Goal: Task Accomplishment & Management: Manage account settings

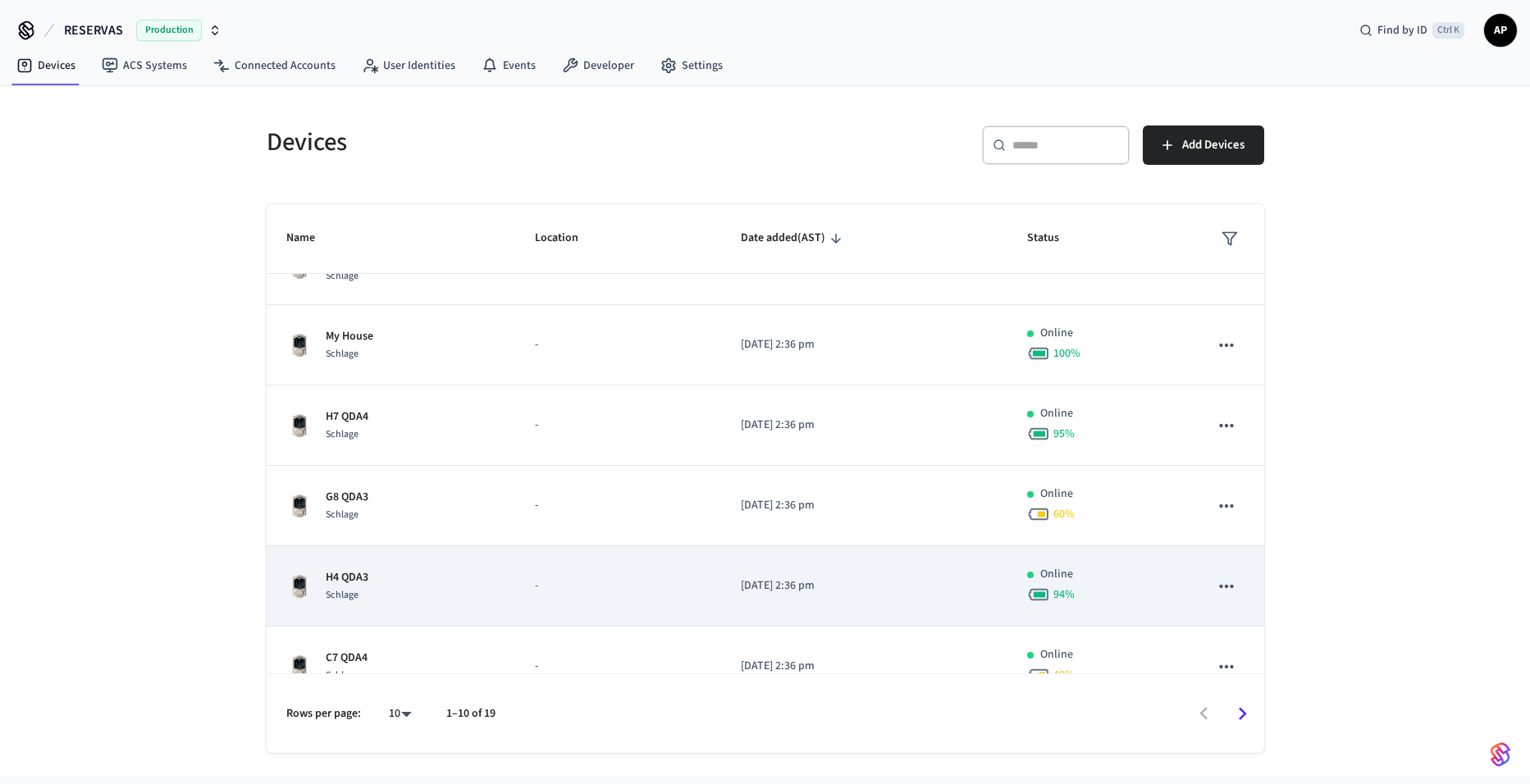
scroll to position [398, 0]
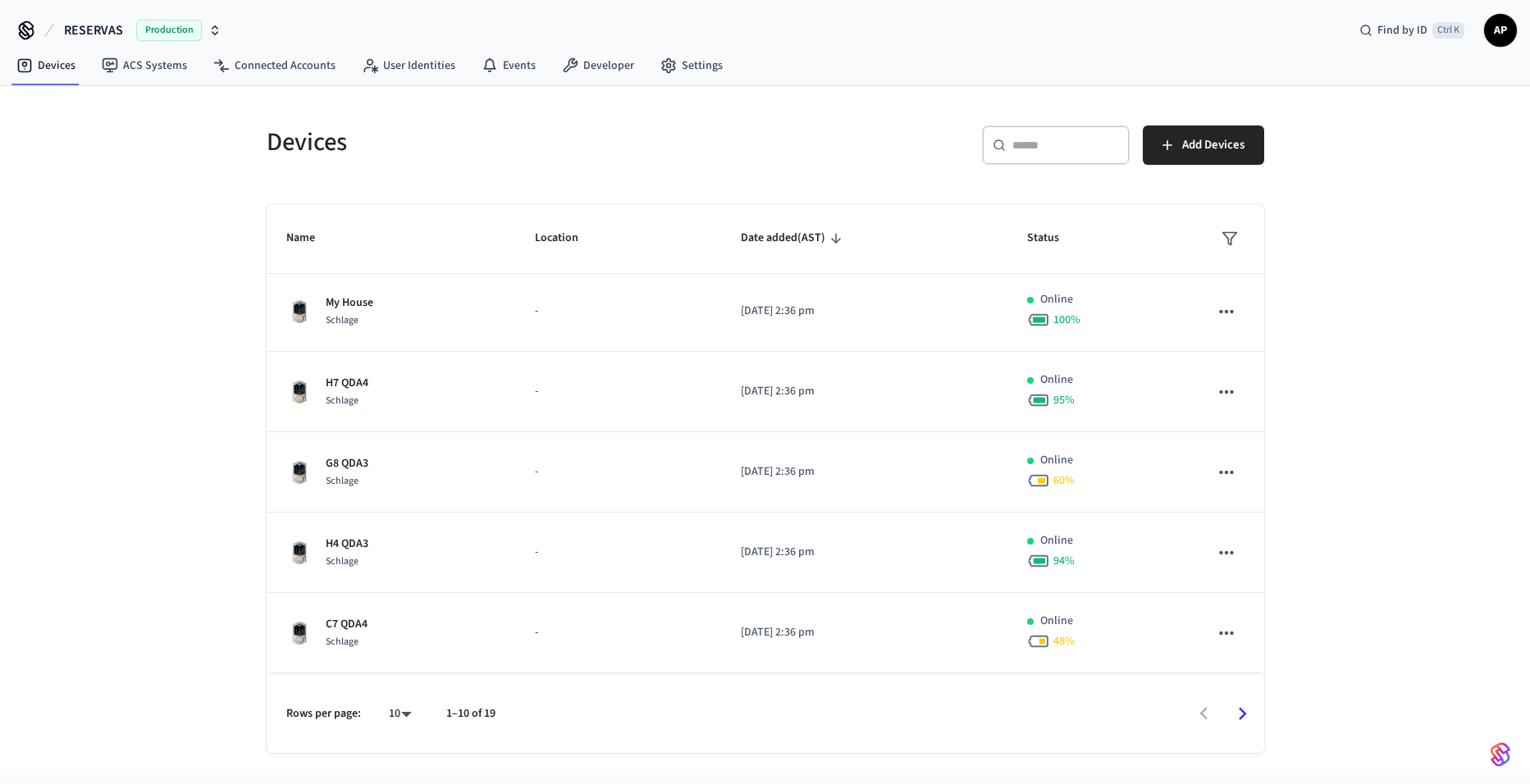
click at [415, 719] on body "RESERVAS Production Find by ID Ctrl K AP Devices ACS Systems Connected Accounts…" at bounding box center [765, 387] width 1530 height 775
click at [402, 737] on li "All" at bounding box center [393, 736] width 43 height 43
type input "**"
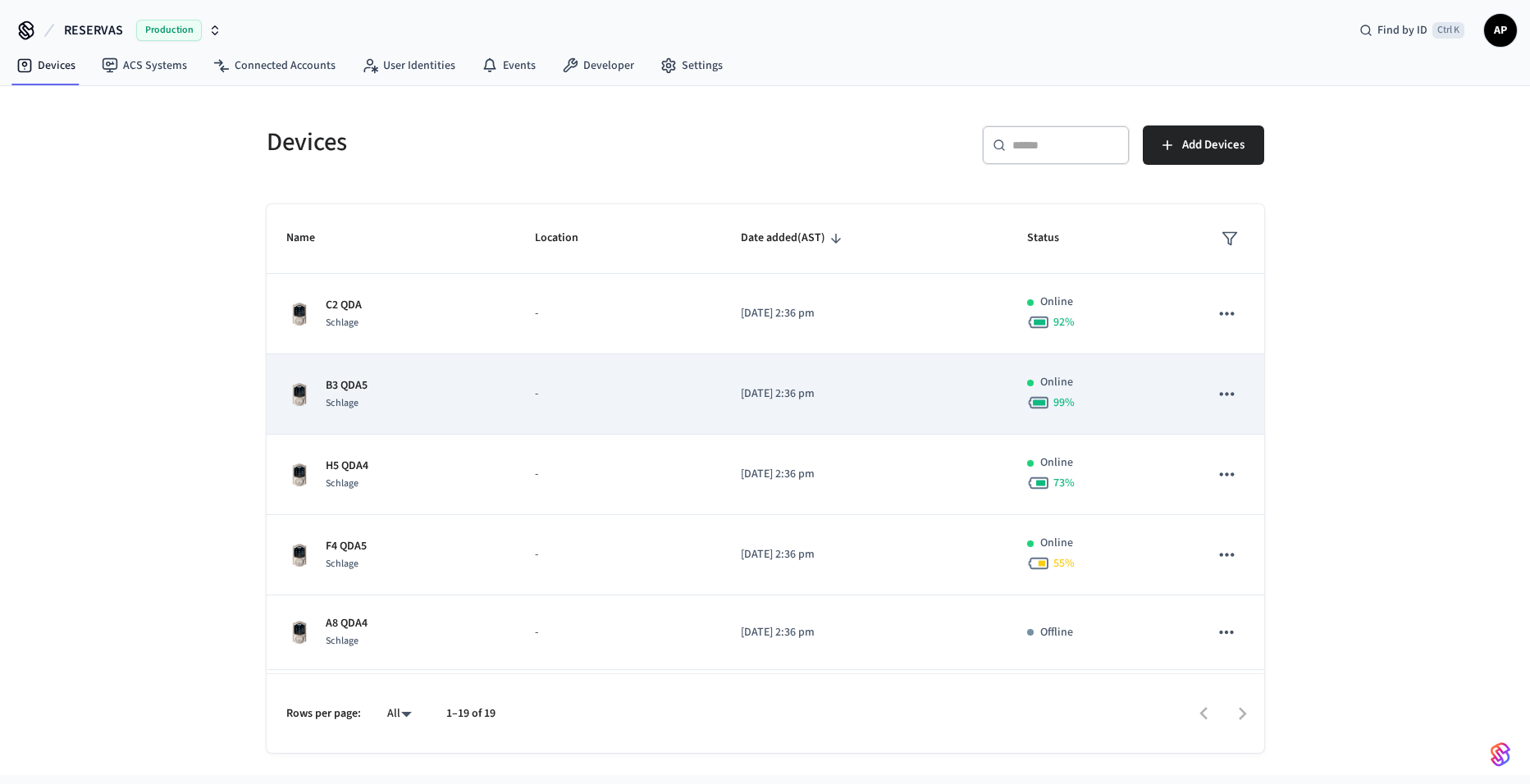
click at [392, 388] on div "B3 QDA5 Schlage" at bounding box center [391, 395] width 210 height 34
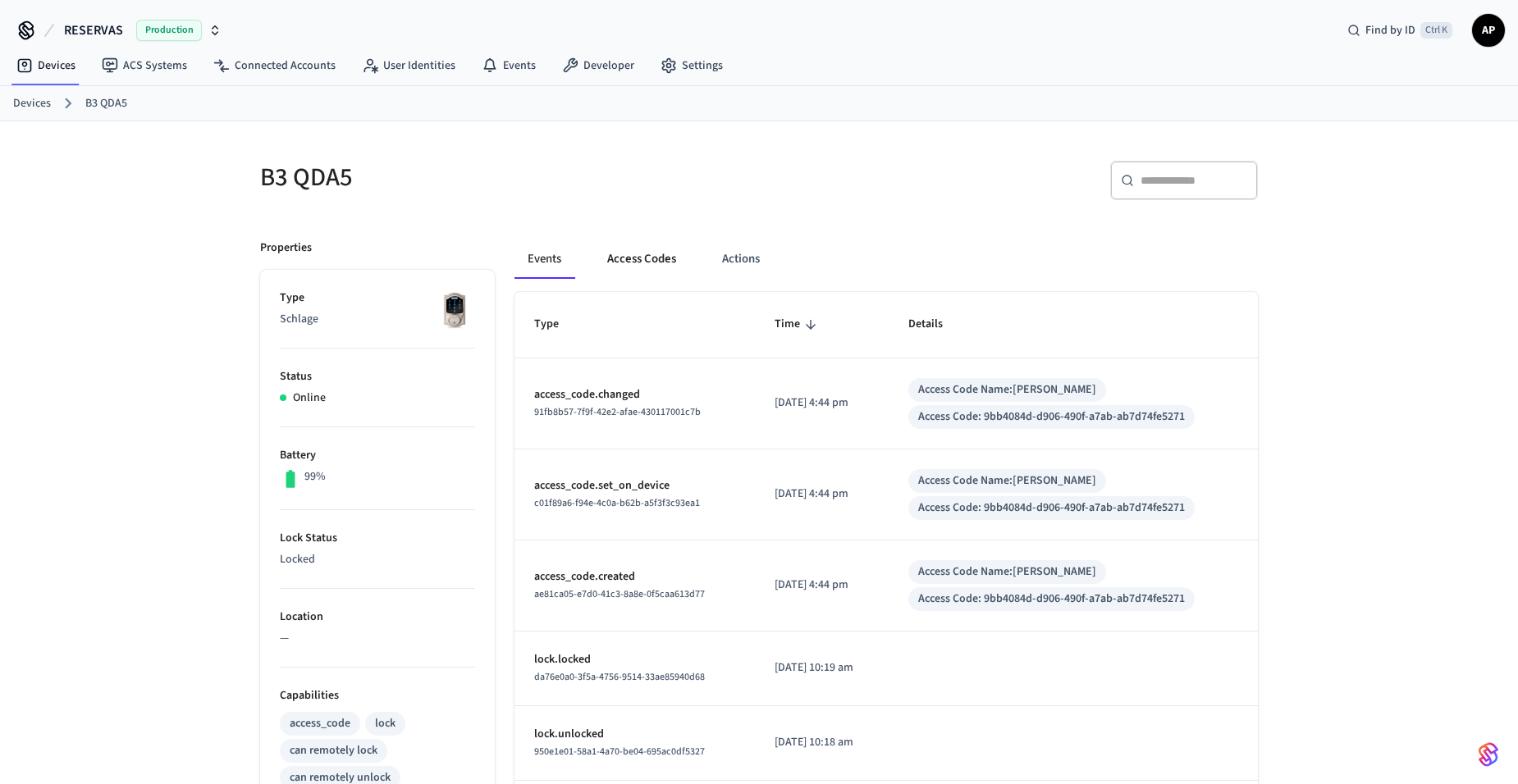
click at [656, 261] on button "Access Codes" at bounding box center [641, 258] width 95 height 39
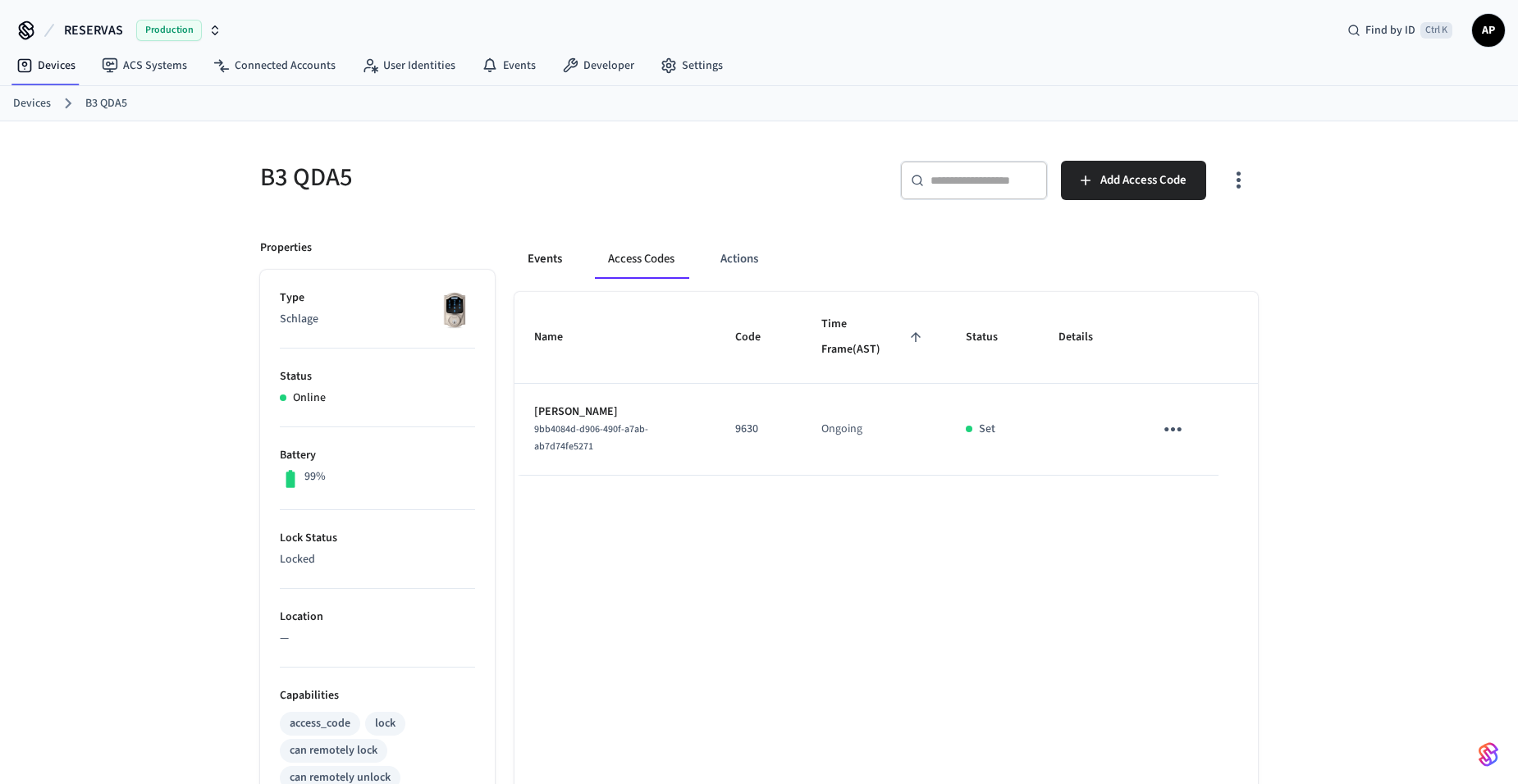
click at [565, 265] on button "Events" at bounding box center [544, 258] width 61 height 39
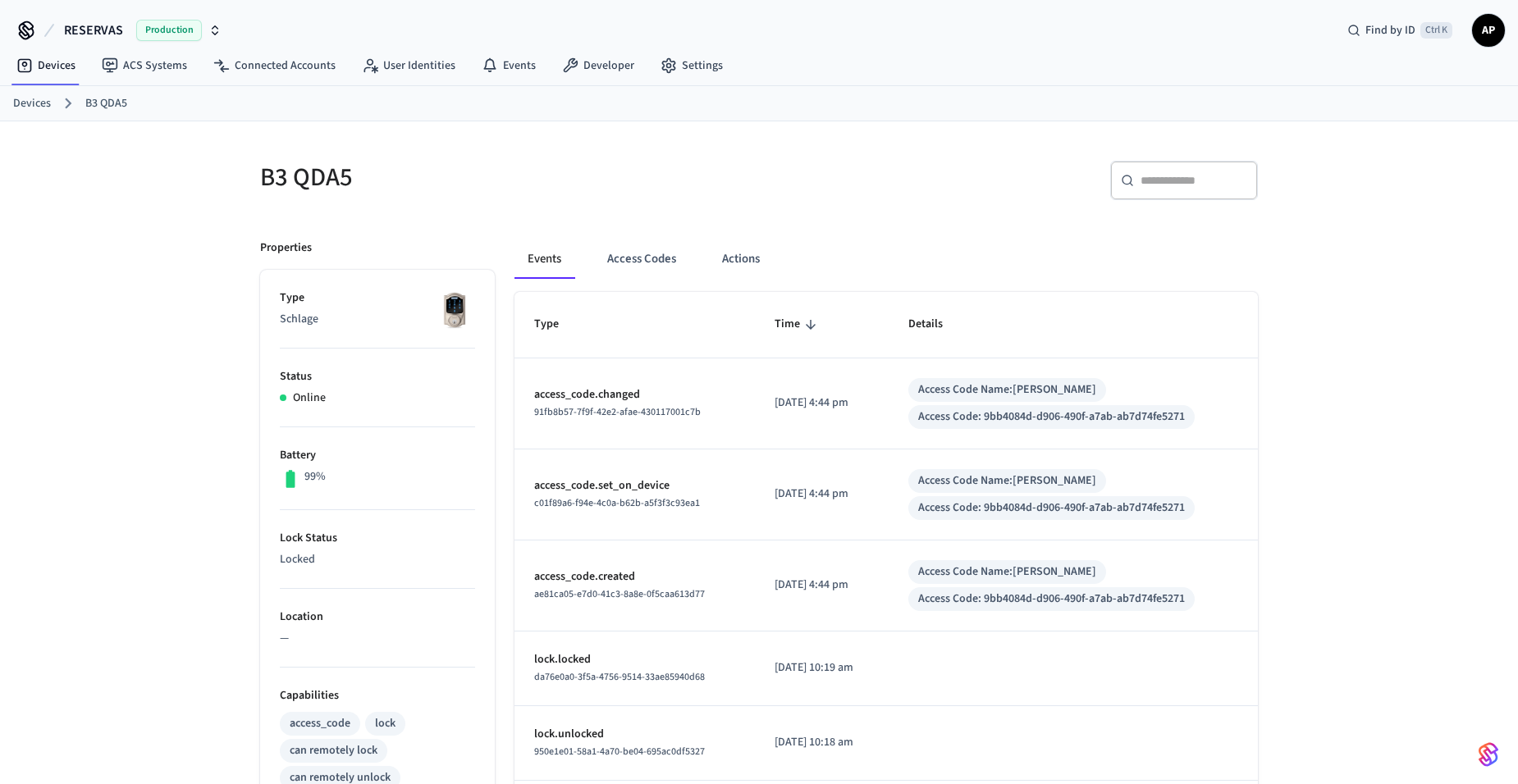
click at [30, 97] on link "Devices" at bounding box center [32, 103] width 38 height 17
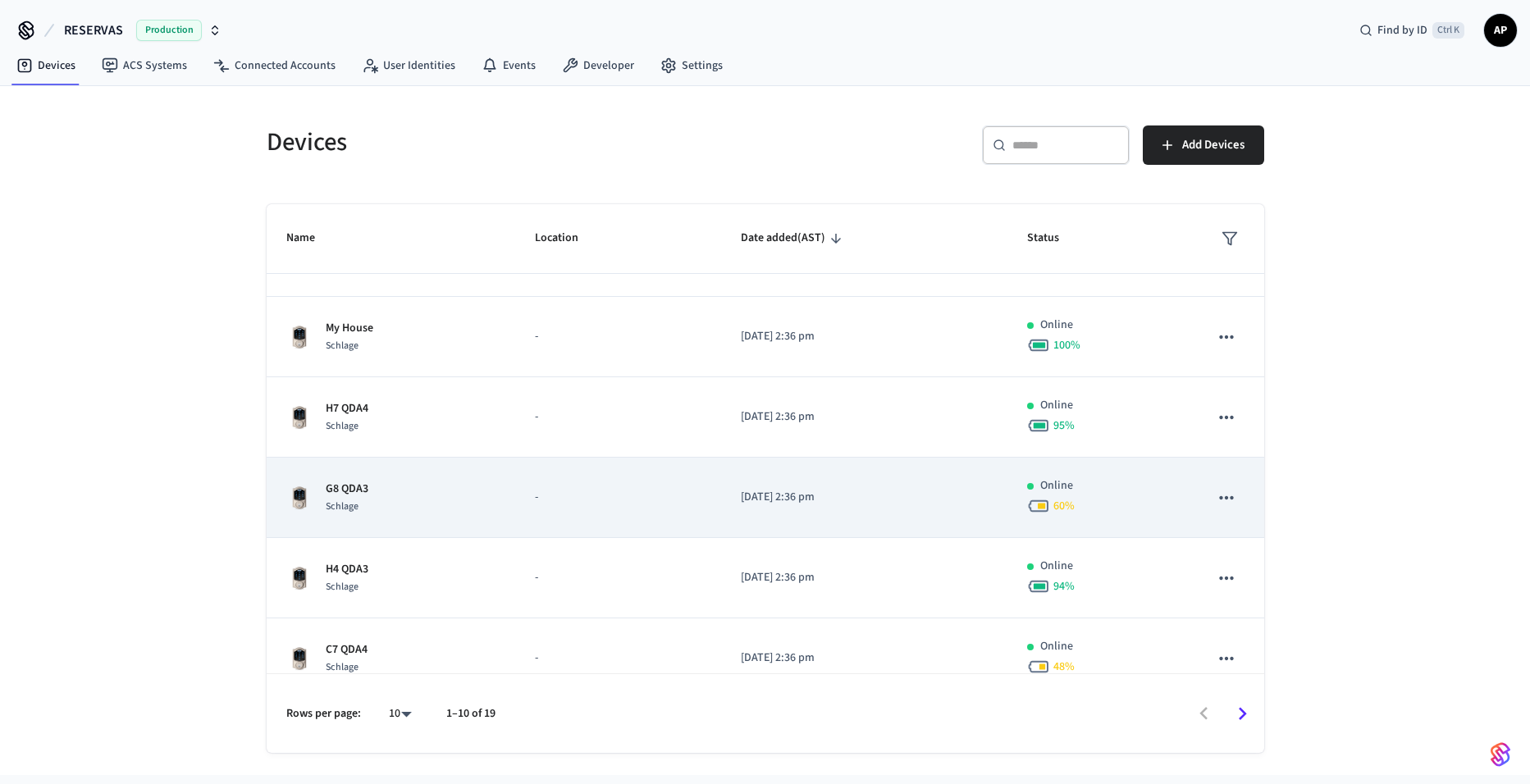
scroll to position [398, 0]
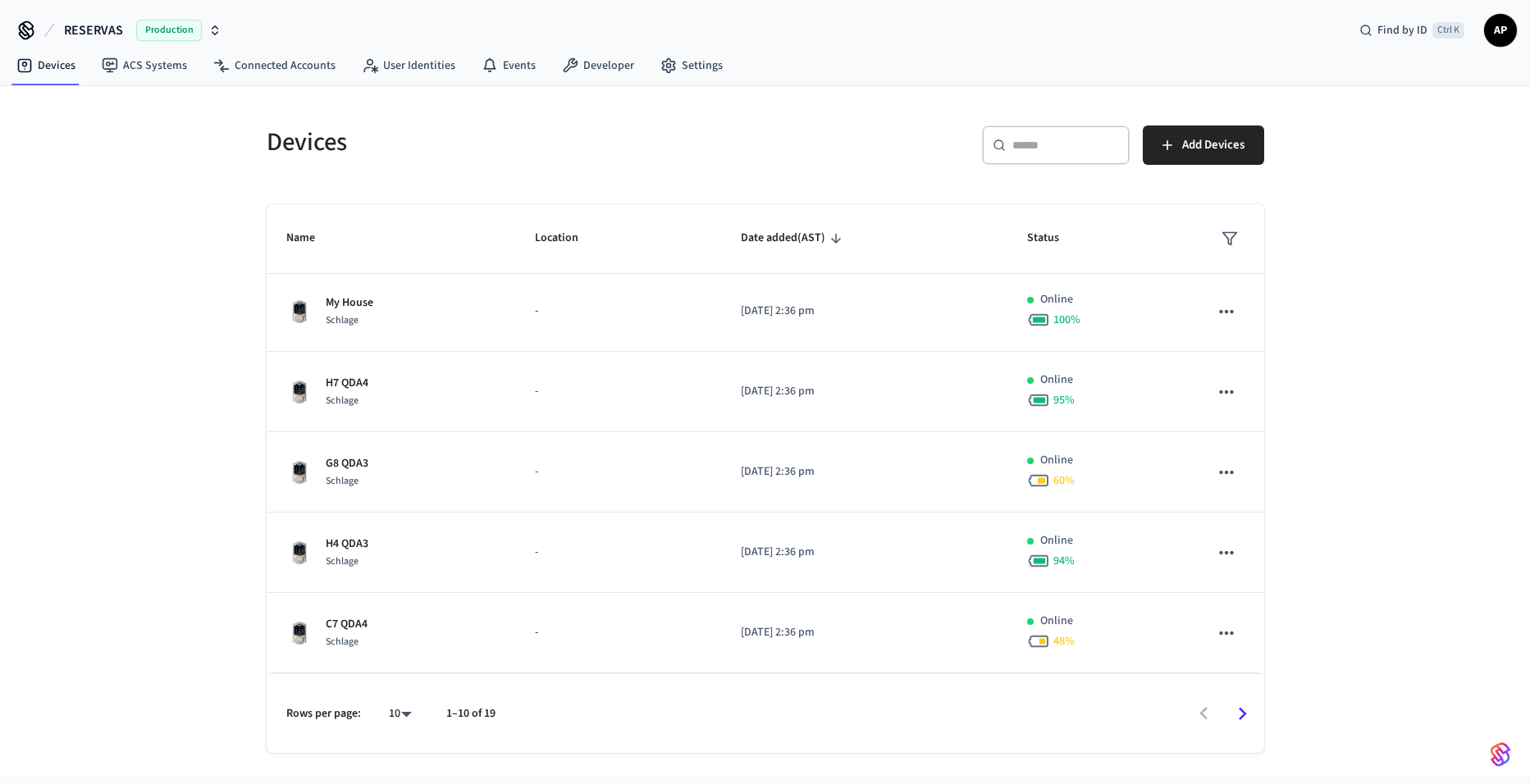
click at [391, 724] on body "RESERVAS Production Find by ID Ctrl K AP Devices ACS Systems Connected Accounts…" at bounding box center [765, 387] width 1530 height 775
click at [401, 731] on li "All" at bounding box center [393, 736] width 43 height 43
type input "**"
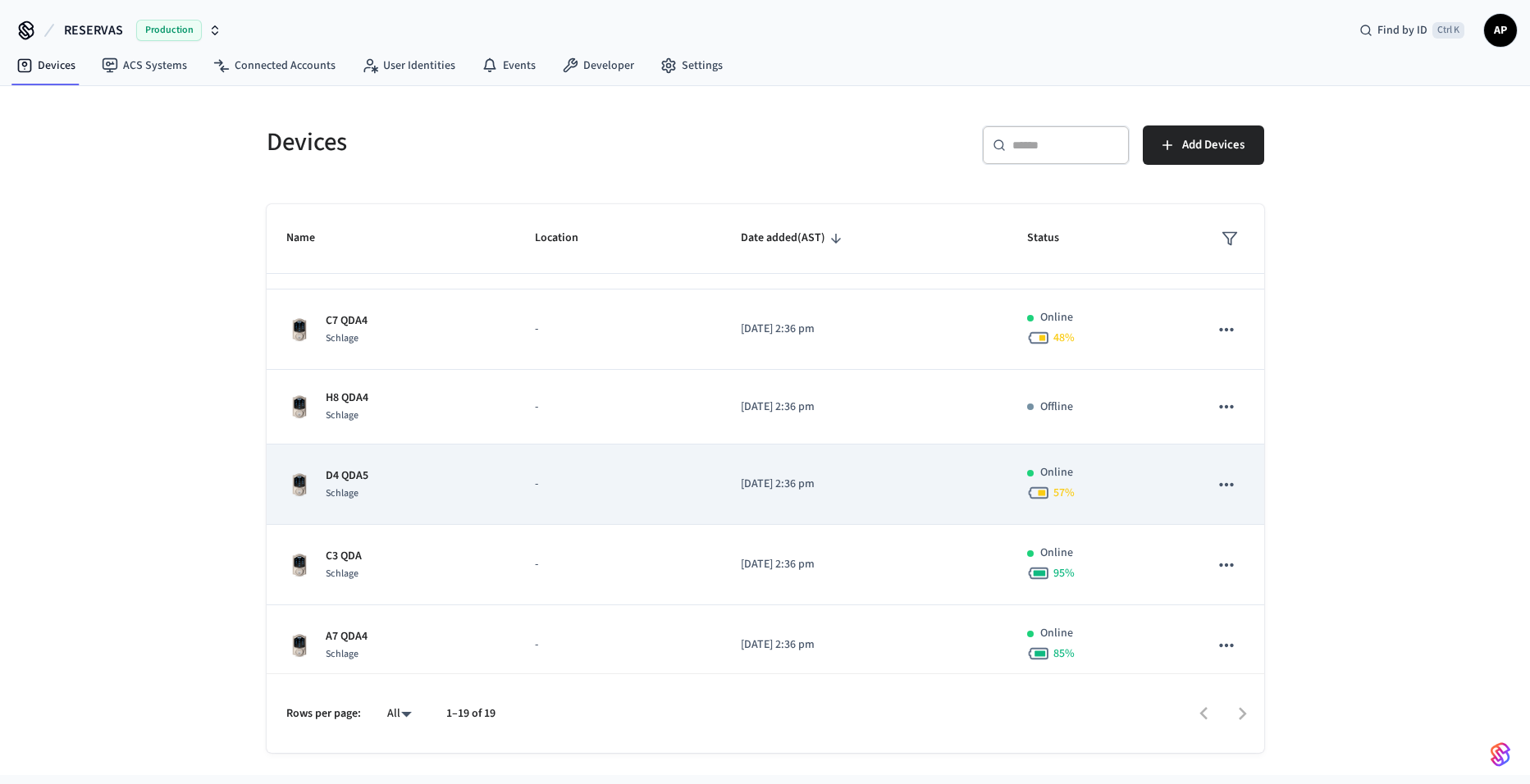
scroll to position [726, 0]
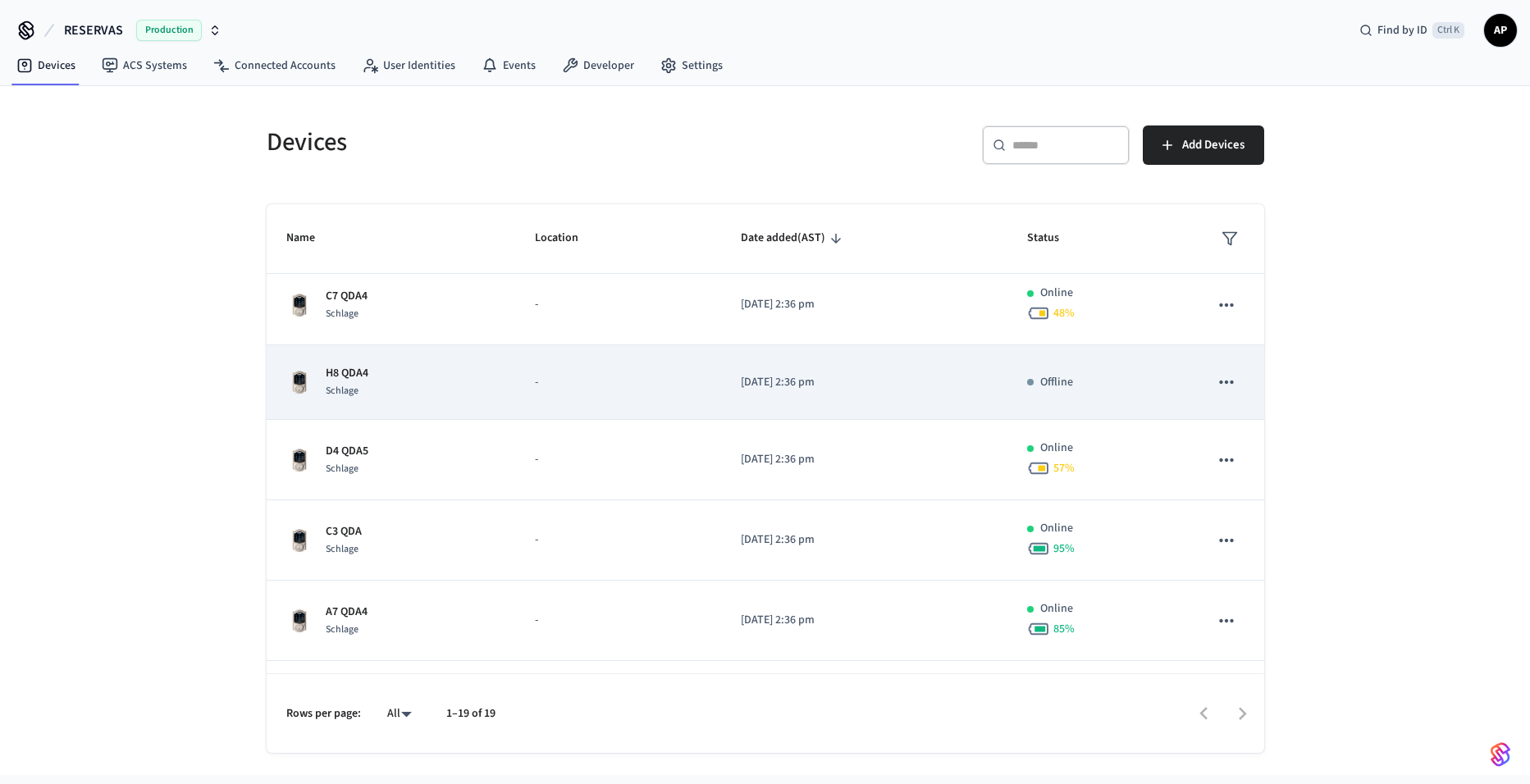
click at [481, 399] on div "H8 QDA4 Schlage" at bounding box center [391, 382] width 210 height 34
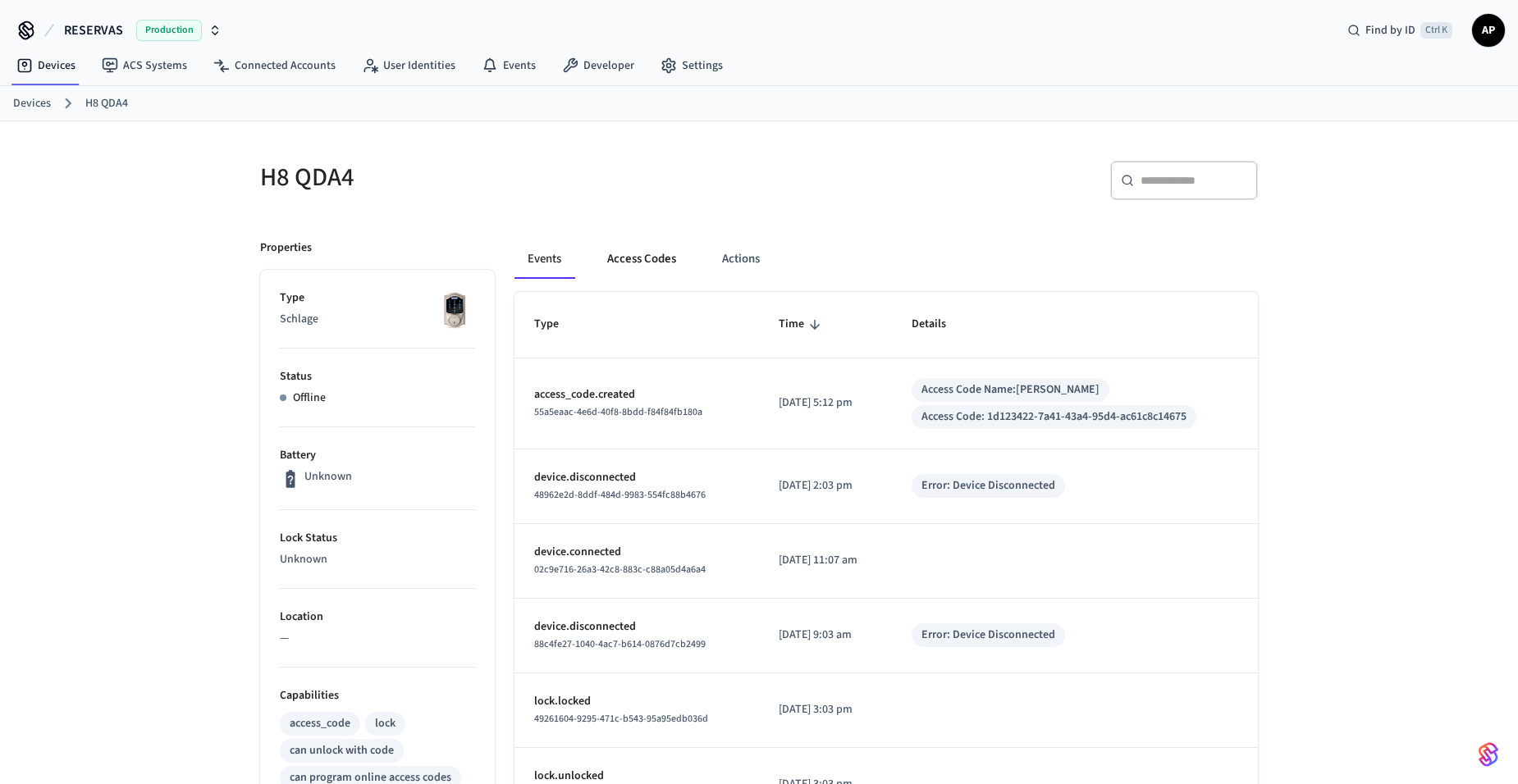
click at [638, 251] on button "Access Codes" at bounding box center [641, 258] width 95 height 39
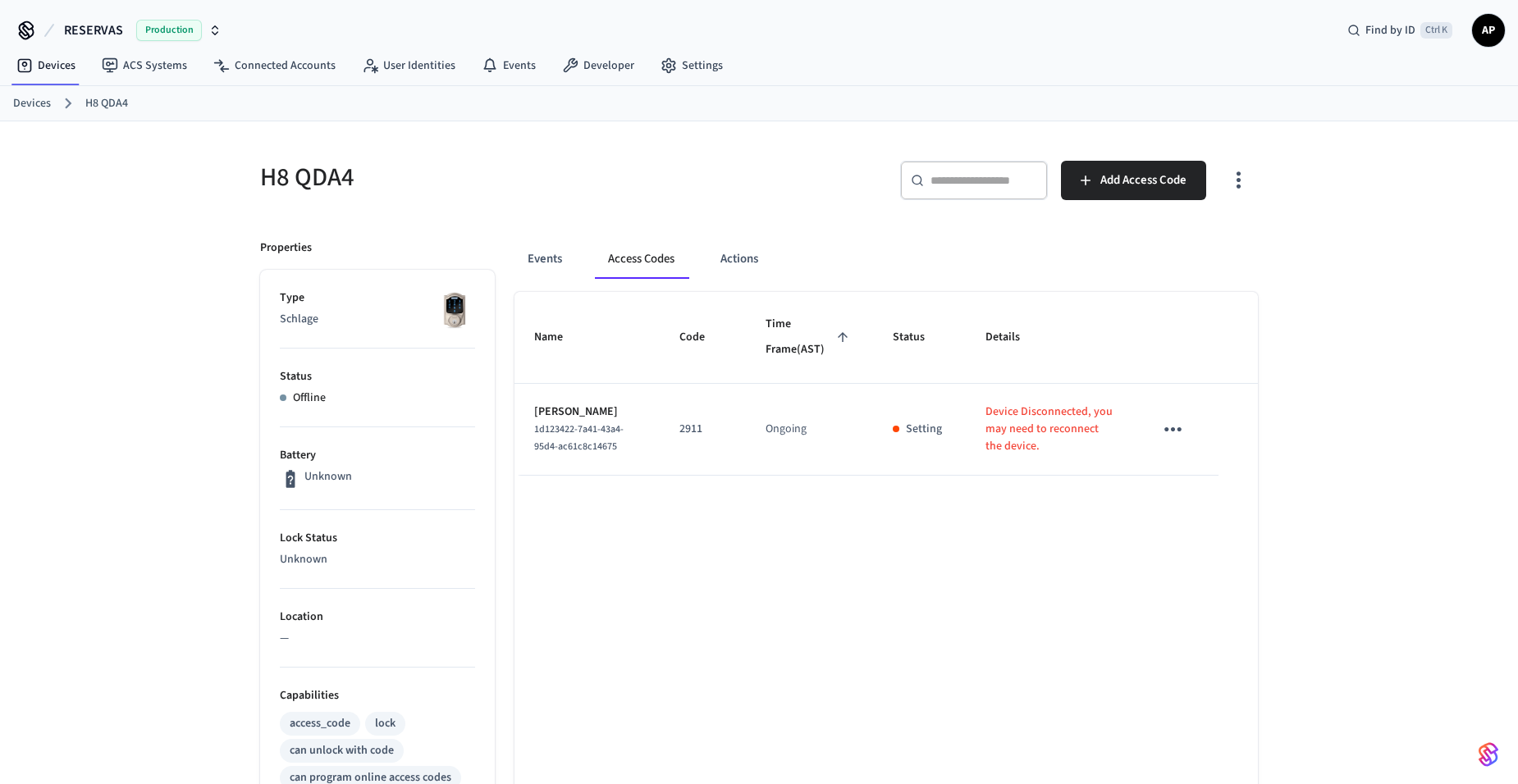
click at [1167, 431] on icon "sticky table" at bounding box center [1172, 429] width 17 height 5
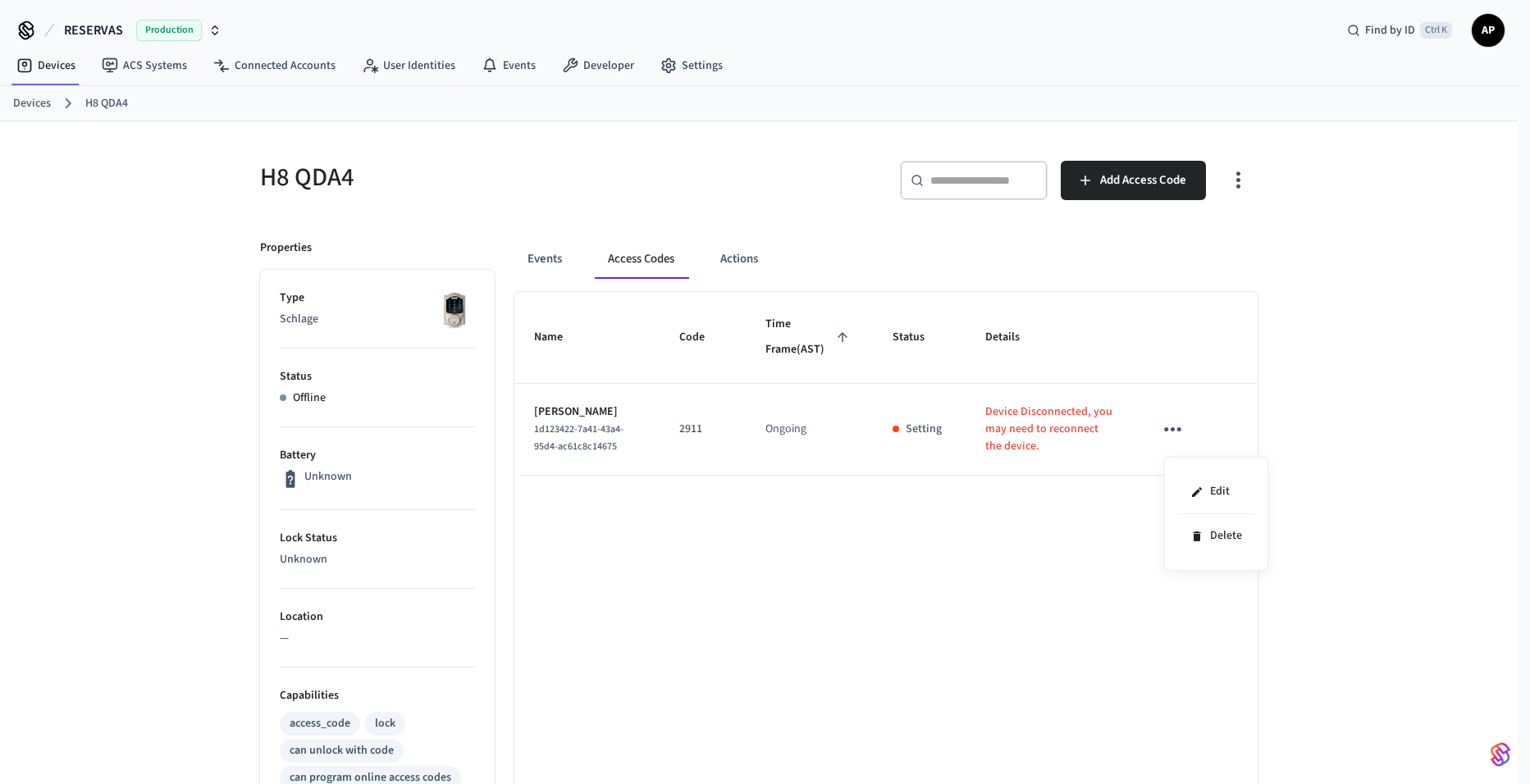
click at [563, 248] on div at bounding box center [765, 392] width 1530 height 784
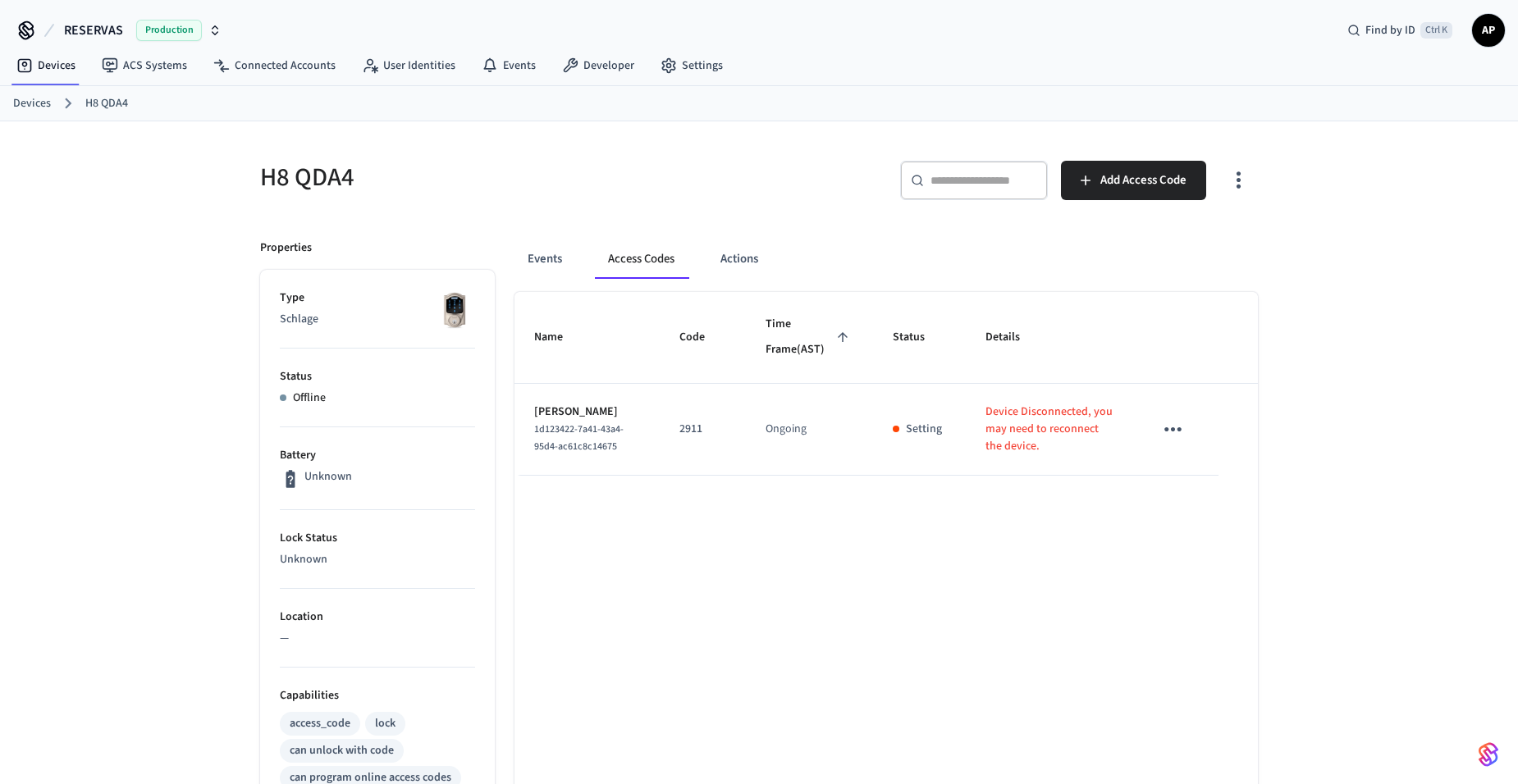
click at [535, 263] on body "RESERVAS Production Find by ID Ctrl K AP Devices ACS Systems Connected Accounts…" at bounding box center [759, 628] width 1518 height 1257
click at [542, 280] on div "Events Access Codes Actions" at bounding box center [886, 265] width 744 height 53
click at [549, 258] on button "Events" at bounding box center [544, 258] width 61 height 39
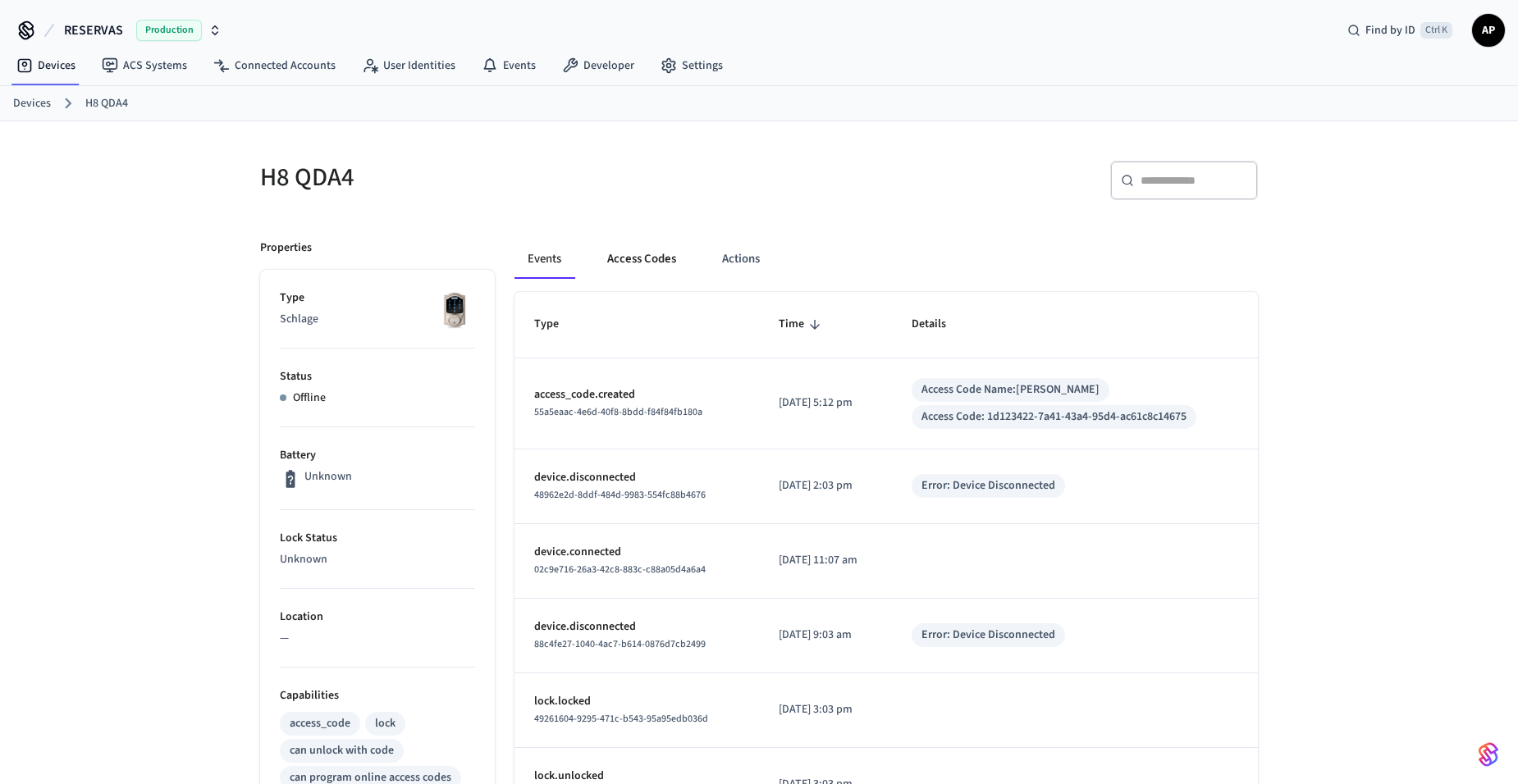
click at [649, 259] on button "Access Codes" at bounding box center [641, 258] width 95 height 39
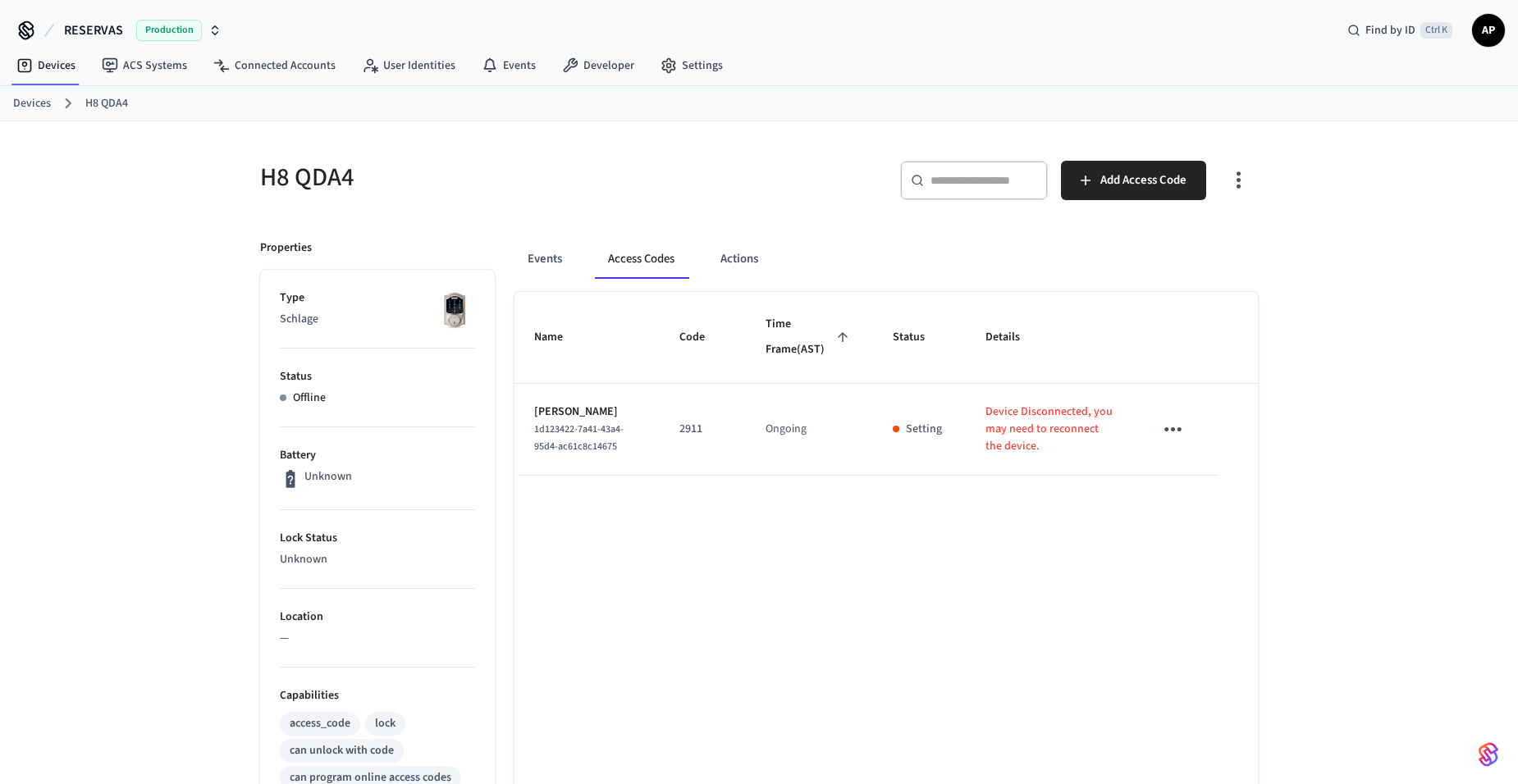
click at [46, 100] on link "Devices" at bounding box center [32, 103] width 38 height 17
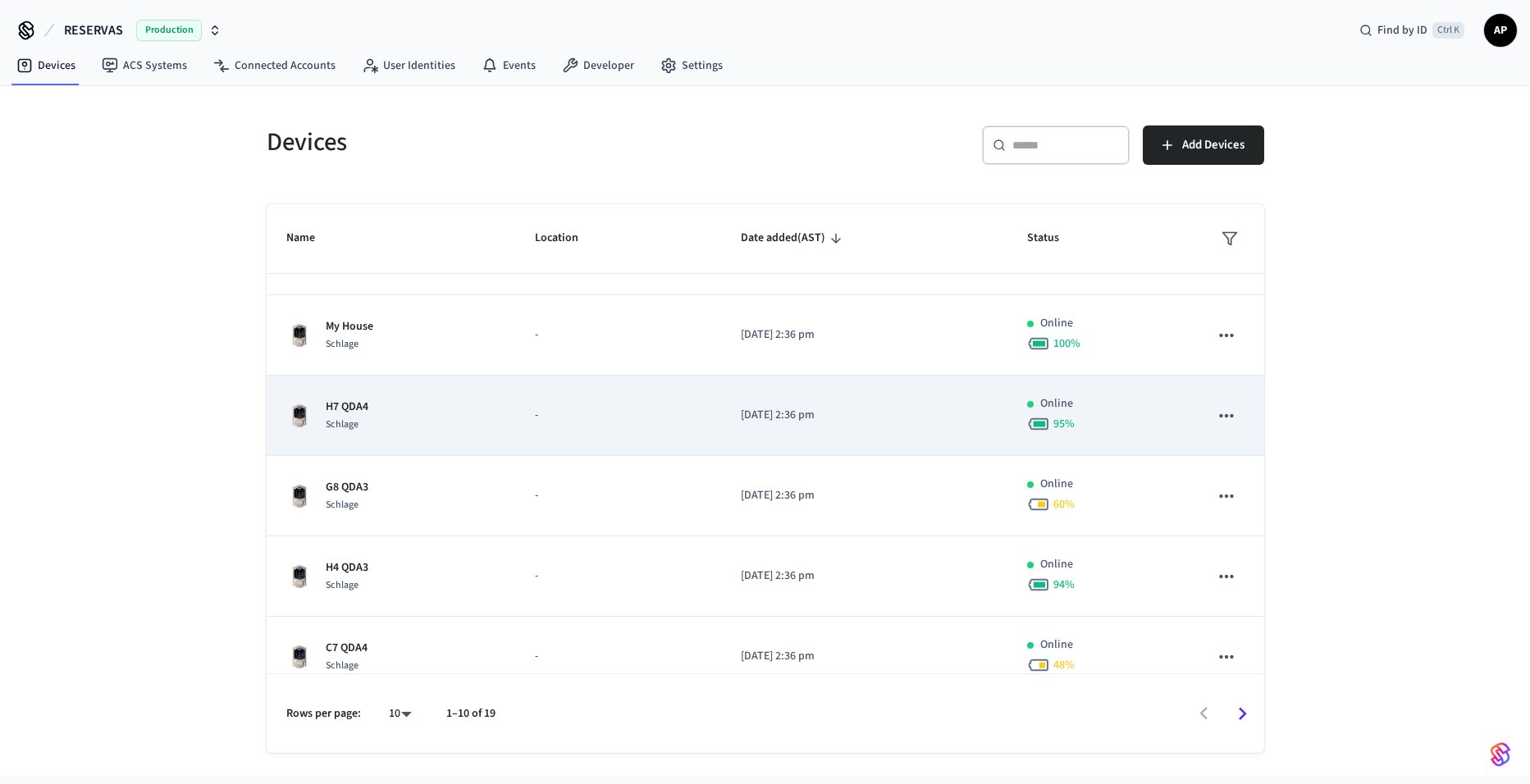
scroll to position [398, 0]
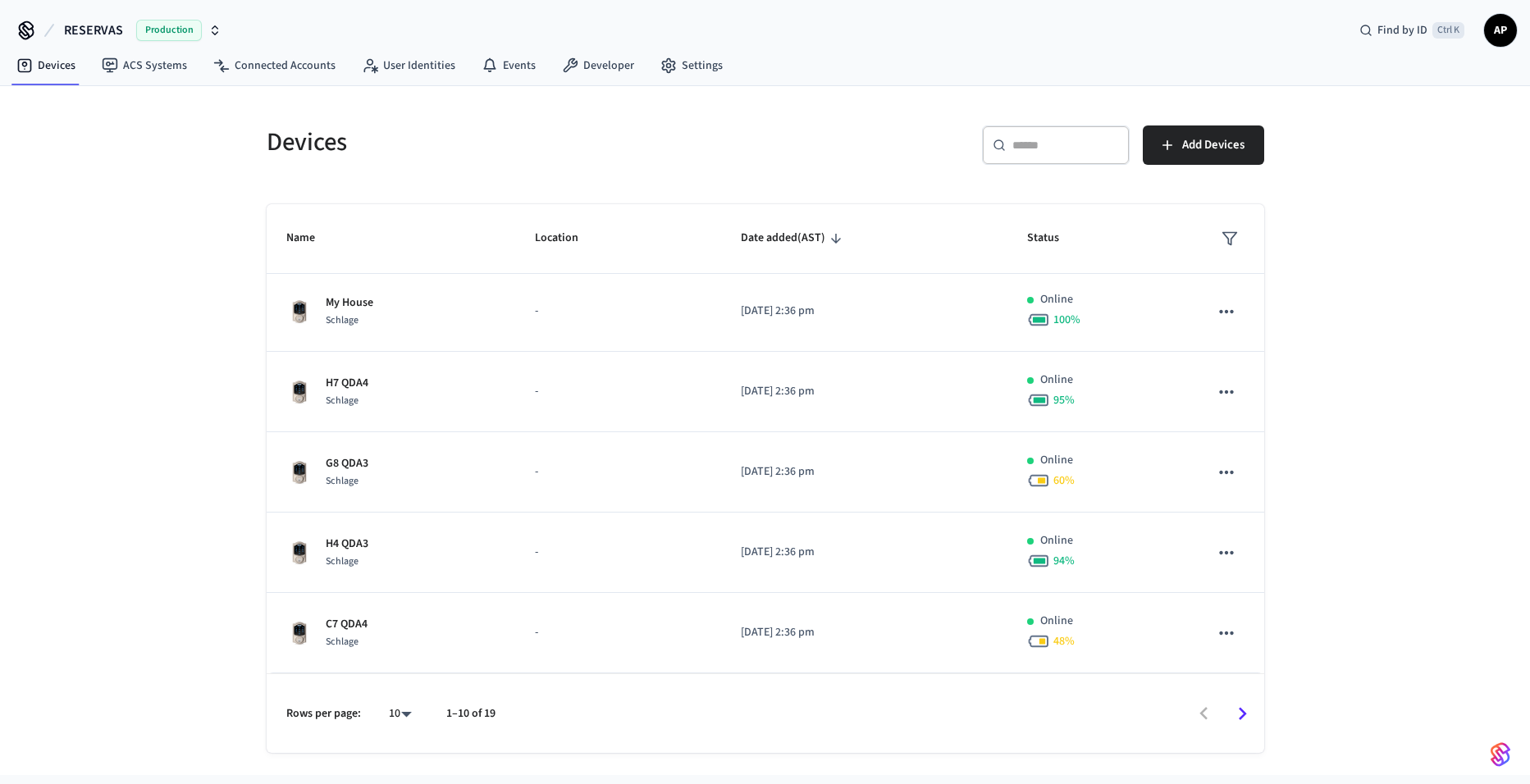
click at [397, 710] on body "RESERVAS Production Find by ID Ctrl K AP Devices ACS Systems Connected Accounts…" at bounding box center [765, 387] width 1530 height 775
click at [409, 726] on li "All" at bounding box center [393, 736] width 43 height 43
type input "**"
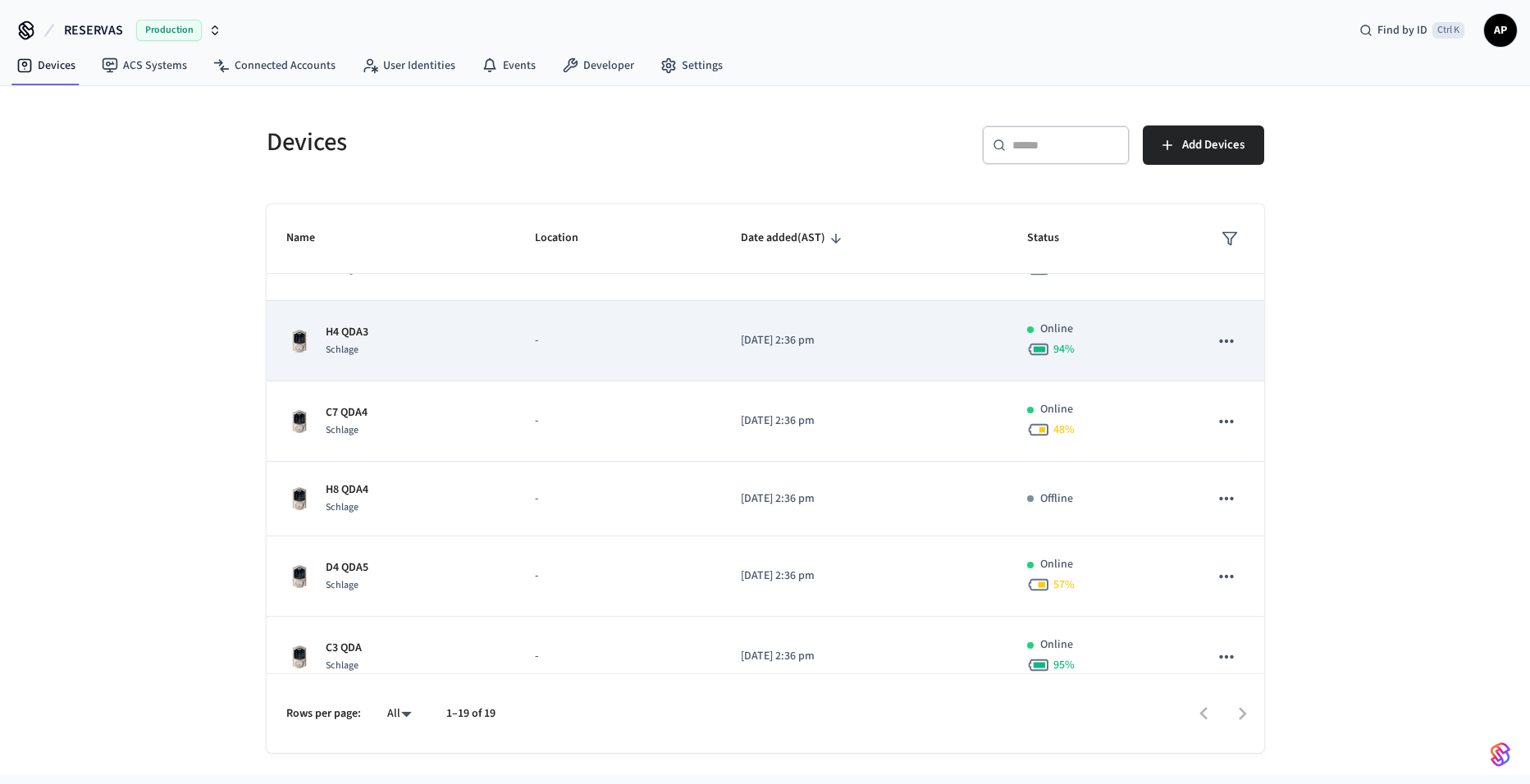
scroll to position [624, 0]
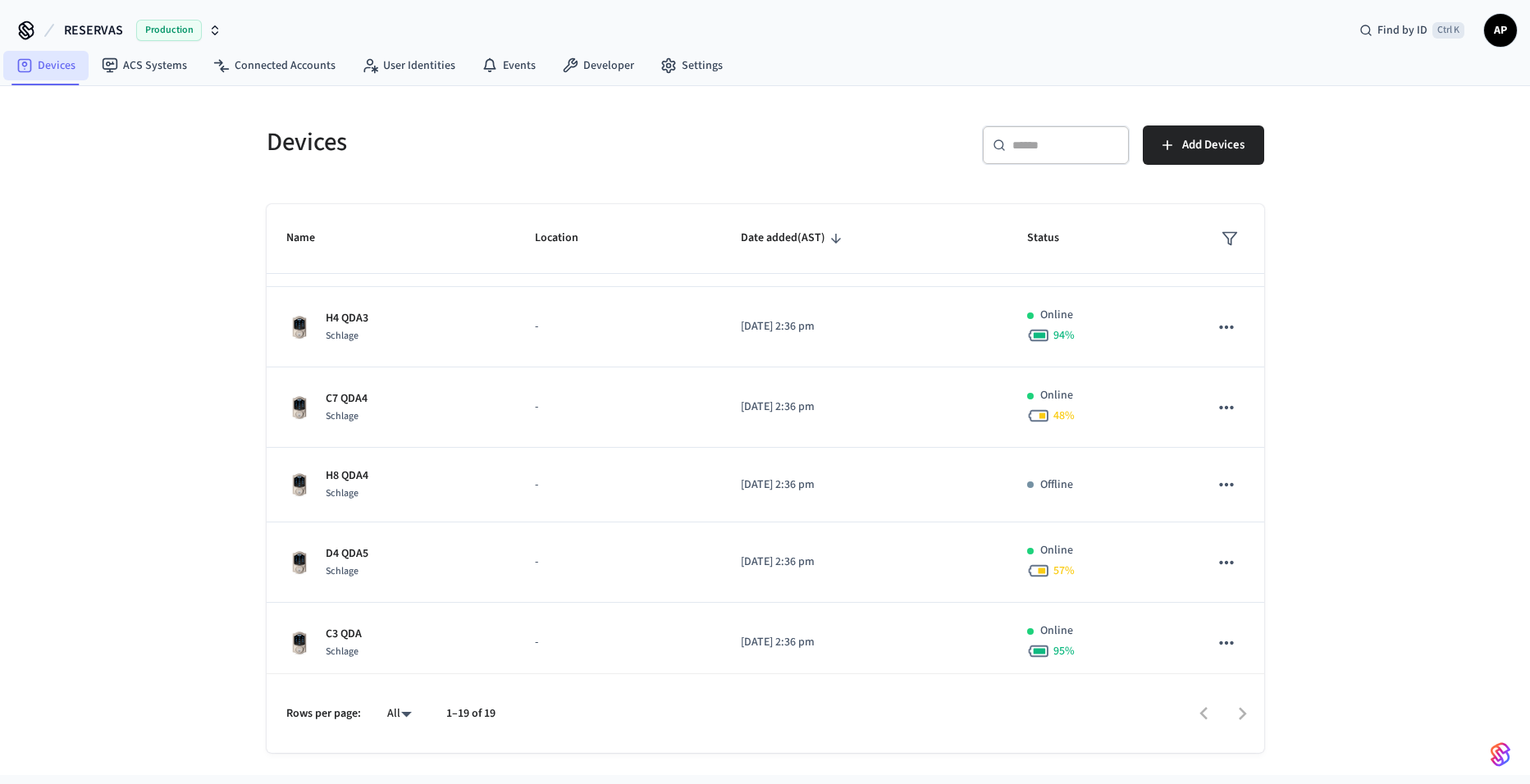
click at [31, 73] on icon at bounding box center [24, 65] width 16 height 16
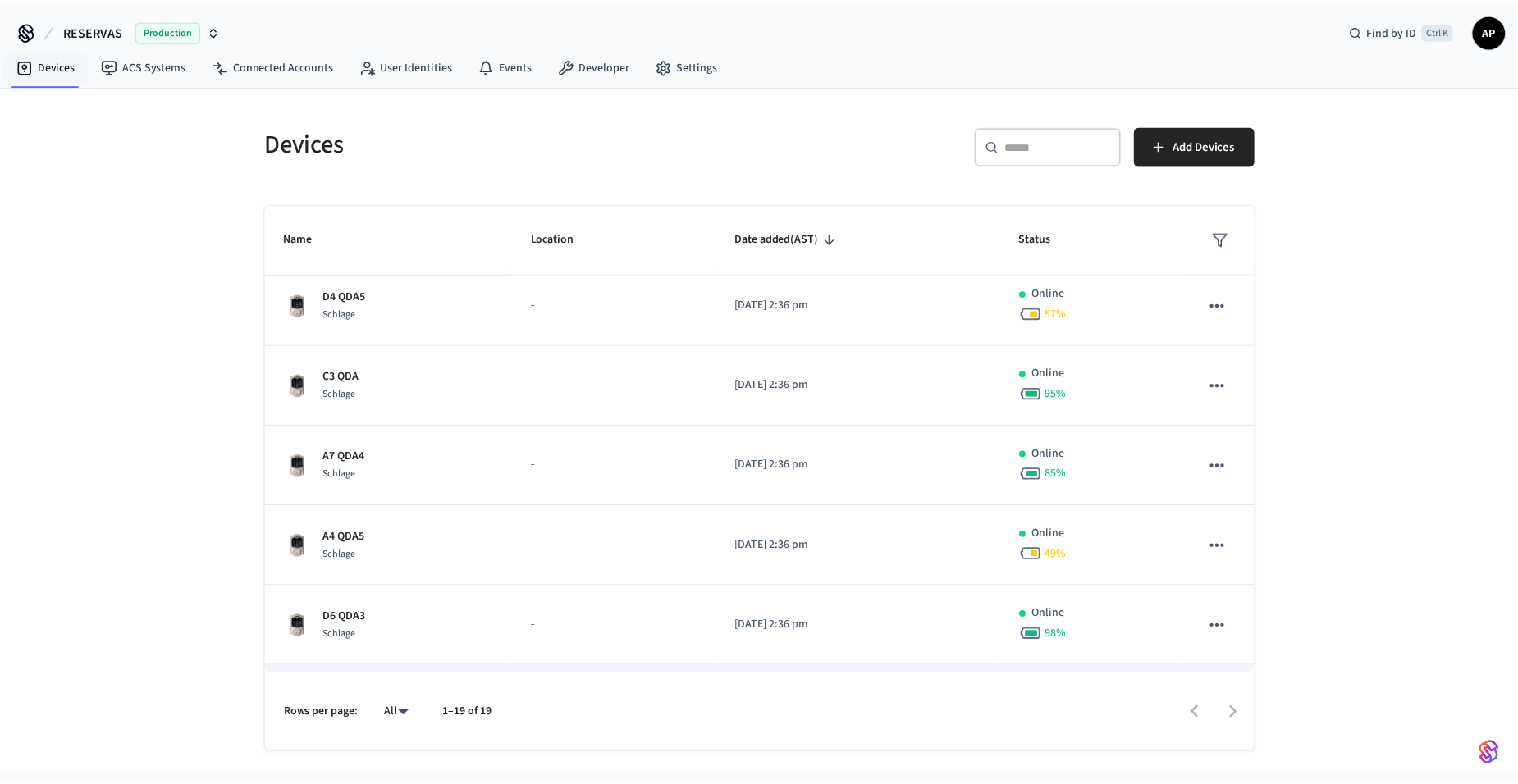
scroll to position [1116, 0]
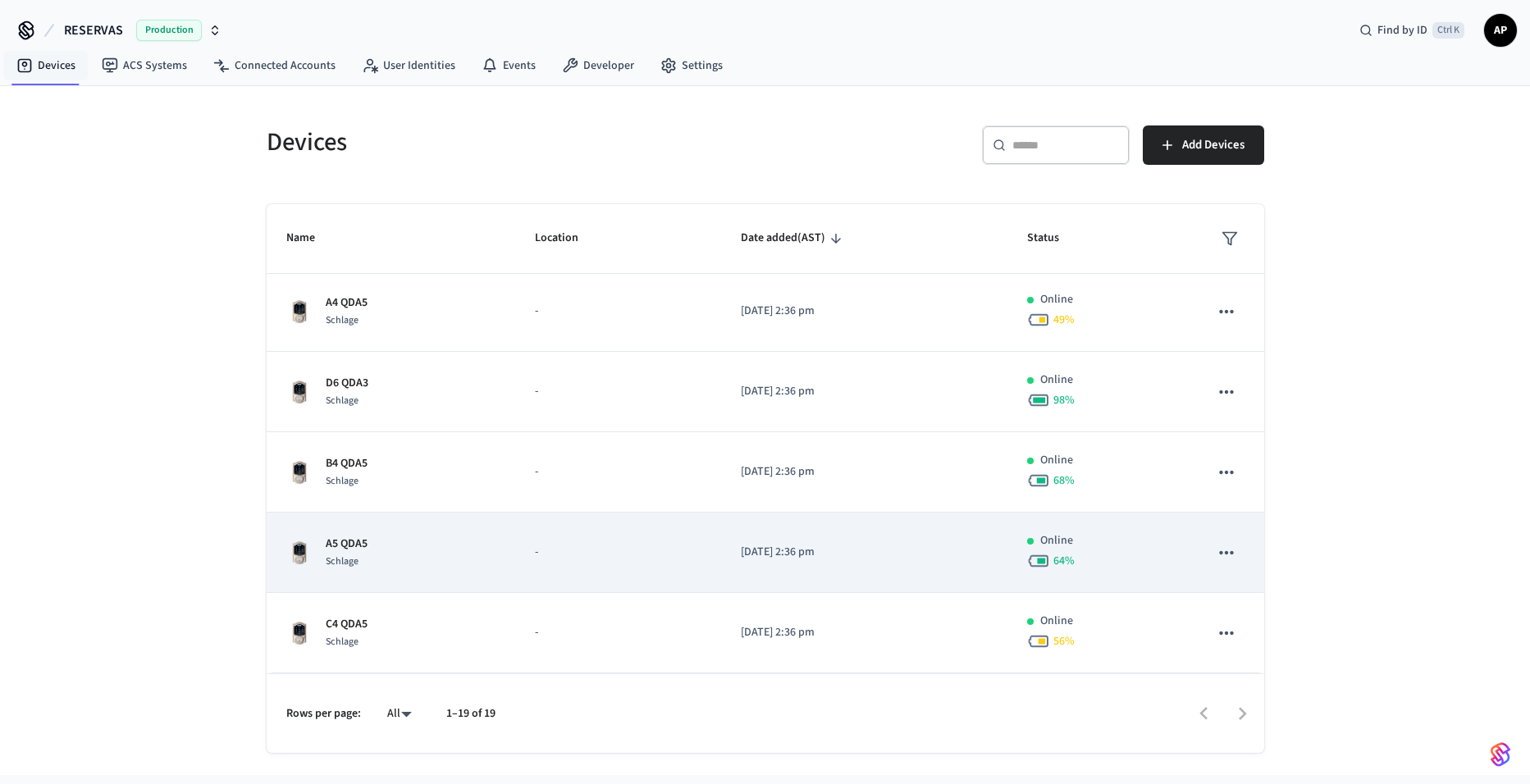
click at [422, 536] on div "A5 QDA5 Schlage" at bounding box center [391, 552] width 210 height 34
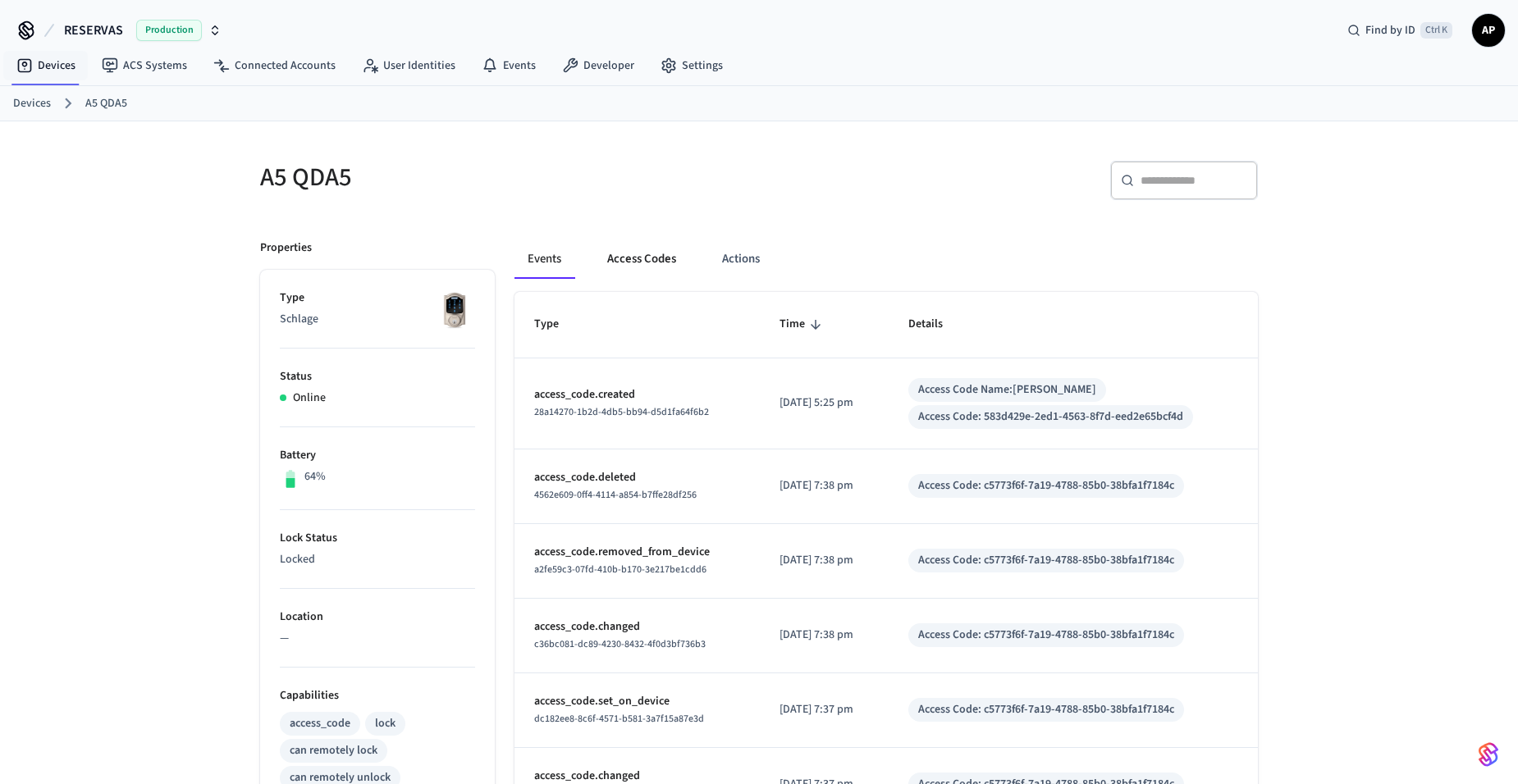
click at [658, 256] on button "Access Codes" at bounding box center [641, 258] width 95 height 39
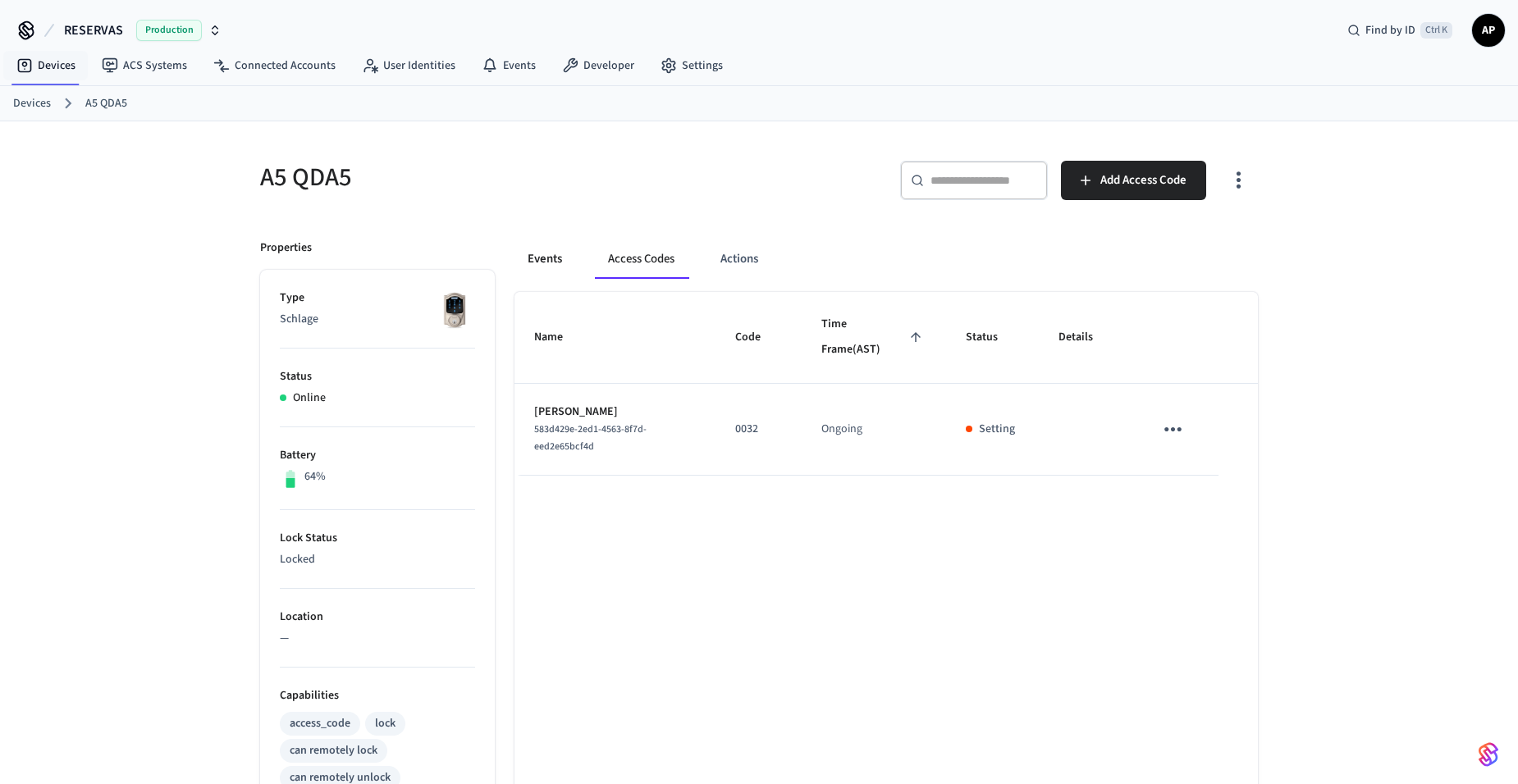
click at [532, 253] on button "Events" at bounding box center [544, 258] width 61 height 39
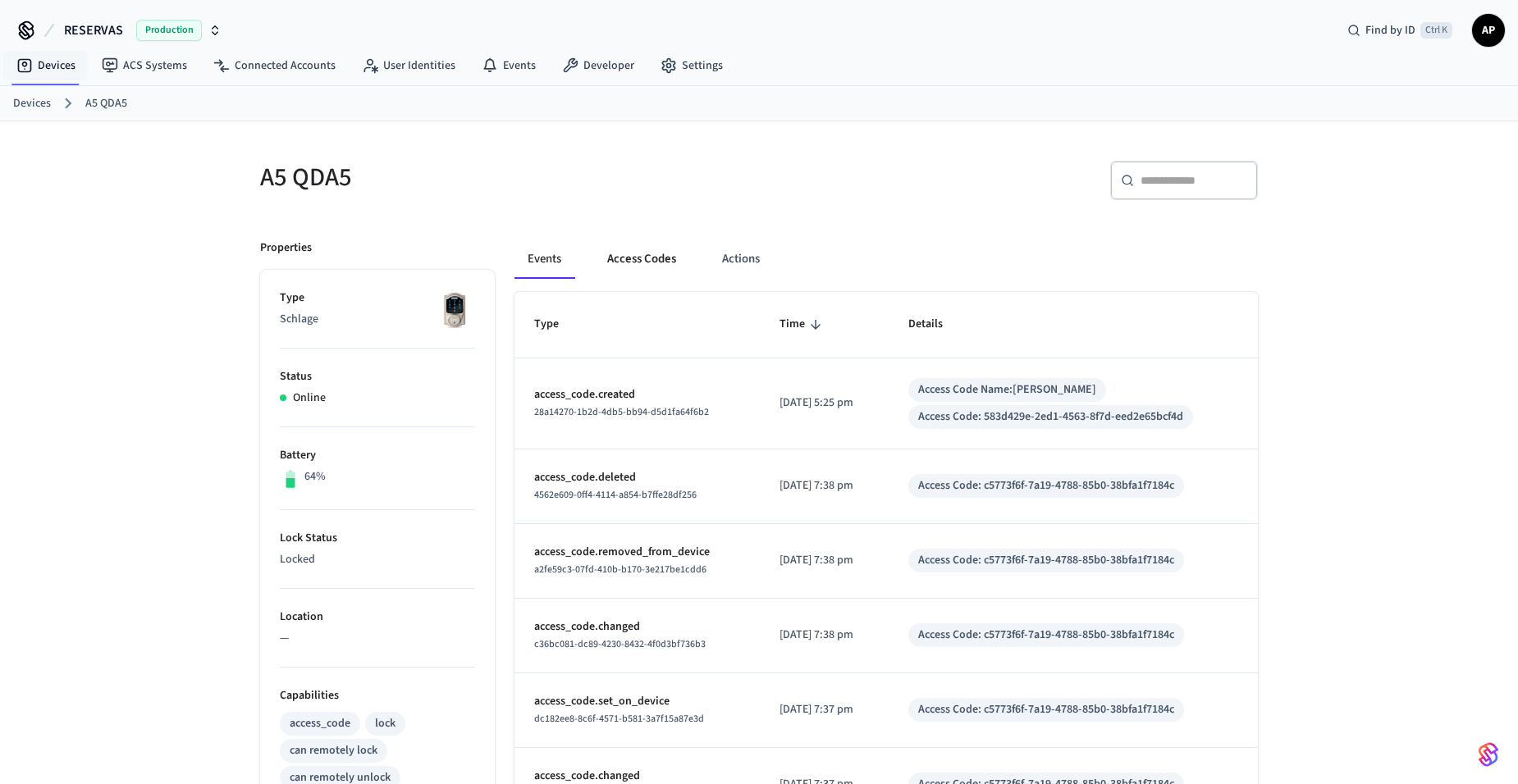
click at [637, 264] on button "Access Codes" at bounding box center [641, 258] width 95 height 39
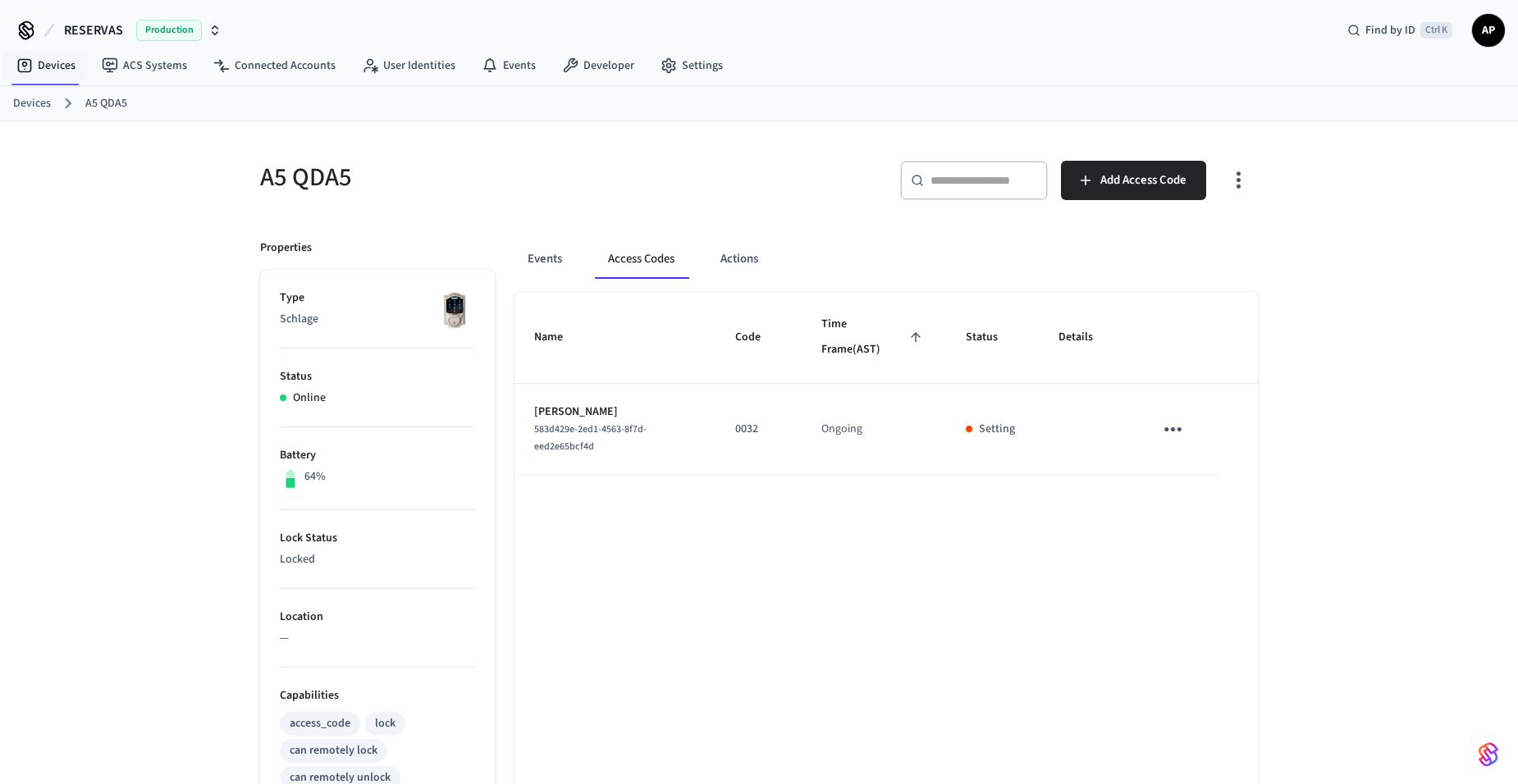
click at [627, 269] on button "Access Codes" at bounding box center [641, 258] width 92 height 39
click at [650, 265] on button "Access Codes" at bounding box center [641, 258] width 92 height 39
click at [547, 259] on button "Events" at bounding box center [544, 258] width 61 height 39
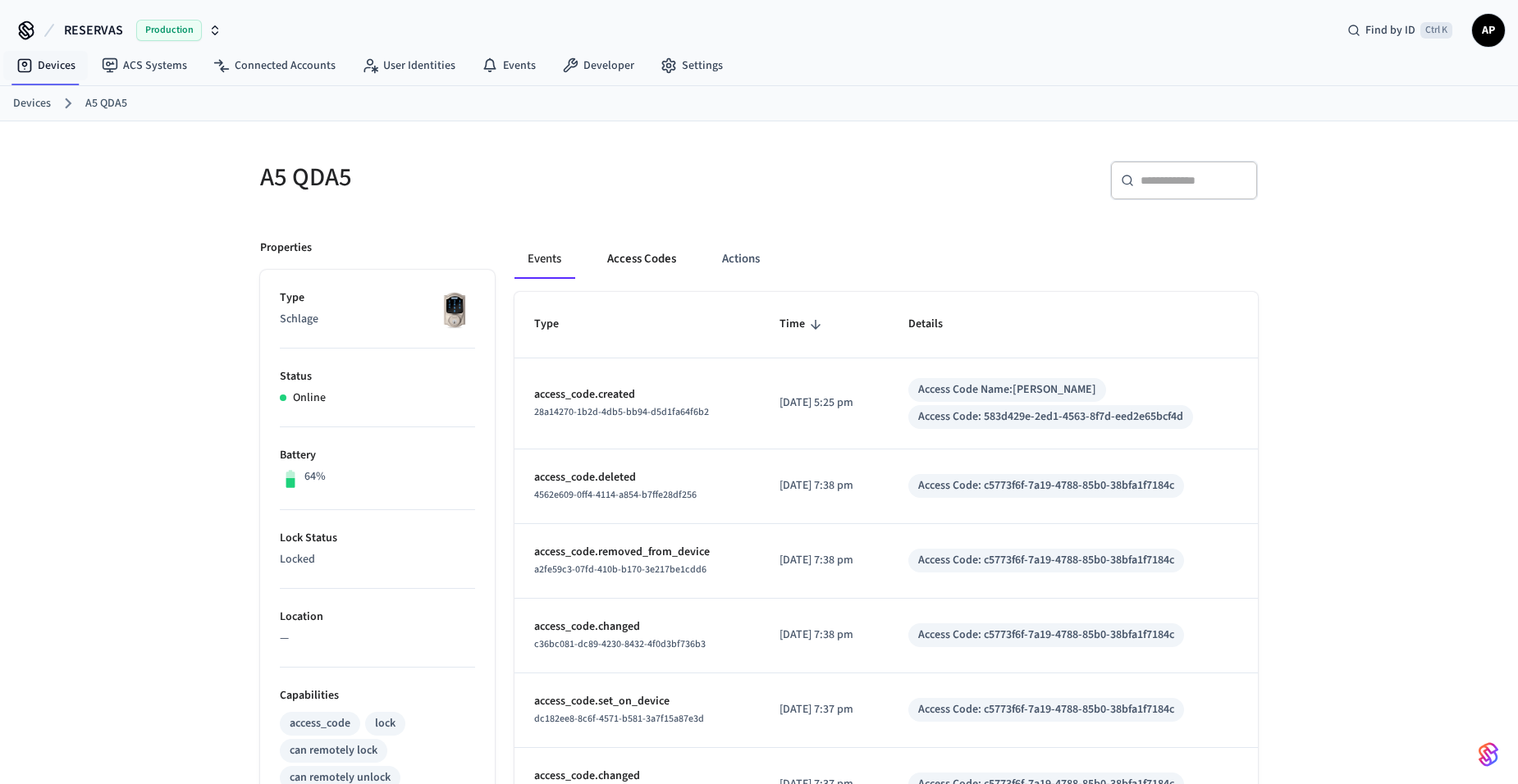
click at [629, 257] on button "Access Codes" at bounding box center [641, 258] width 95 height 39
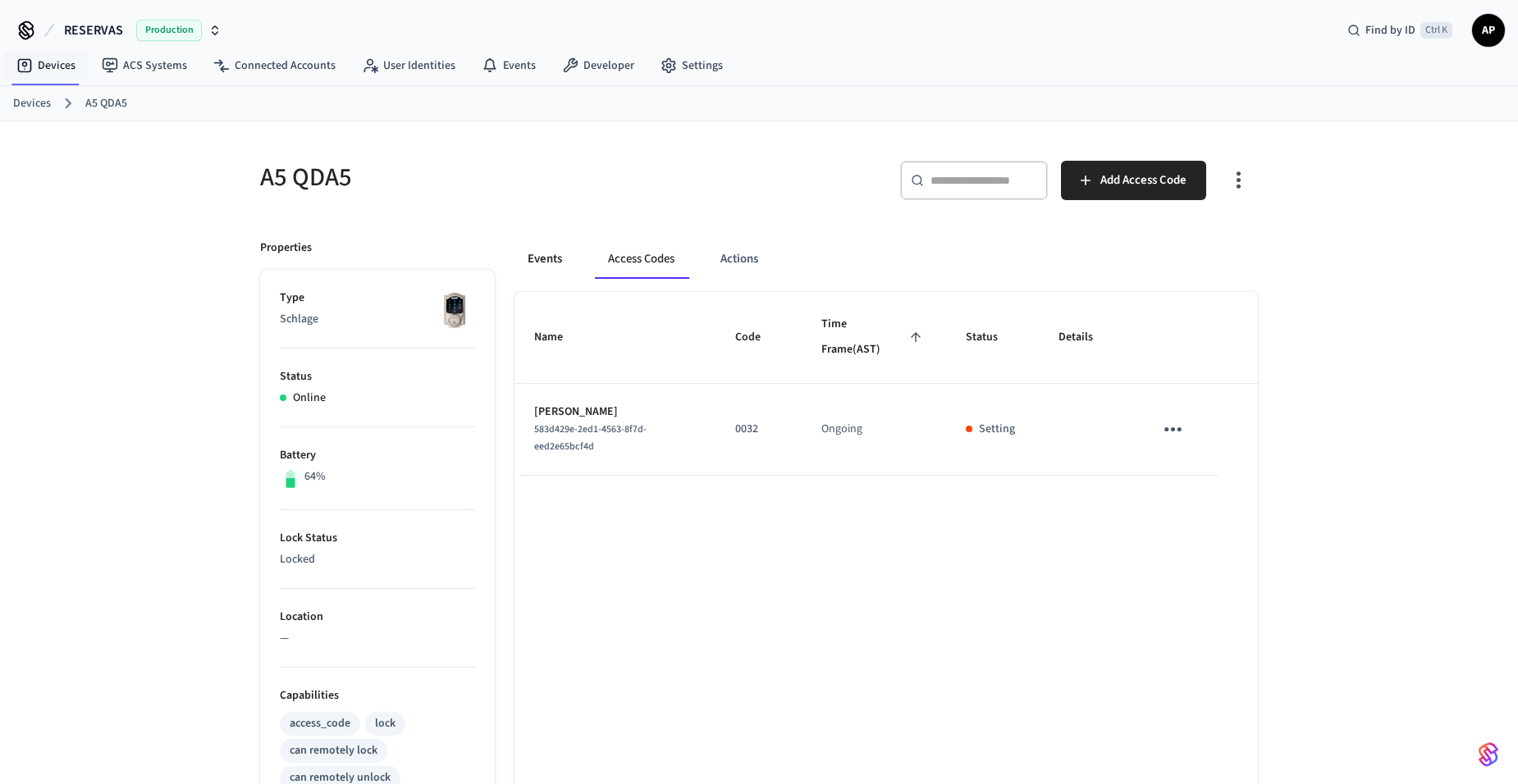
click at [552, 258] on button "Events" at bounding box center [544, 258] width 61 height 39
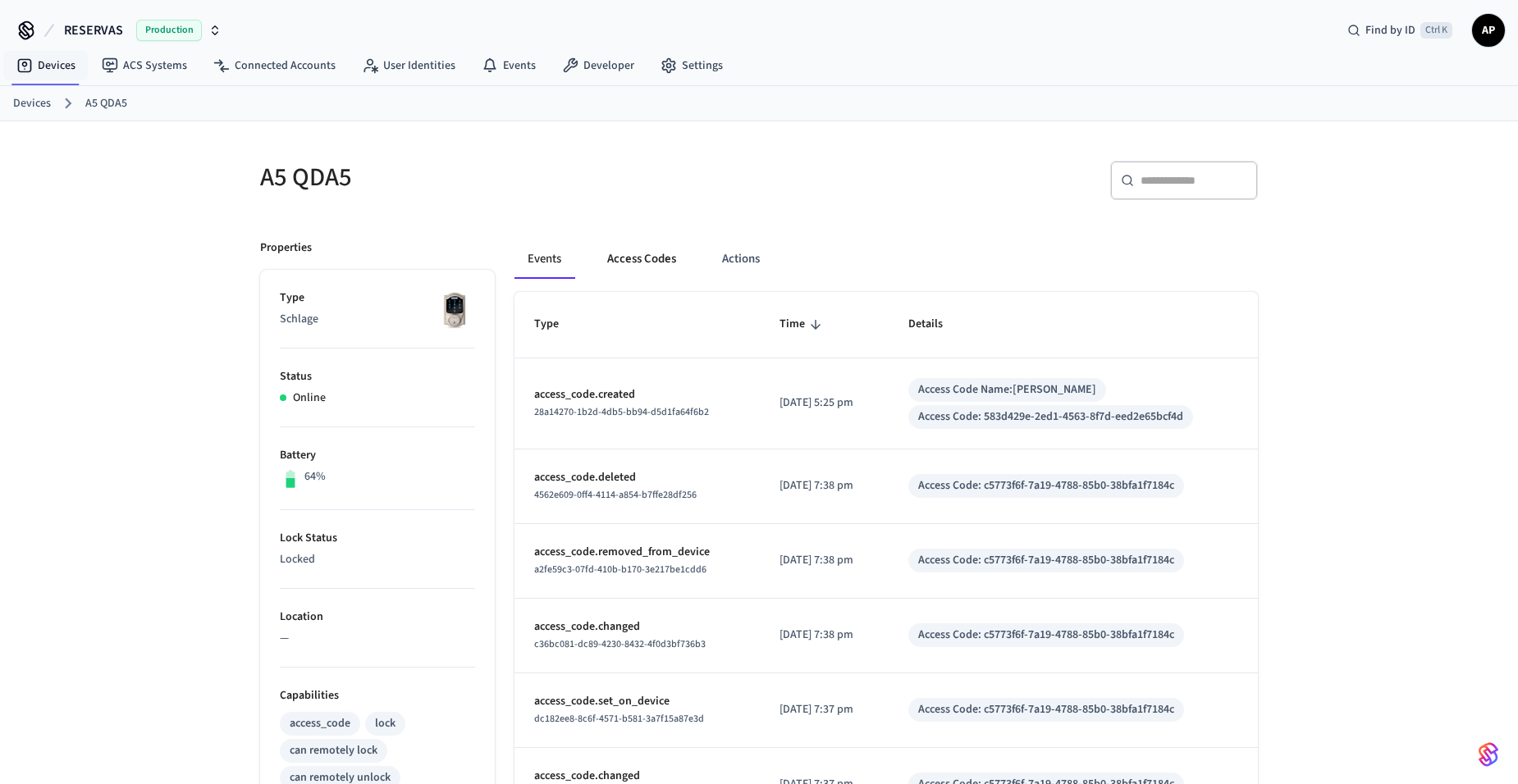
click at [620, 251] on button "Access Codes" at bounding box center [641, 258] width 95 height 39
click at [629, 258] on button "Access Codes" at bounding box center [641, 258] width 95 height 39
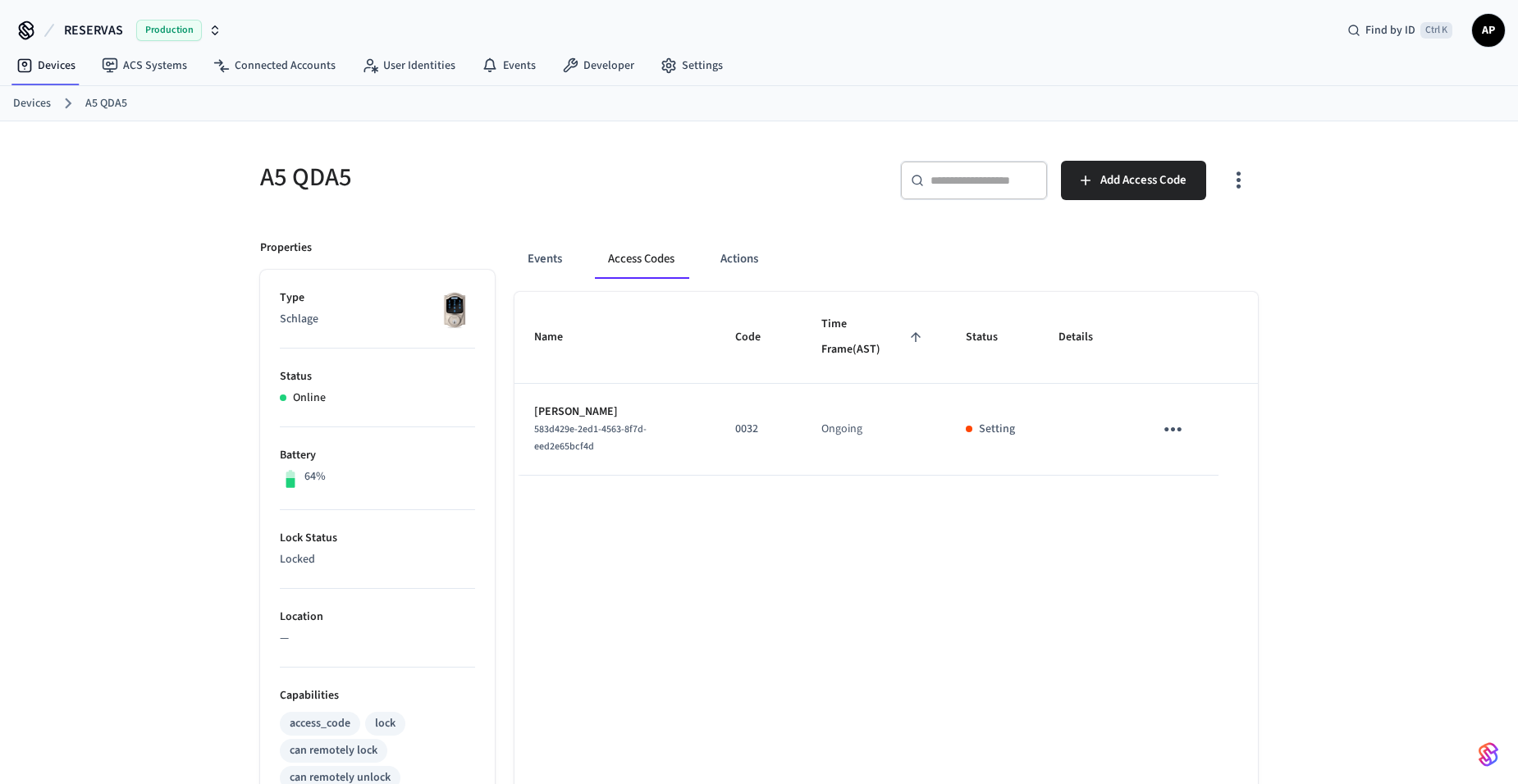
click at [510, 272] on div "Events Access Codes Actions Name Code Time Frame (AST) Status Details MARIA 583…" at bounding box center [876, 718] width 763 height 996
click at [542, 270] on button "Events" at bounding box center [544, 258] width 61 height 39
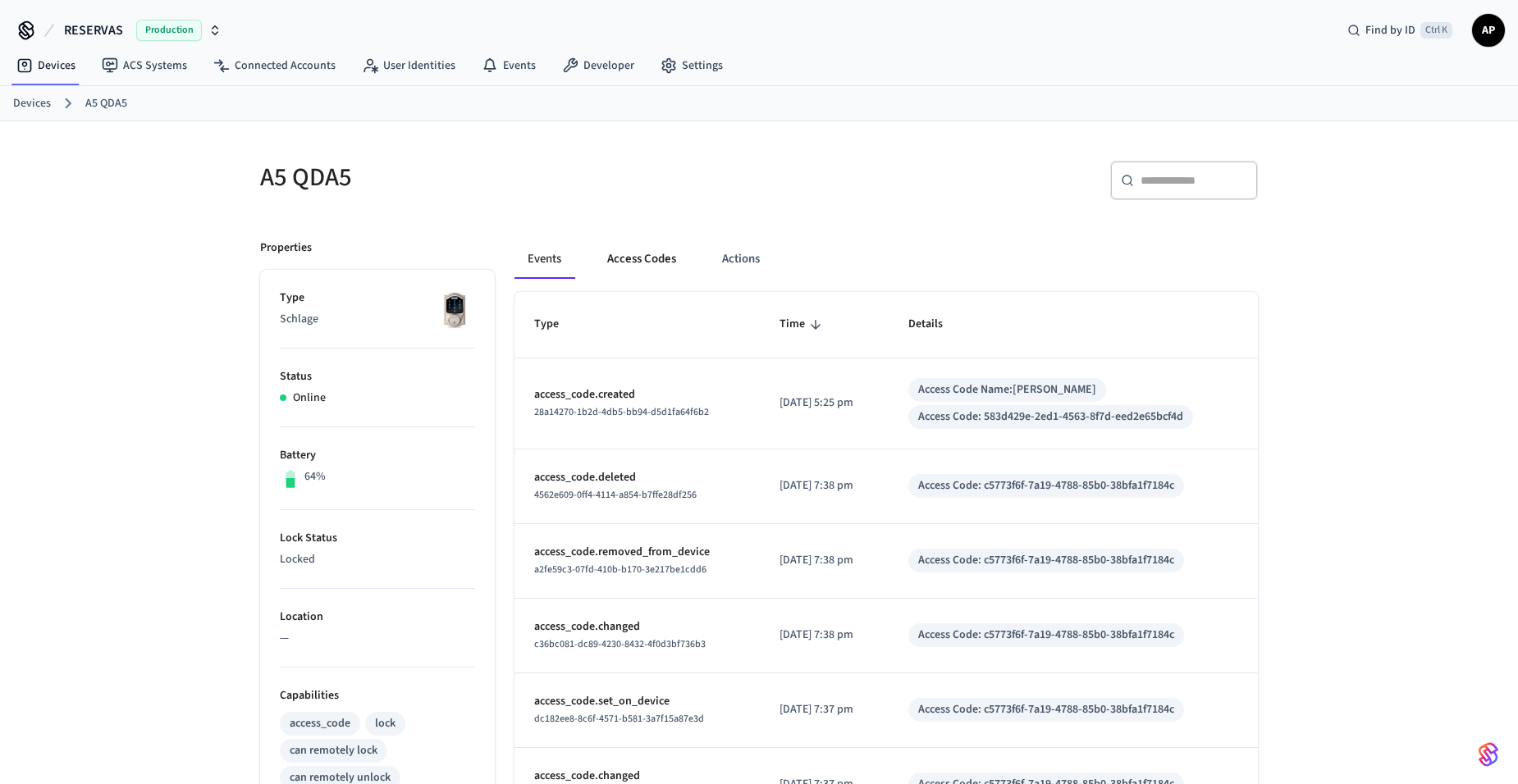
click at [637, 256] on button "Access Codes" at bounding box center [641, 258] width 95 height 39
click at [646, 259] on button "Access Codes" at bounding box center [641, 258] width 95 height 39
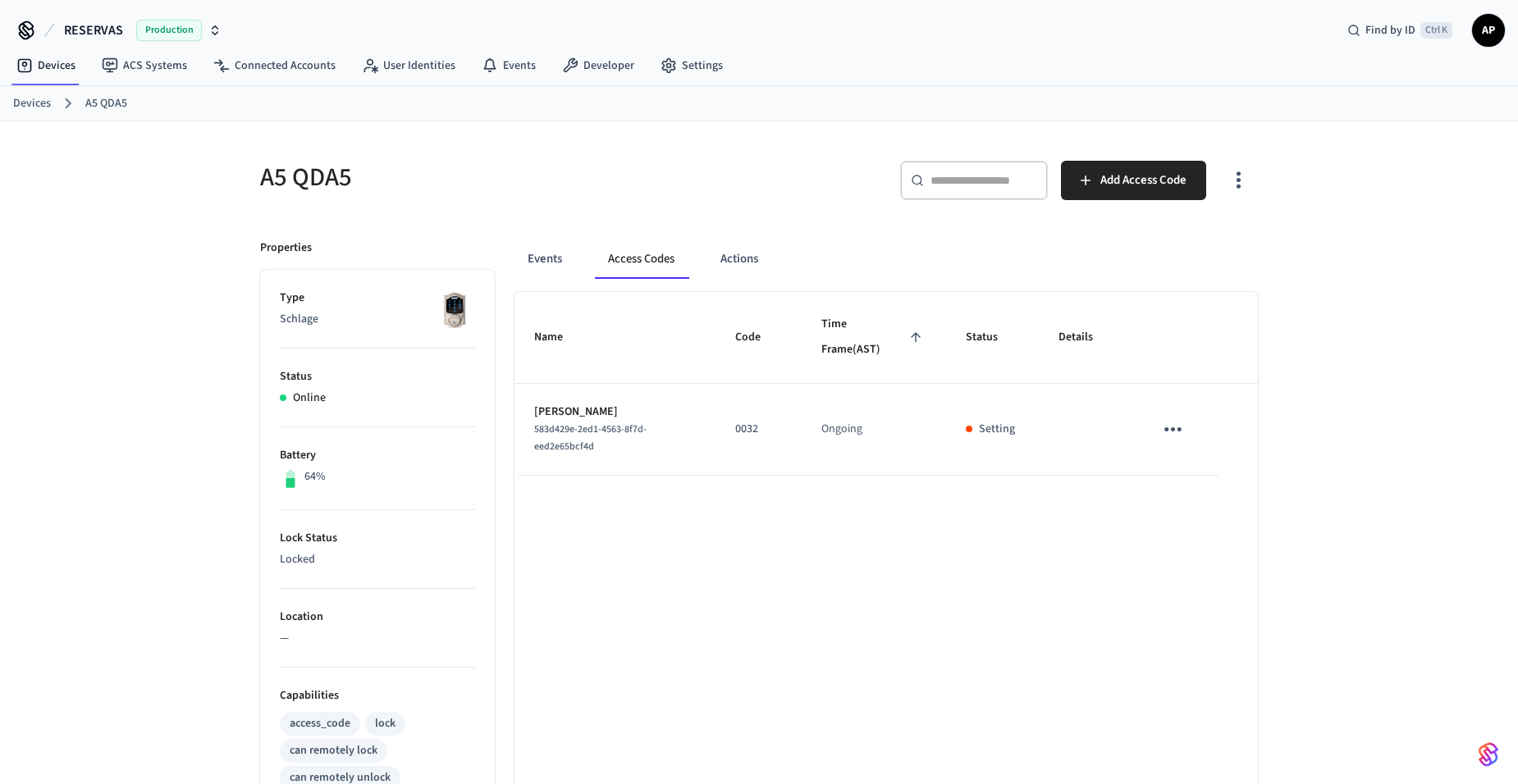
click at [1167, 431] on icon "sticky table" at bounding box center [1172, 429] width 17 height 5
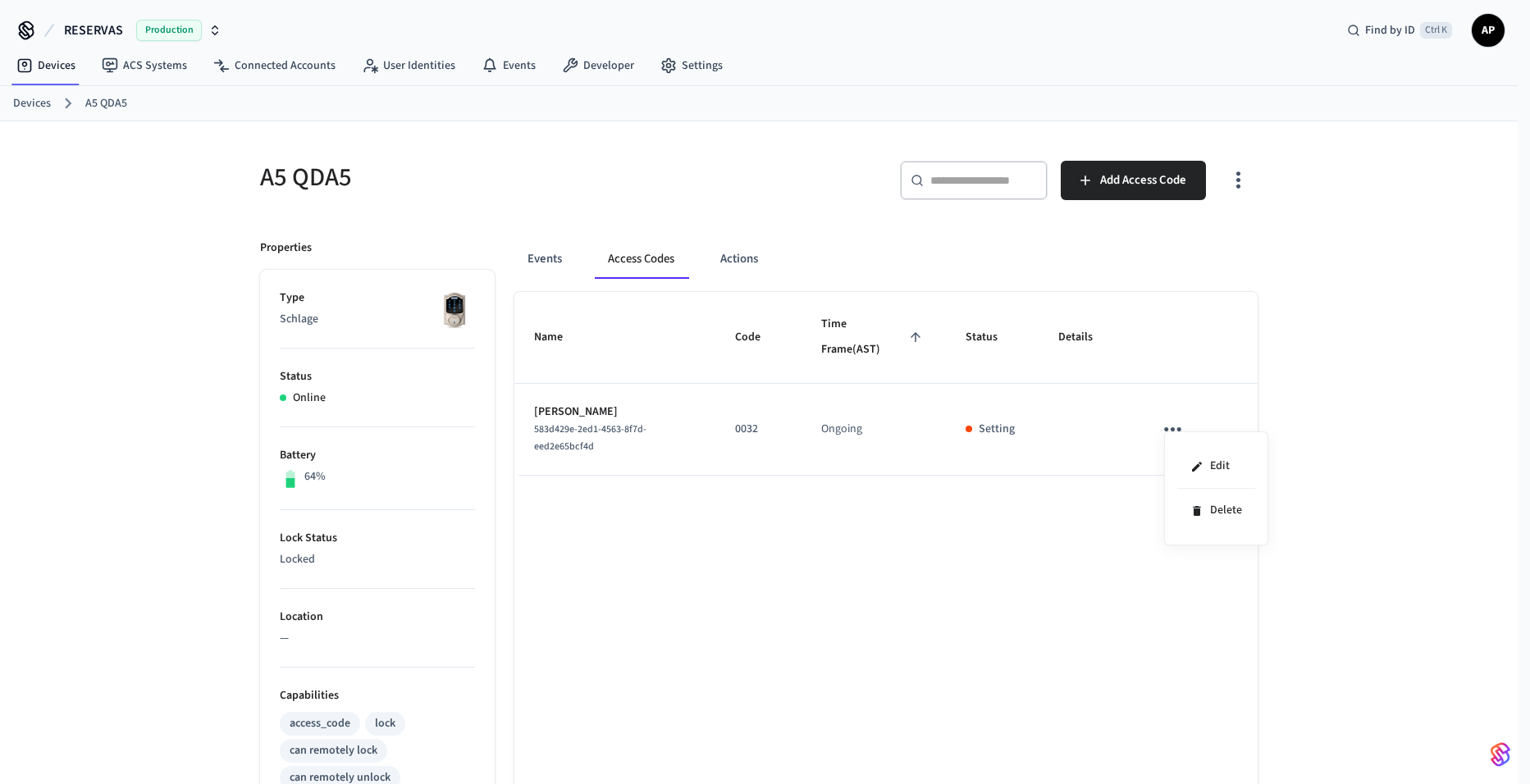
click at [684, 570] on div at bounding box center [765, 392] width 1530 height 784
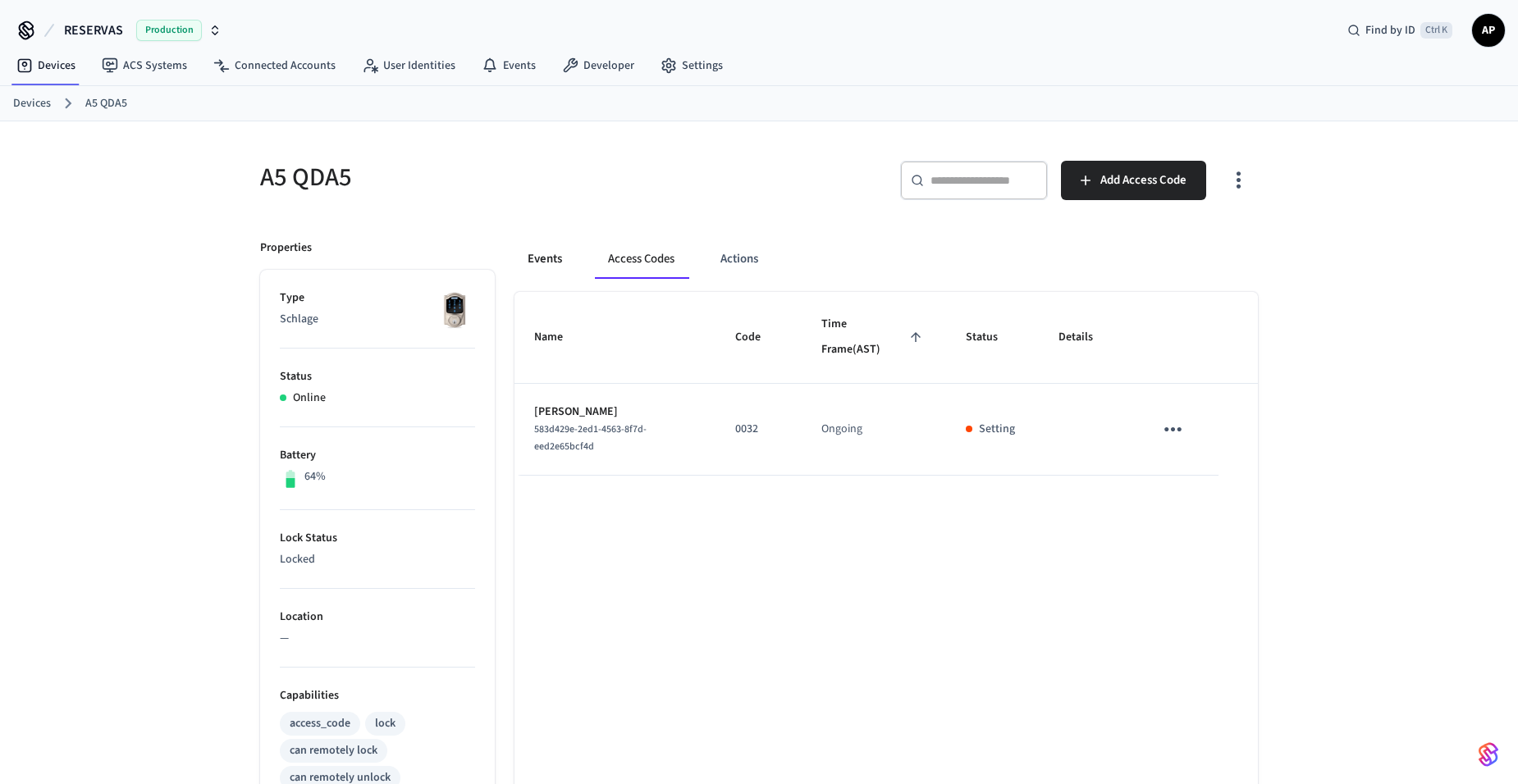
click at [536, 265] on button "Events" at bounding box center [544, 258] width 61 height 39
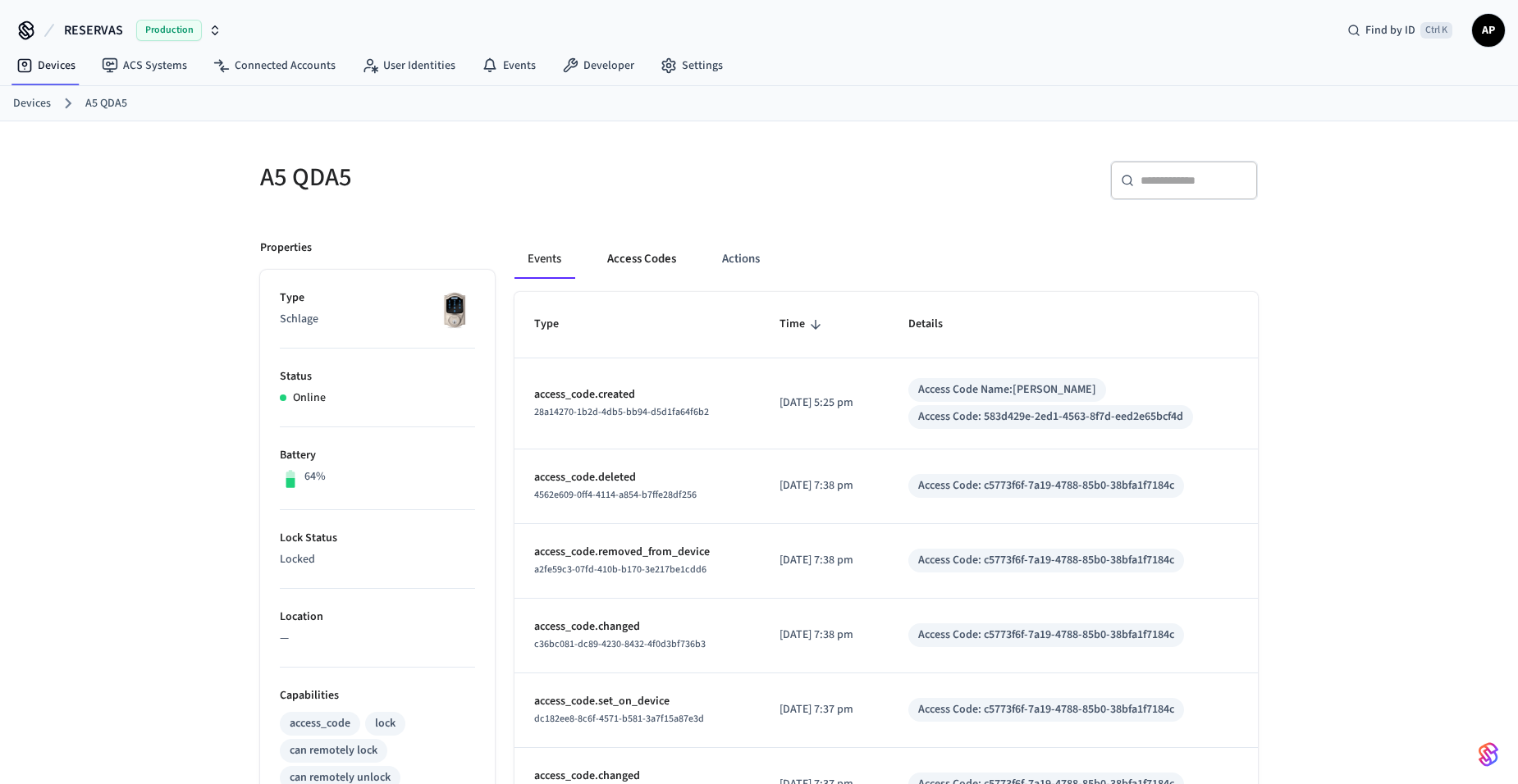
click at [628, 265] on button "Access Codes" at bounding box center [641, 258] width 95 height 39
click at [636, 253] on button "Access Codes" at bounding box center [641, 258] width 95 height 39
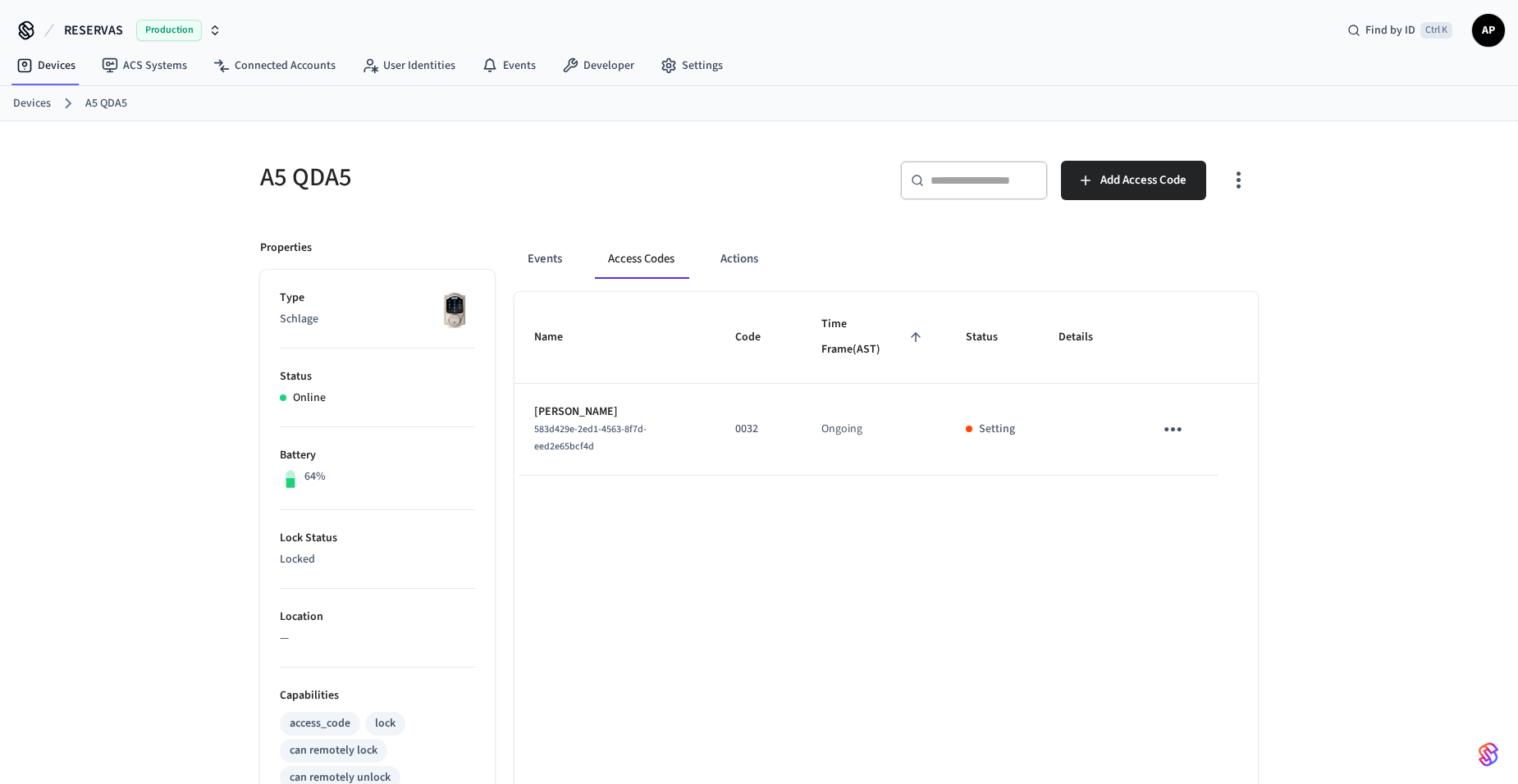
click at [1173, 436] on icon "sticky table" at bounding box center [1173, 429] width 25 height 25
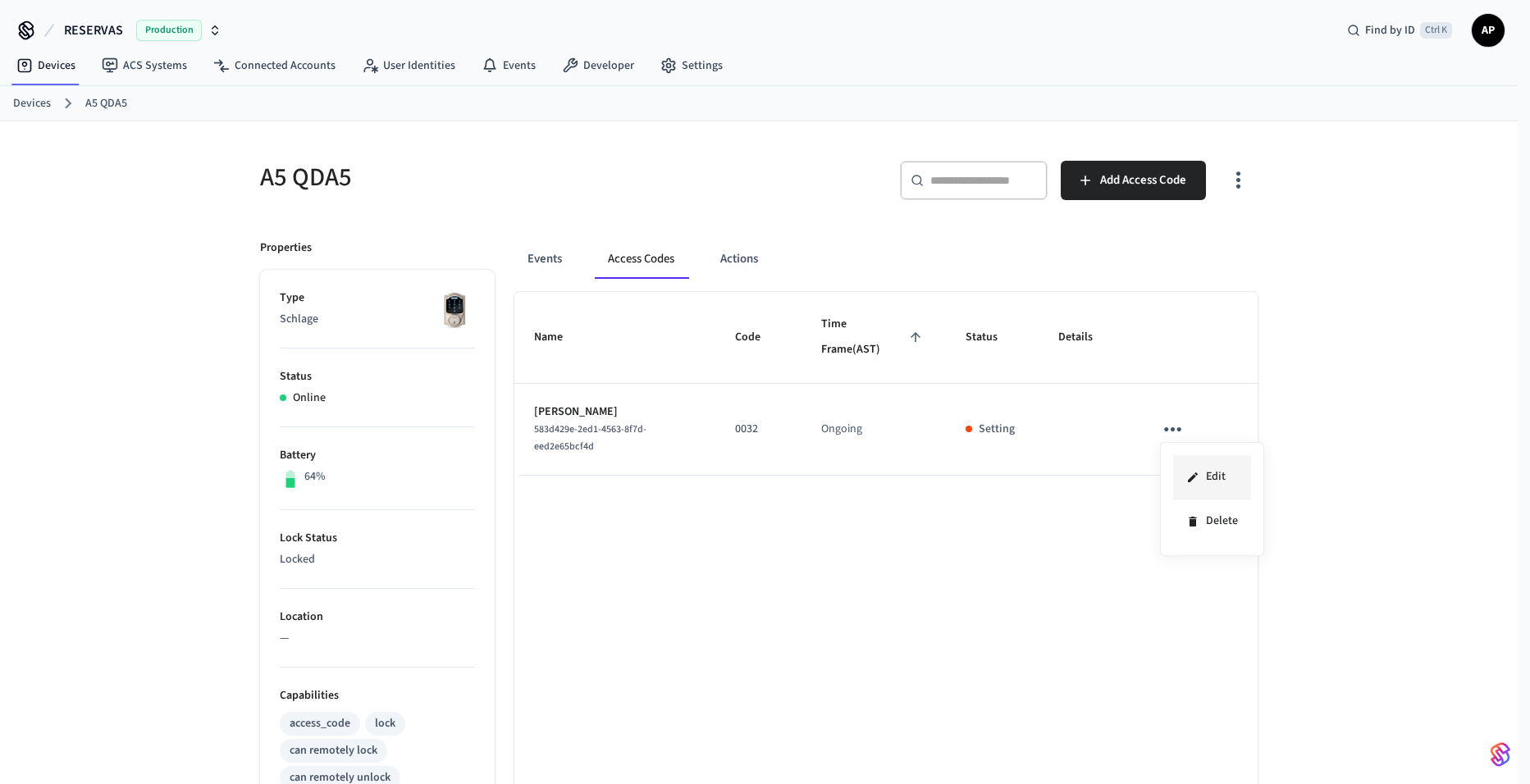
click at [1215, 470] on li "Edit" at bounding box center [1212, 477] width 78 height 44
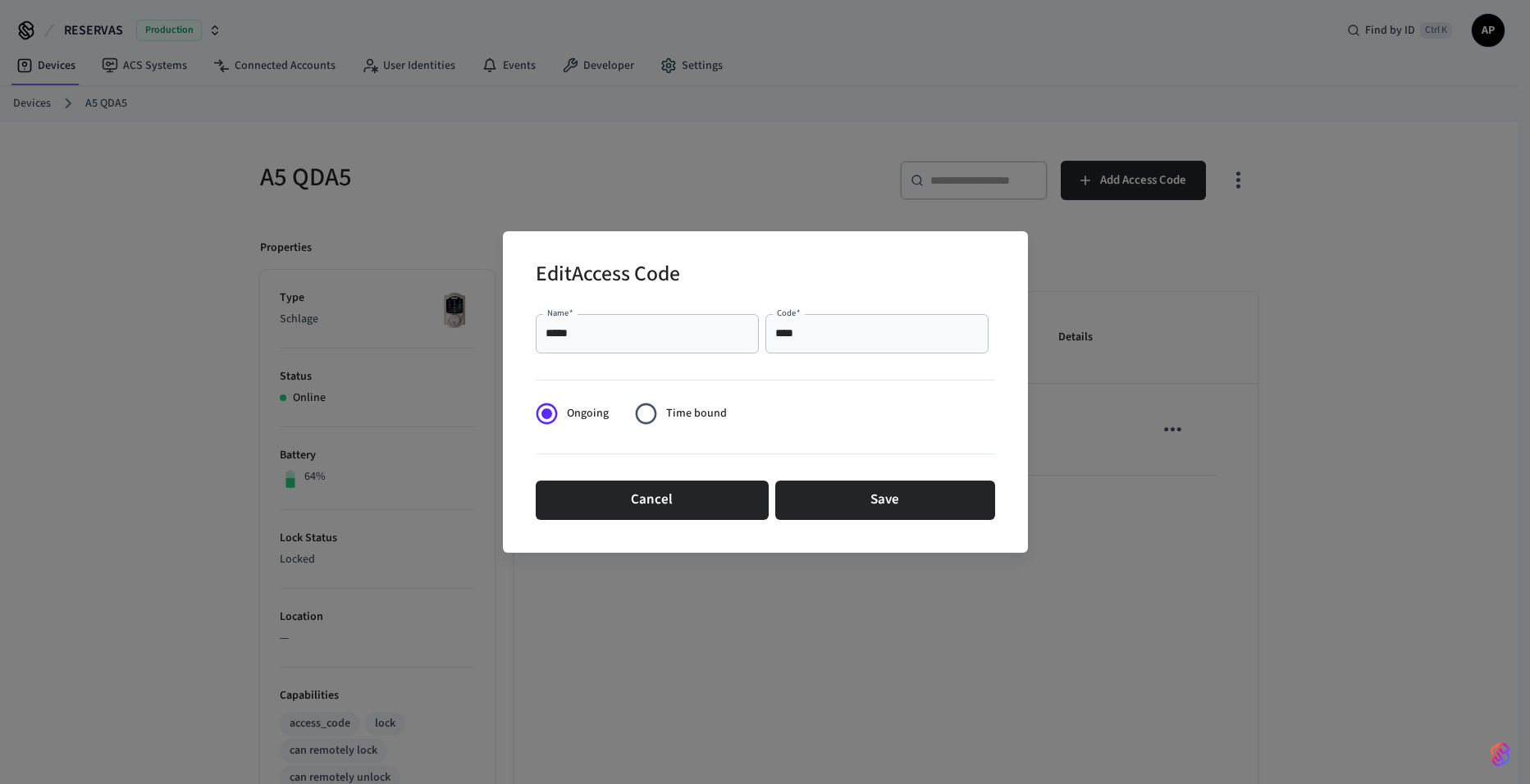
click at [773, 180] on div "Edit Access Code Name   * ***** Name   * Code   * **** Code   * Ongoing Time bo…" at bounding box center [765, 392] width 1530 height 784
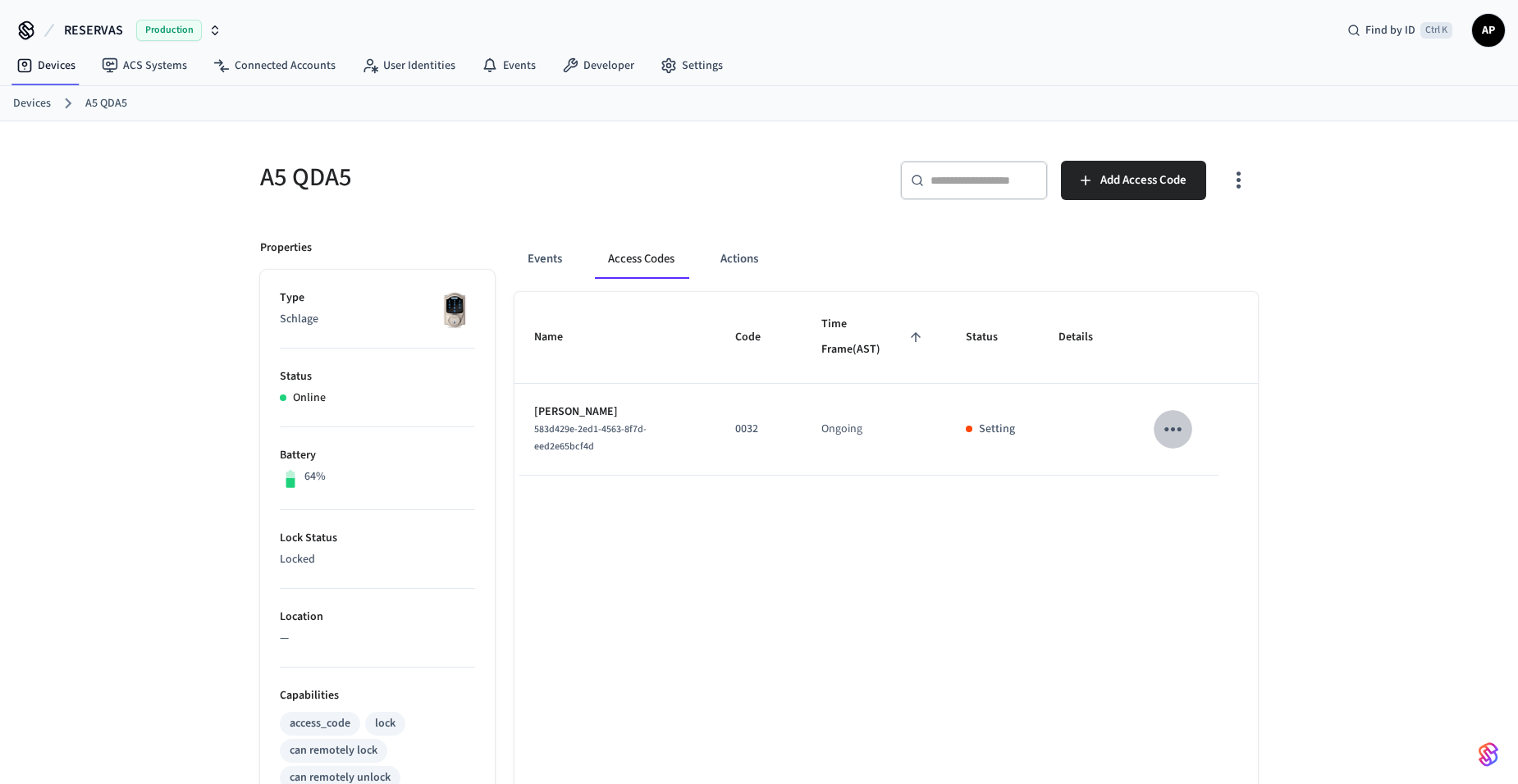
click at [1184, 431] on icon "sticky table" at bounding box center [1173, 429] width 25 height 25
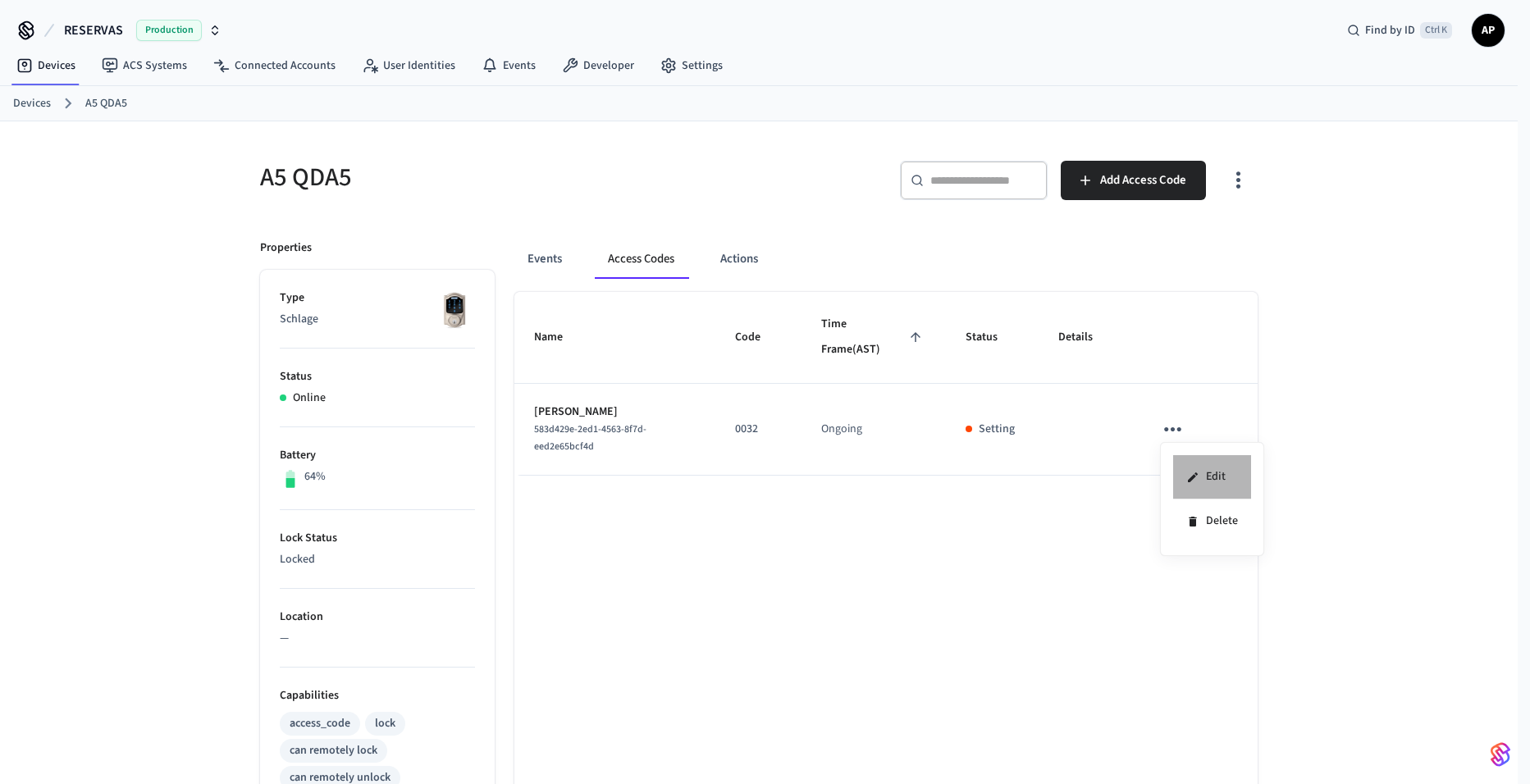
click at [1225, 479] on li "Edit" at bounding box center [1212, 477] width 78 height 44
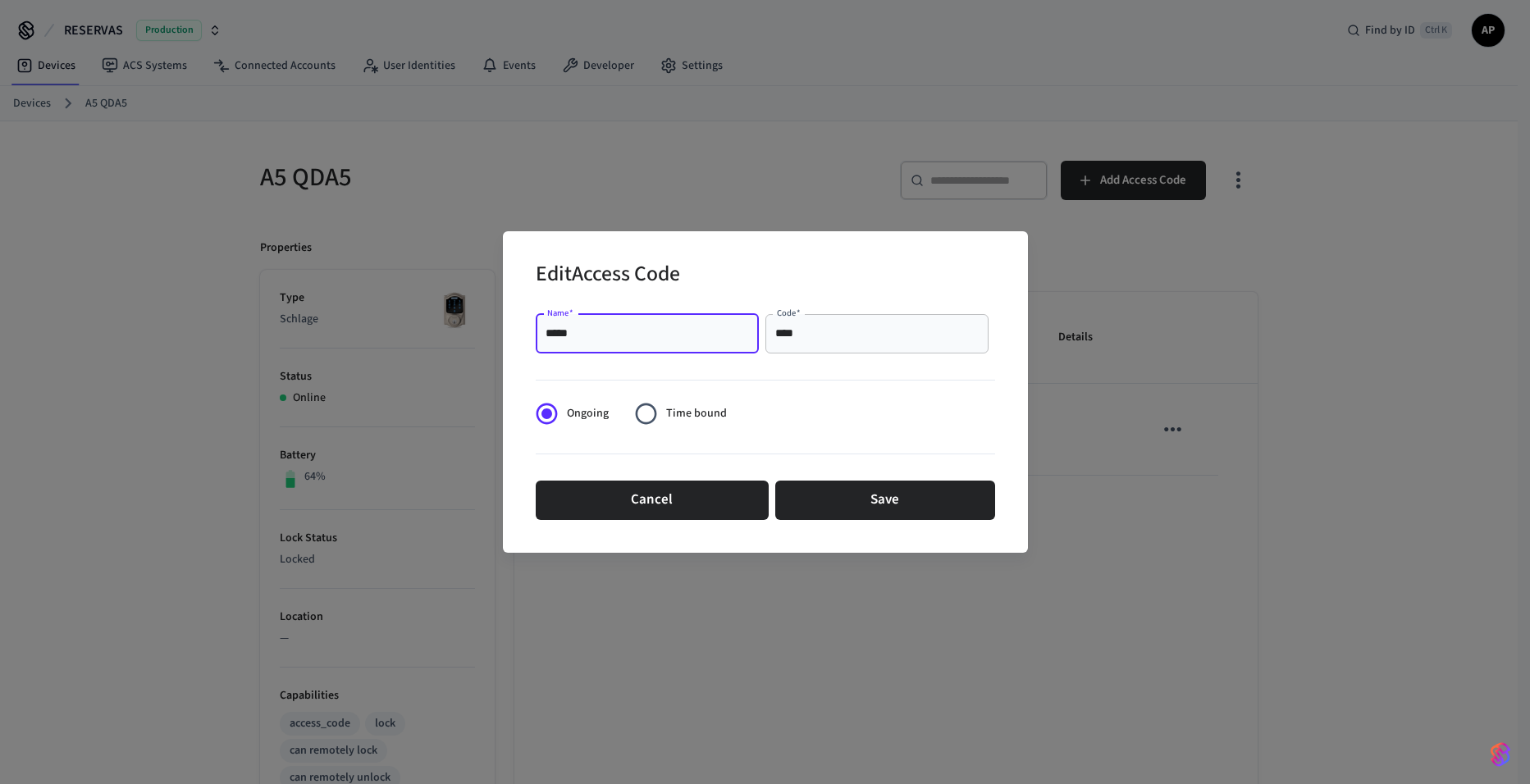
click at [706, 327] on input "*****" at bounding box center [647, 334] width 204 height 16
click at [852, 347] on div "**** Code   *" at bounding box center [877, 333] width 223 height 39
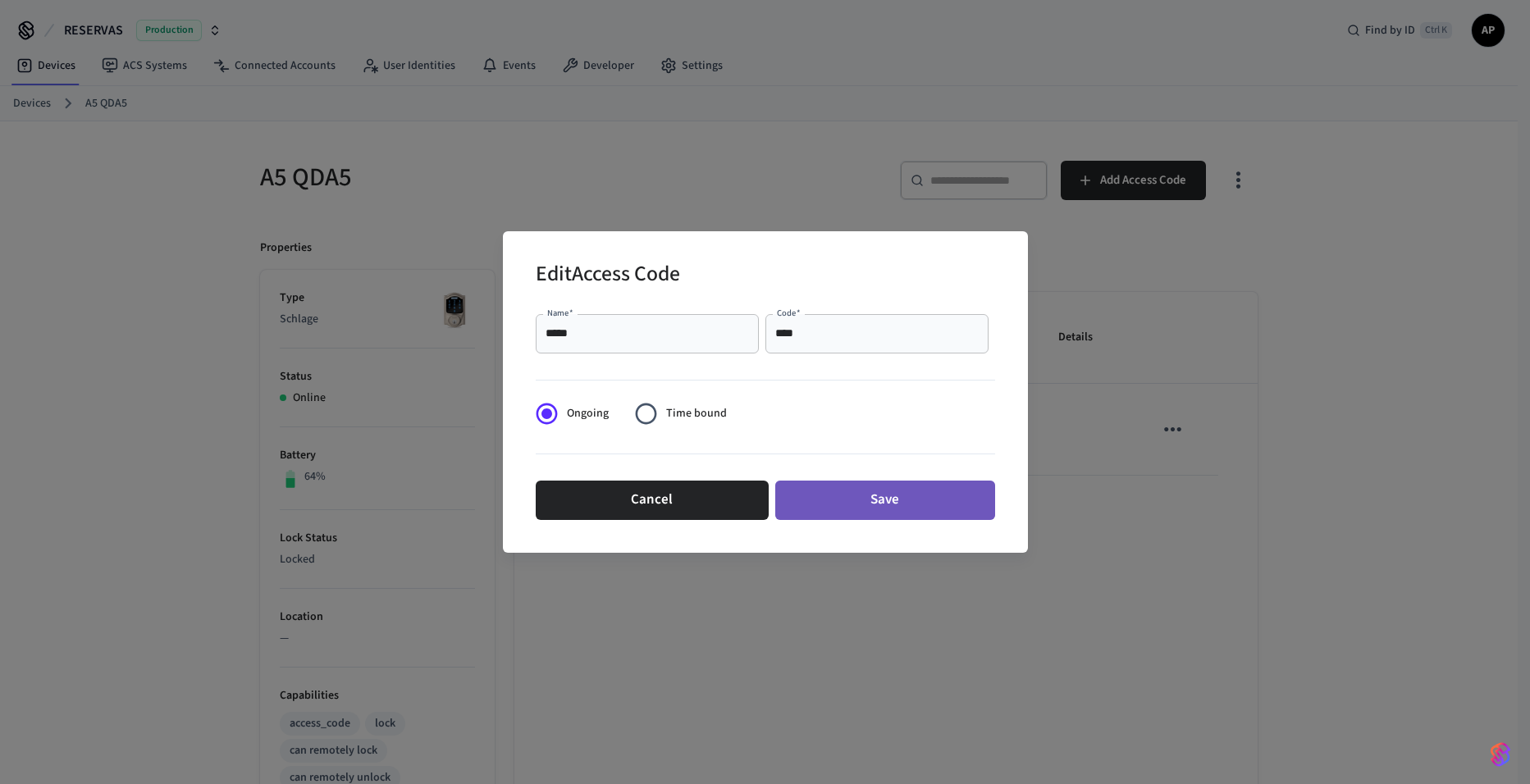
click at [862, 501] on button "Save" at bounding box center [885, 500] width 220 height 39
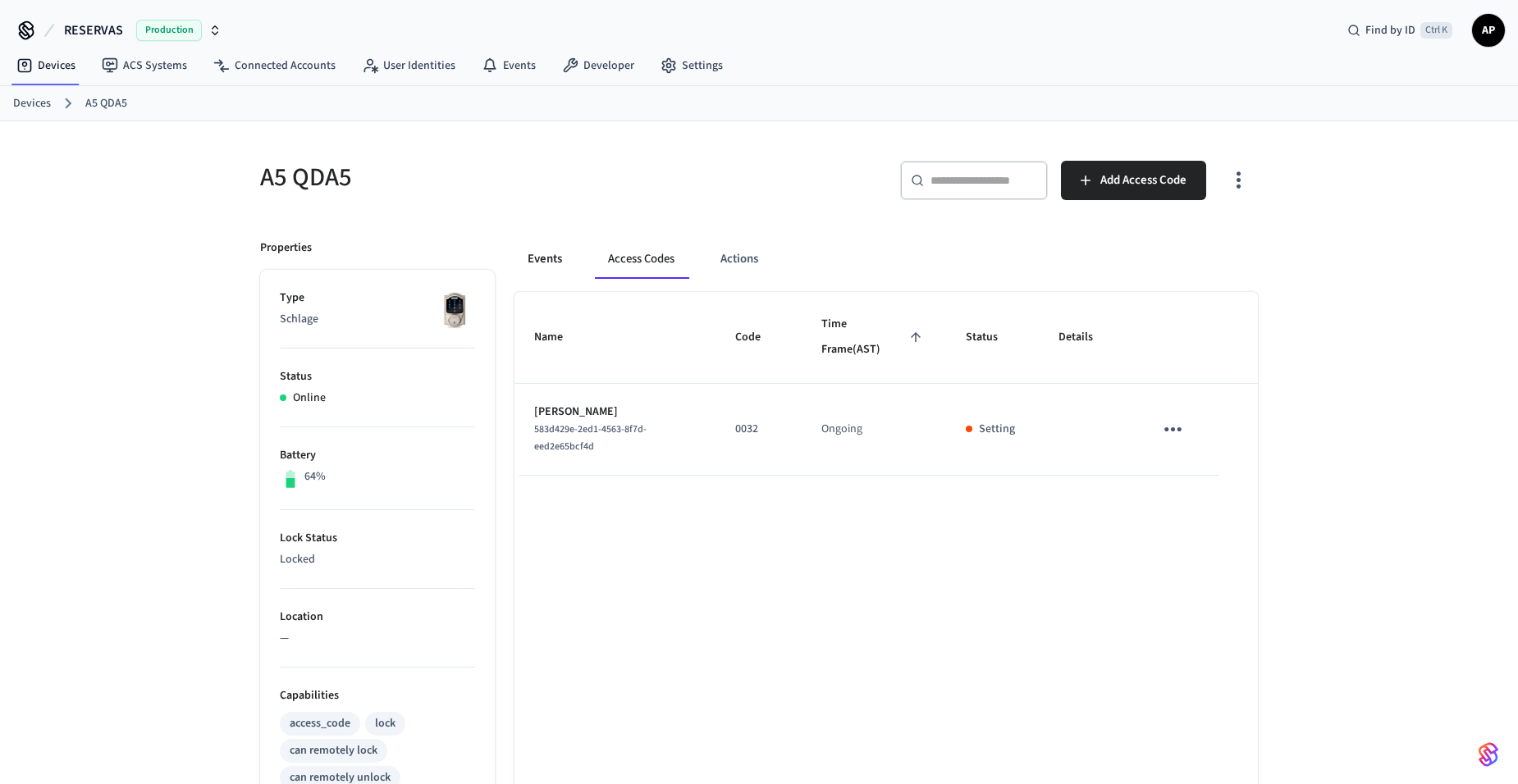
click at [533, 263] on button "Events" at bounding box center [544, 258] width 61 height 39
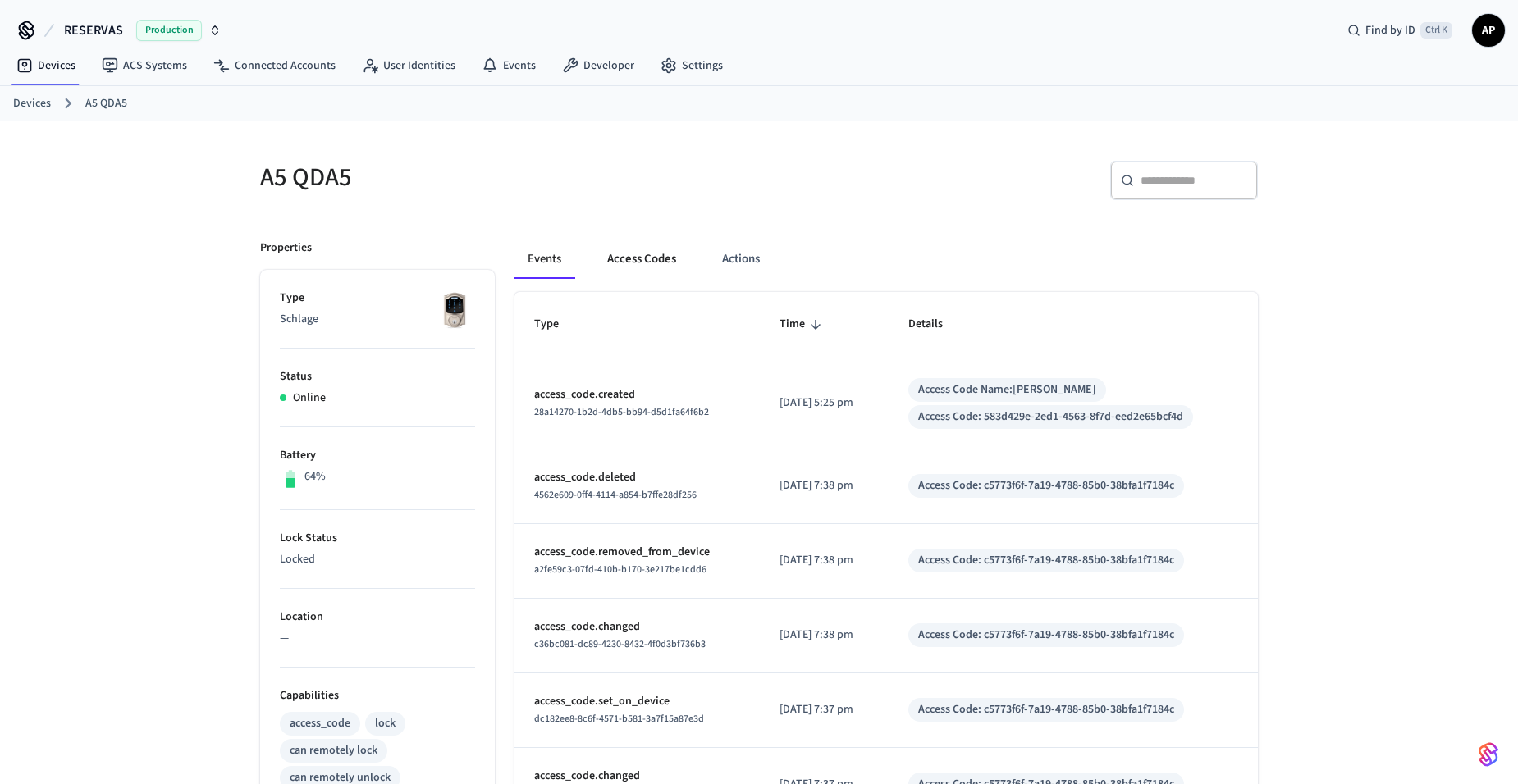
click at [645, 265] on button "Access Codes" at bounding box center [641, 258] width 95 height 39
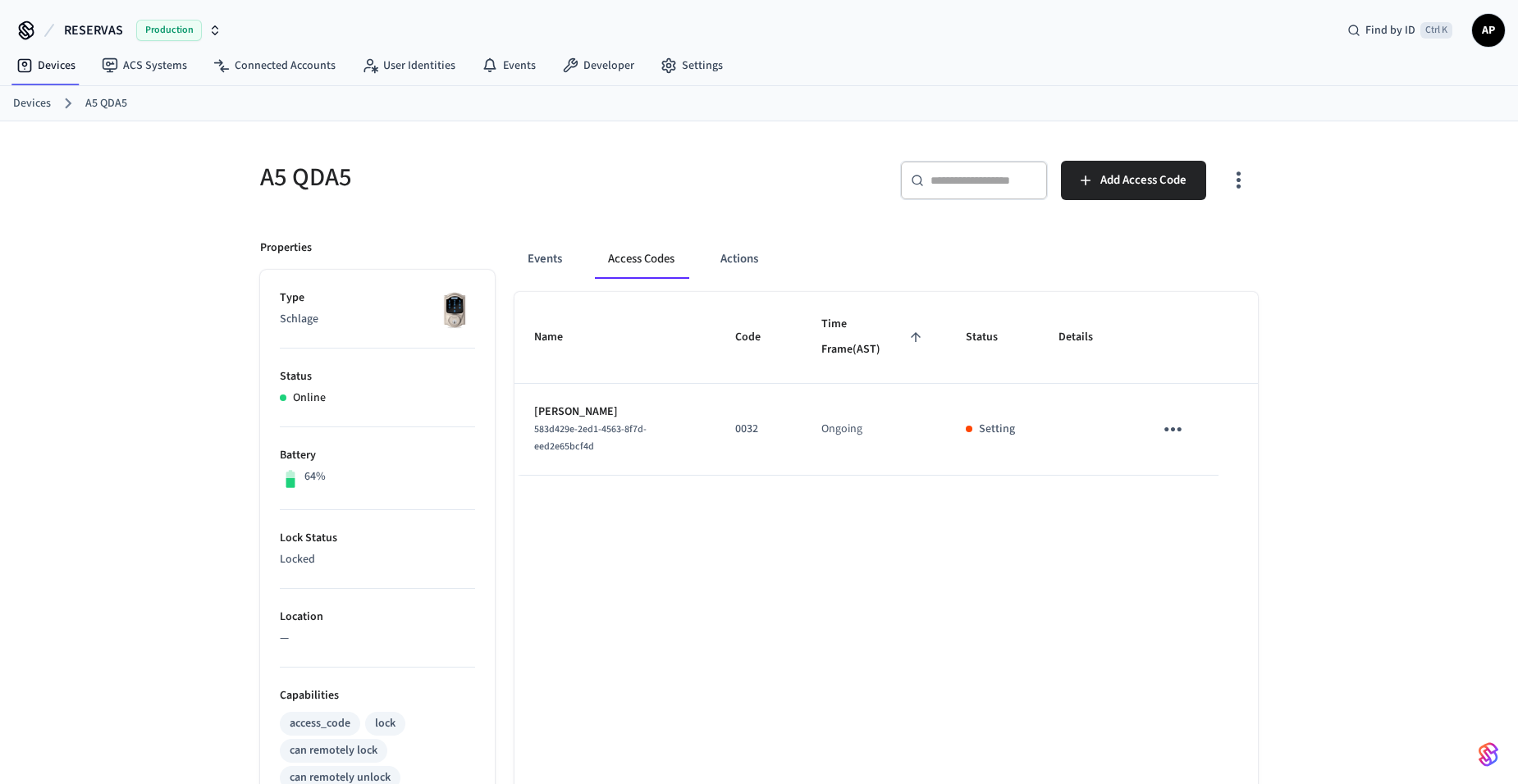
click at [1174, 425] on icon "sticky table" at bounding box center [1173, 429] width 25 height 25
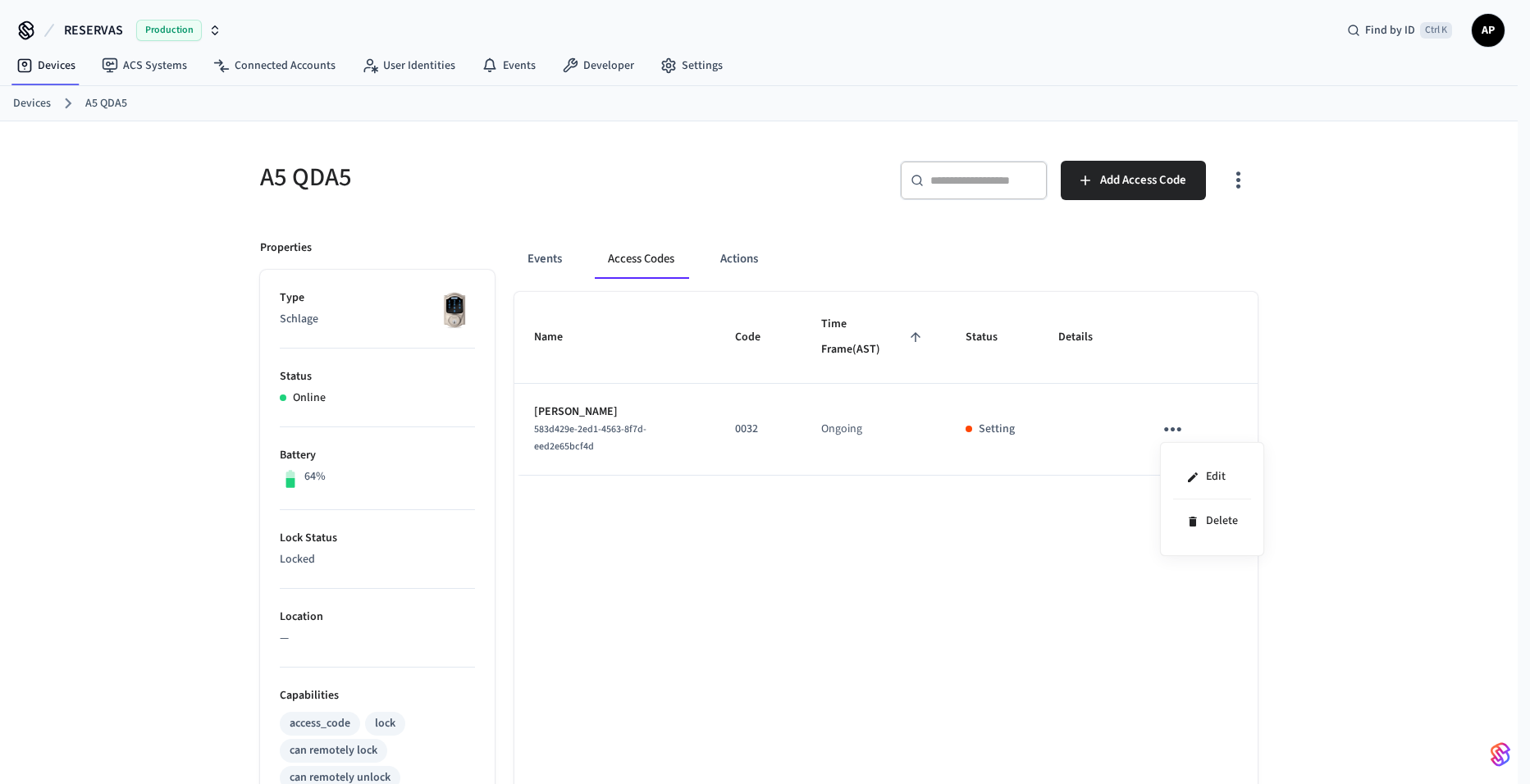
click at [970, 533] on div at bounding box center [765, 392] width 1530 height 784
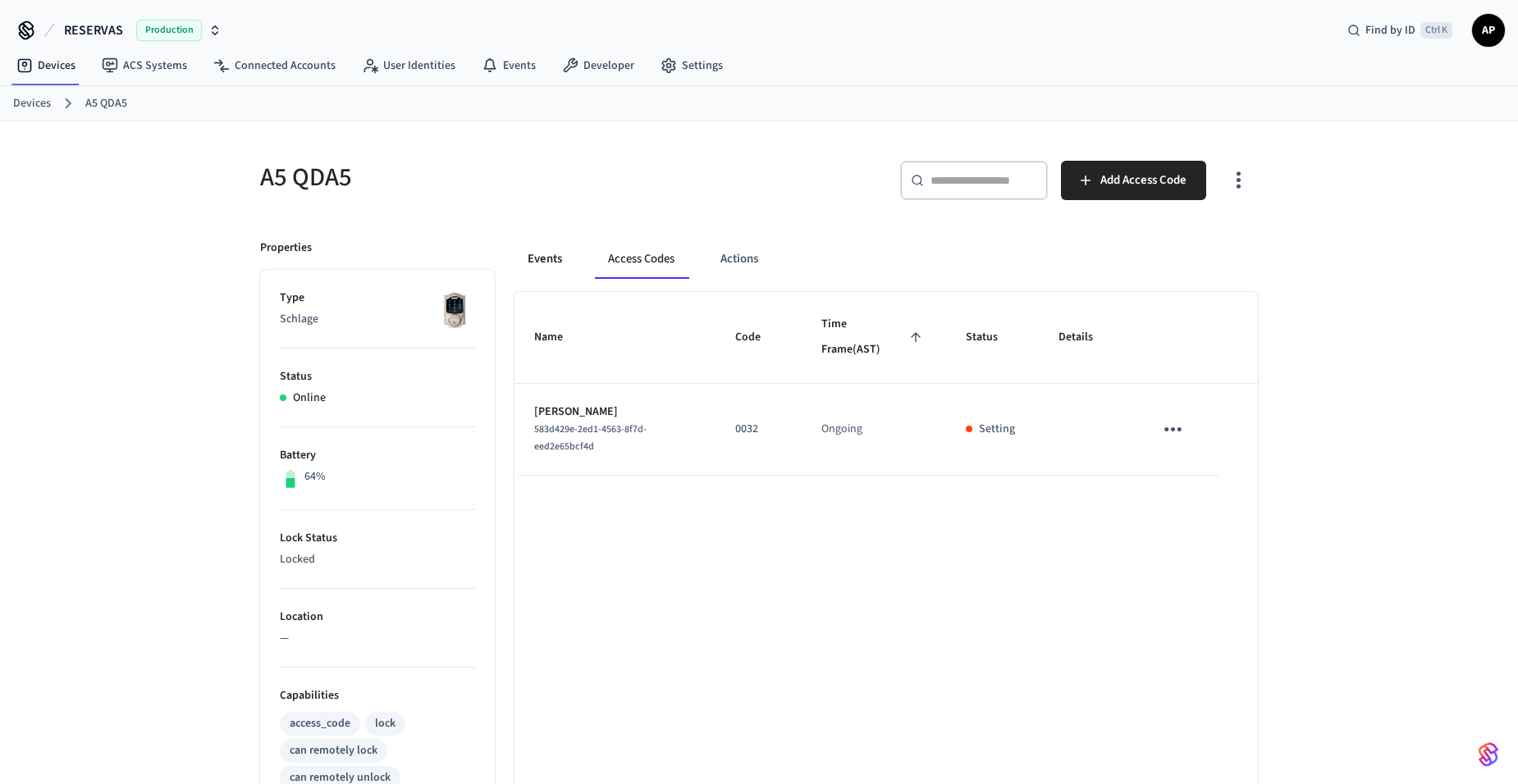
click at [543, 248] on button "Events" at bounding box center [544, 258] width 61 height 39
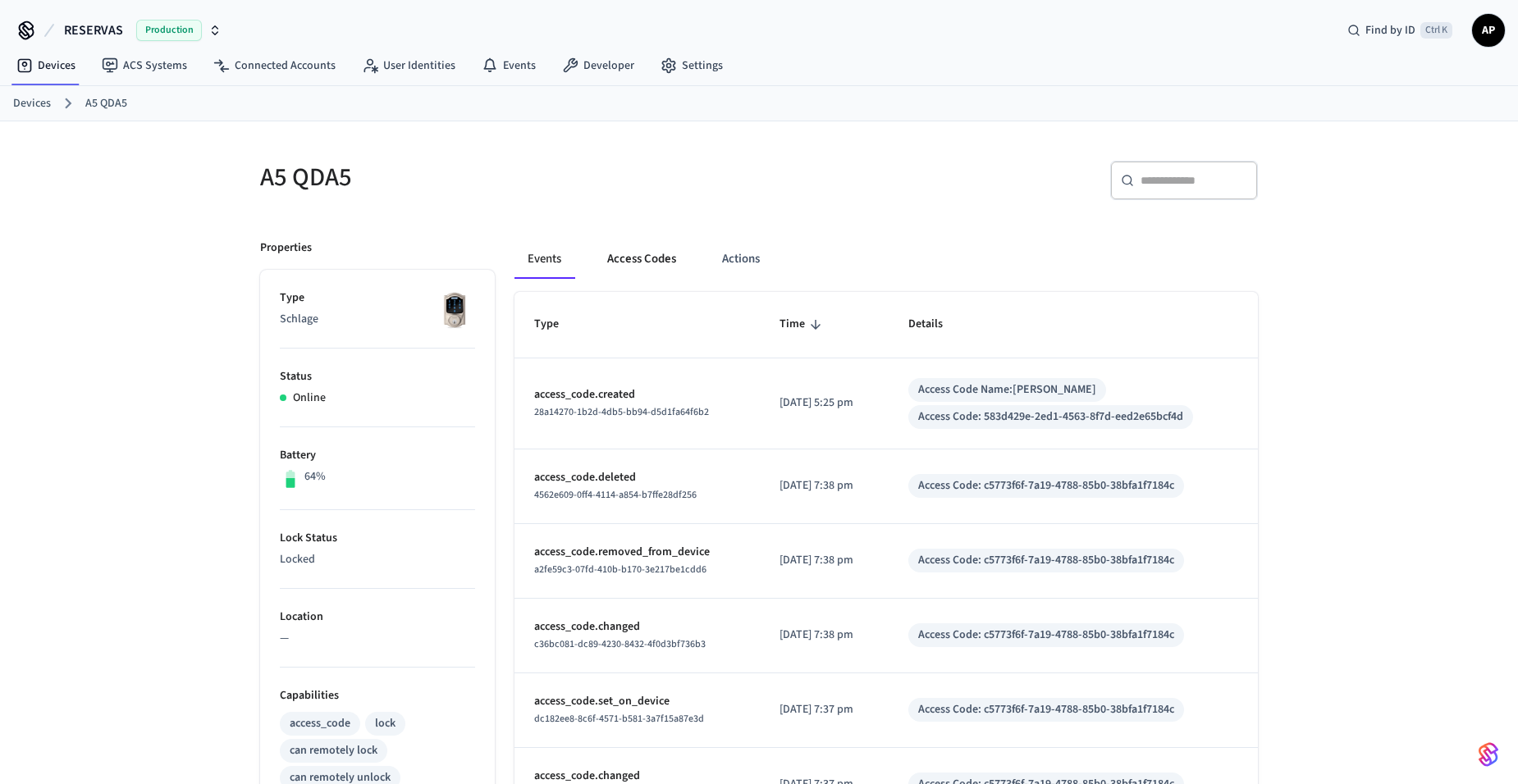
click at [607, 257] on button "Access Codes" at bounding box center [641, 258] width 95 height 39
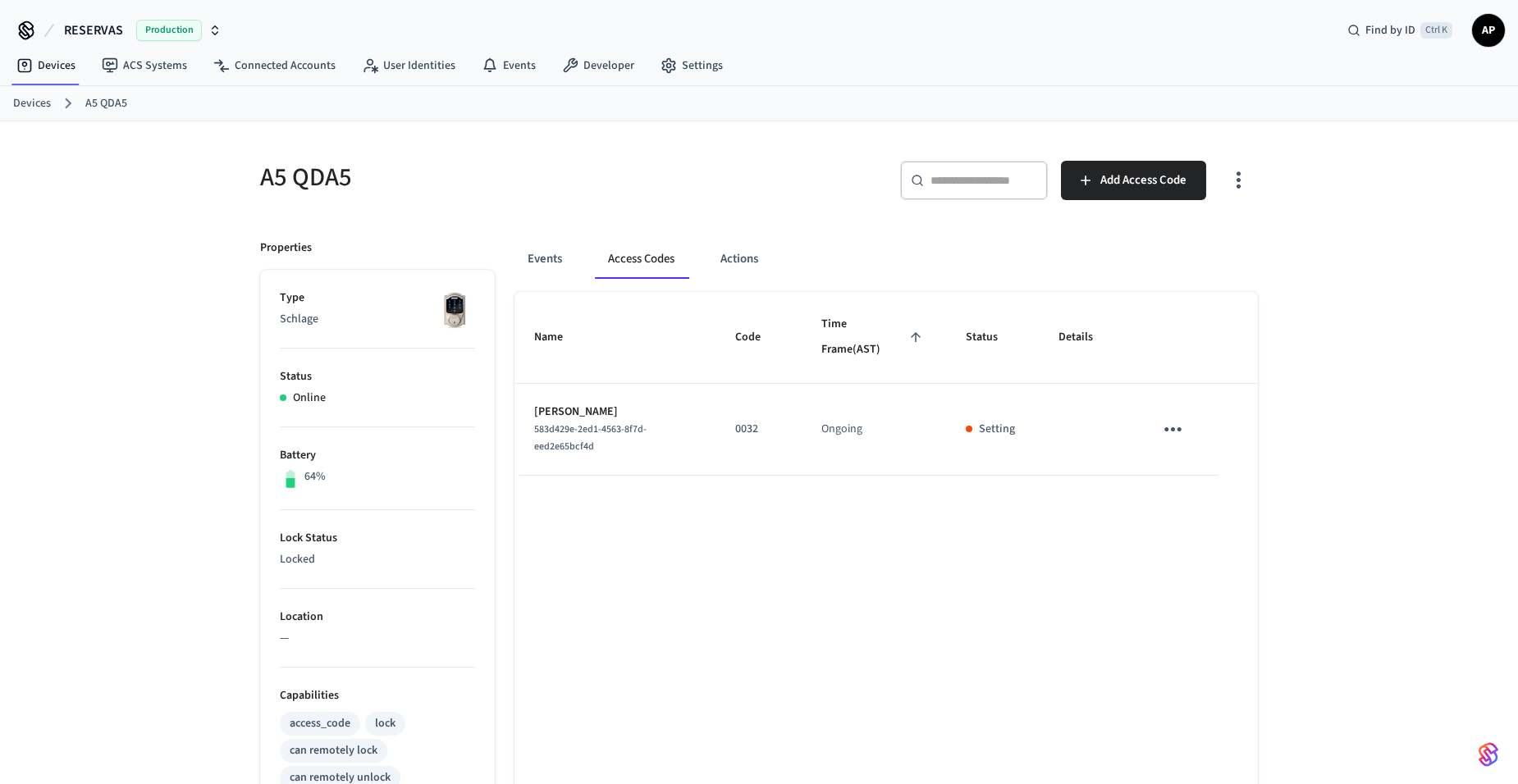
click at [850, 435] on td "Ongoing" at bounding box center [873, 429] width 144 height 91
click at [1173, 423] on icon "sticky table" at bounding box center [1173, 429] width 25 height 25
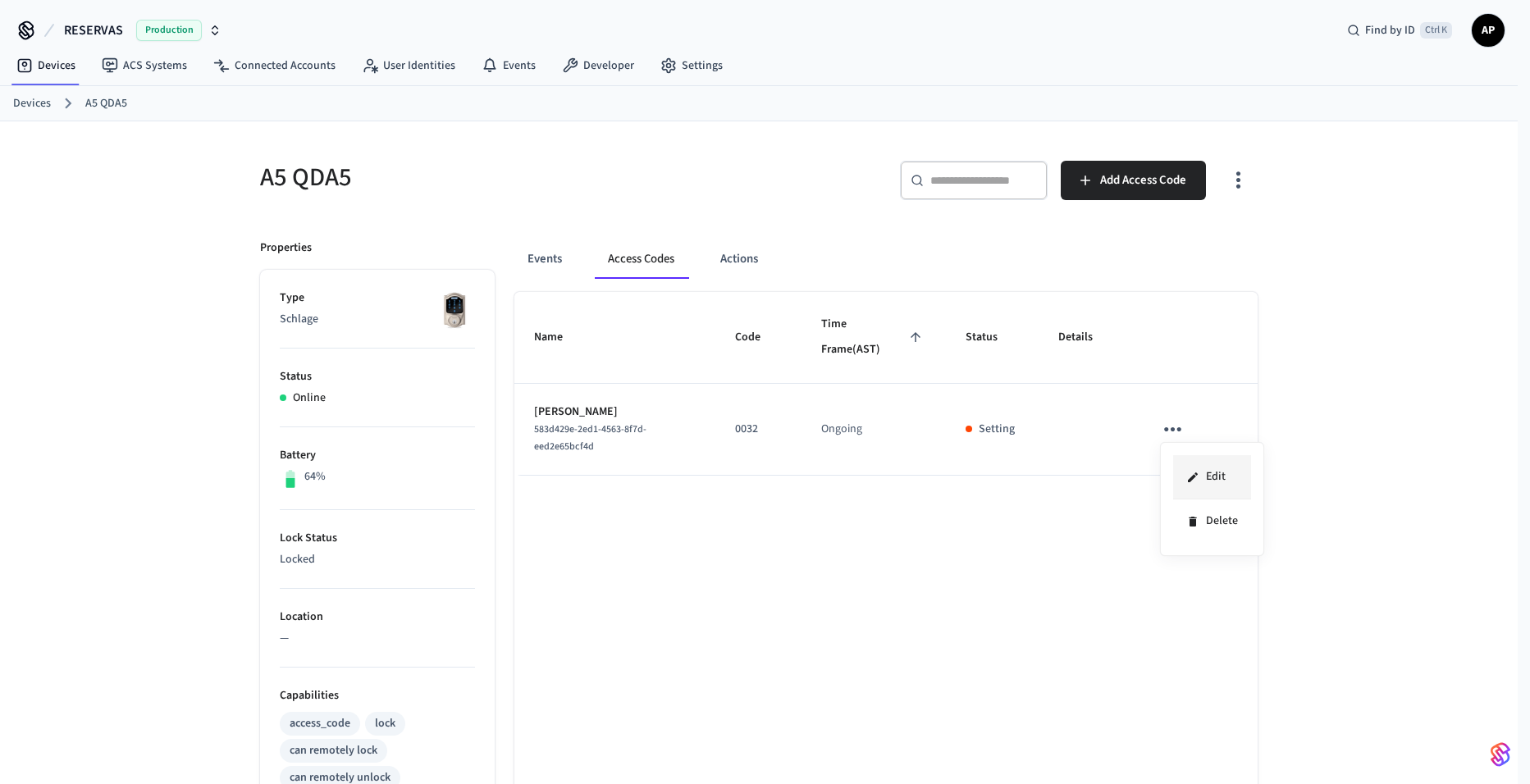
click at [1227, 481] on li "Edit" at bounding box center [1212, 477] width 78 height 44
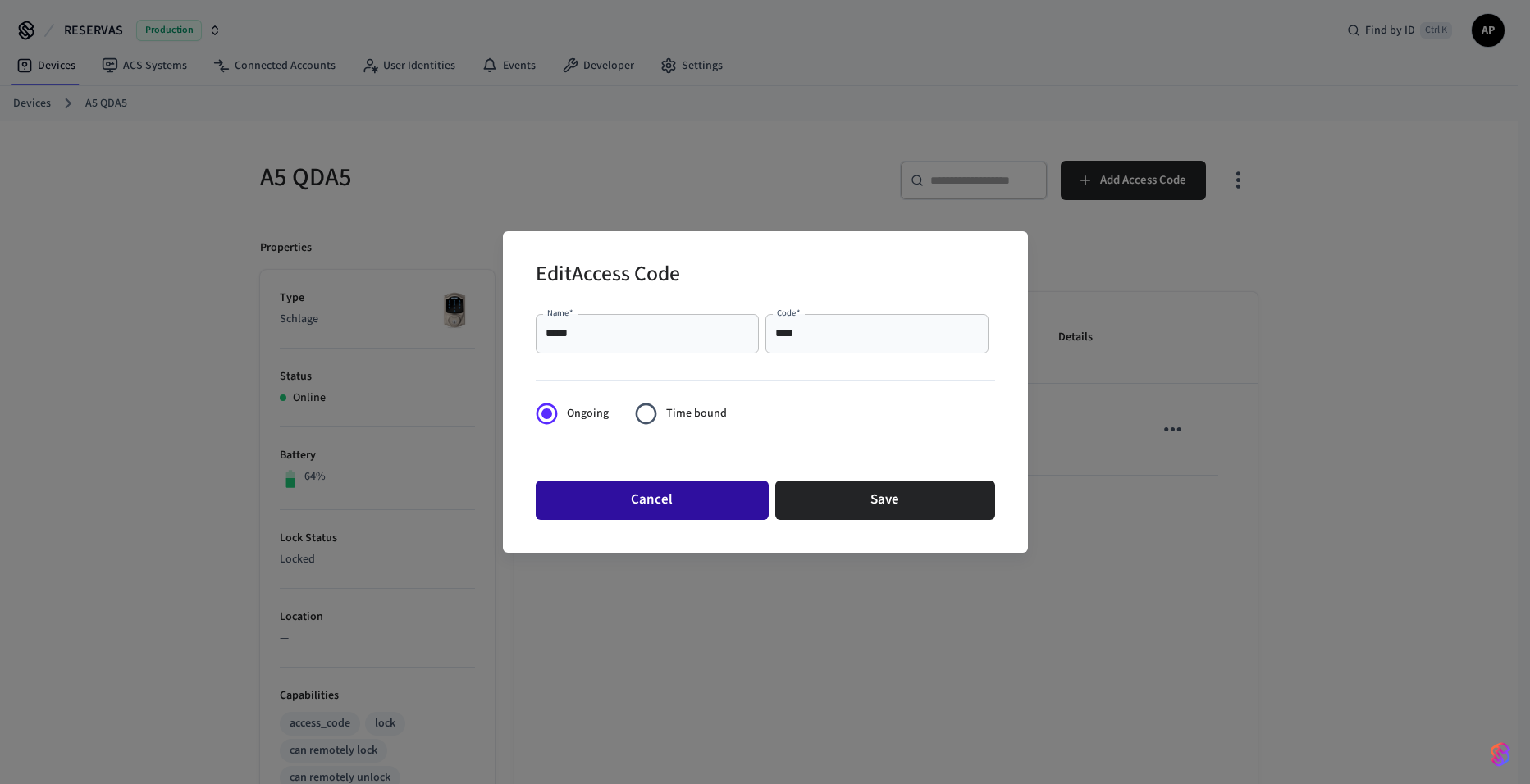
click at [663, 492] on button "Cancel" at bounding box center [651, 500] width 233 height 39
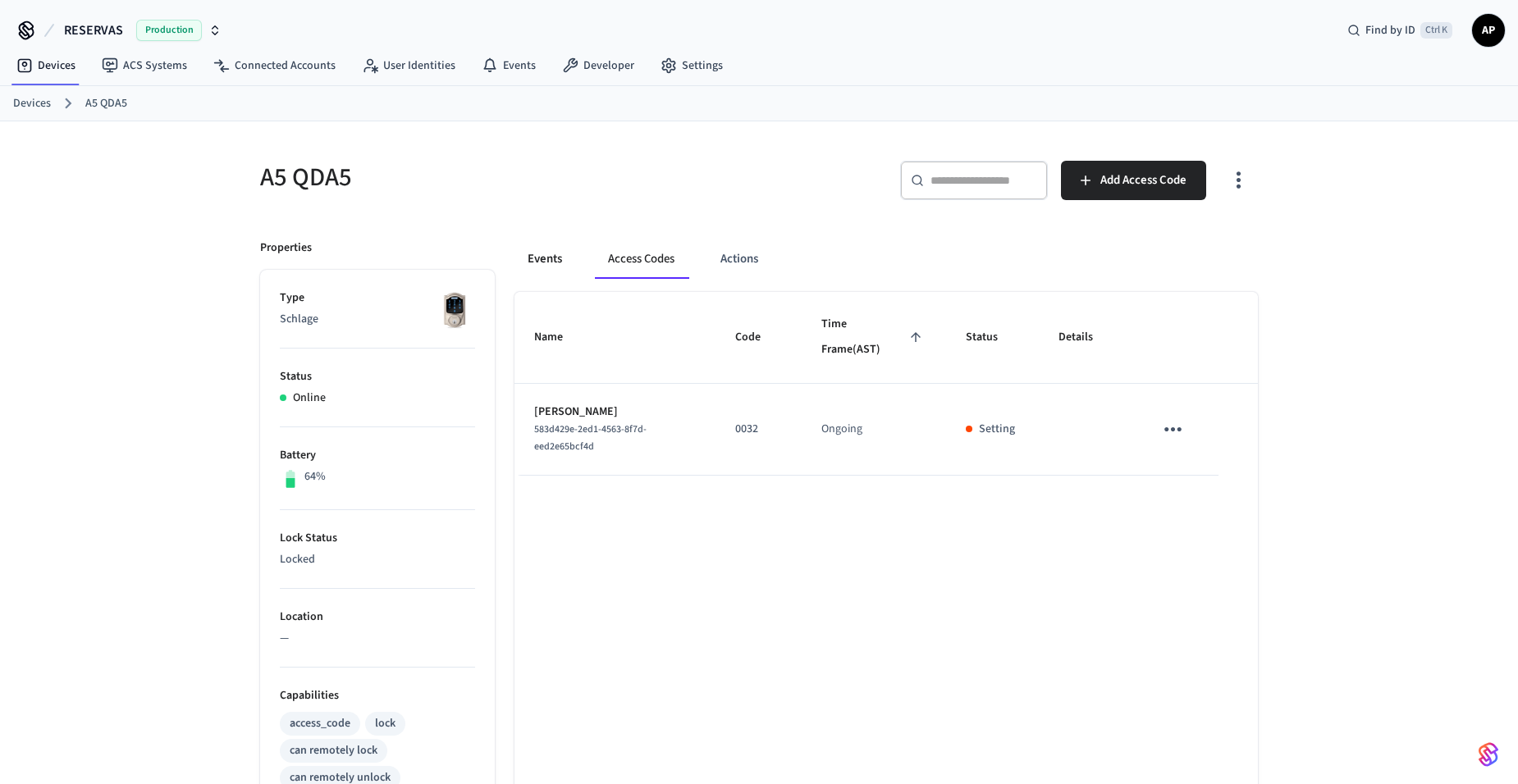
click at [552, 253] on button "Events" at bounding box center [544, 258] width 61 height 39
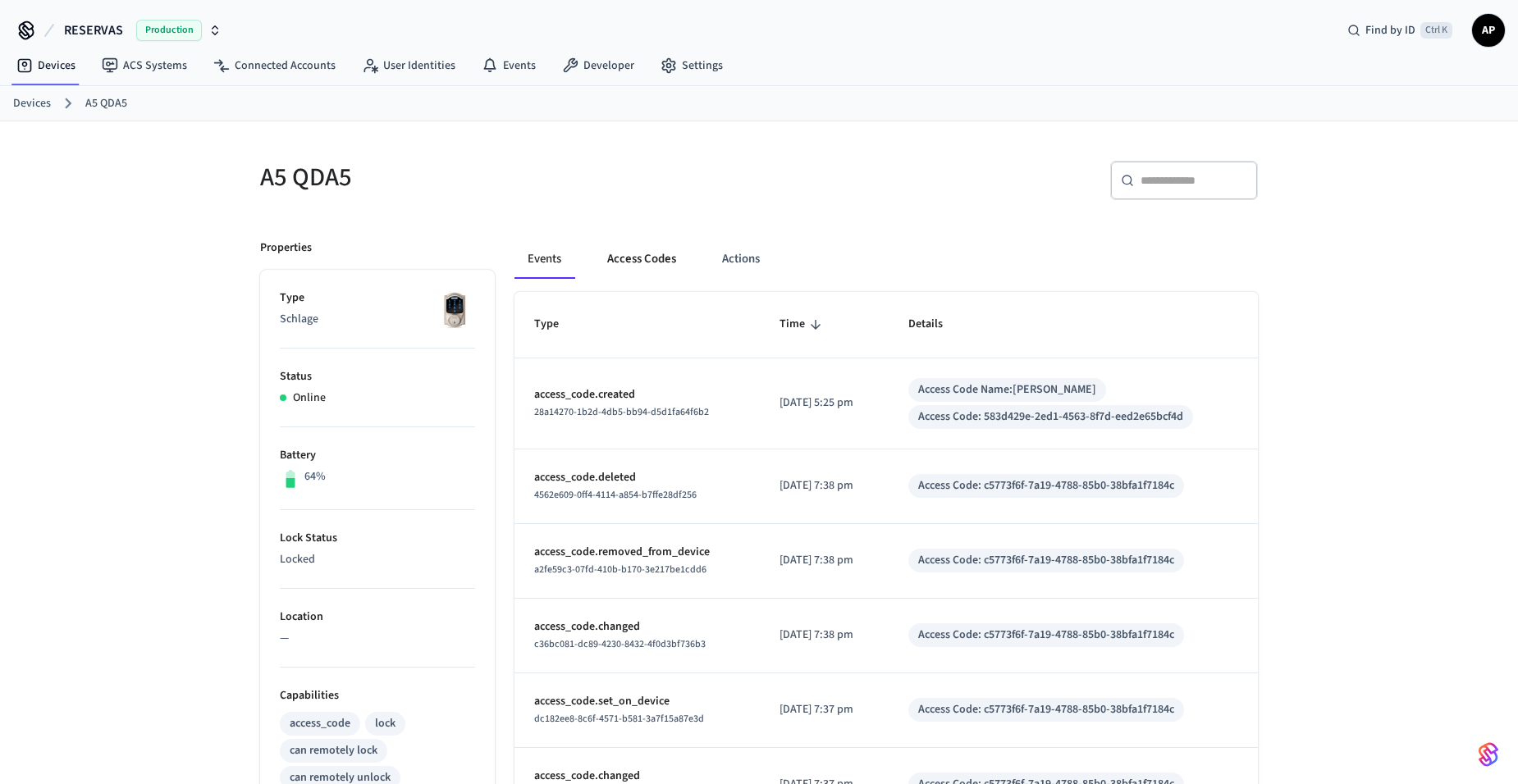
click at [666, 249] on button "Access Codes" at bounding box center [641, 258] width 95 height 39
click at [649, 260] on button "Access Codes" at bounding box center [641, 258] width 95 height 39
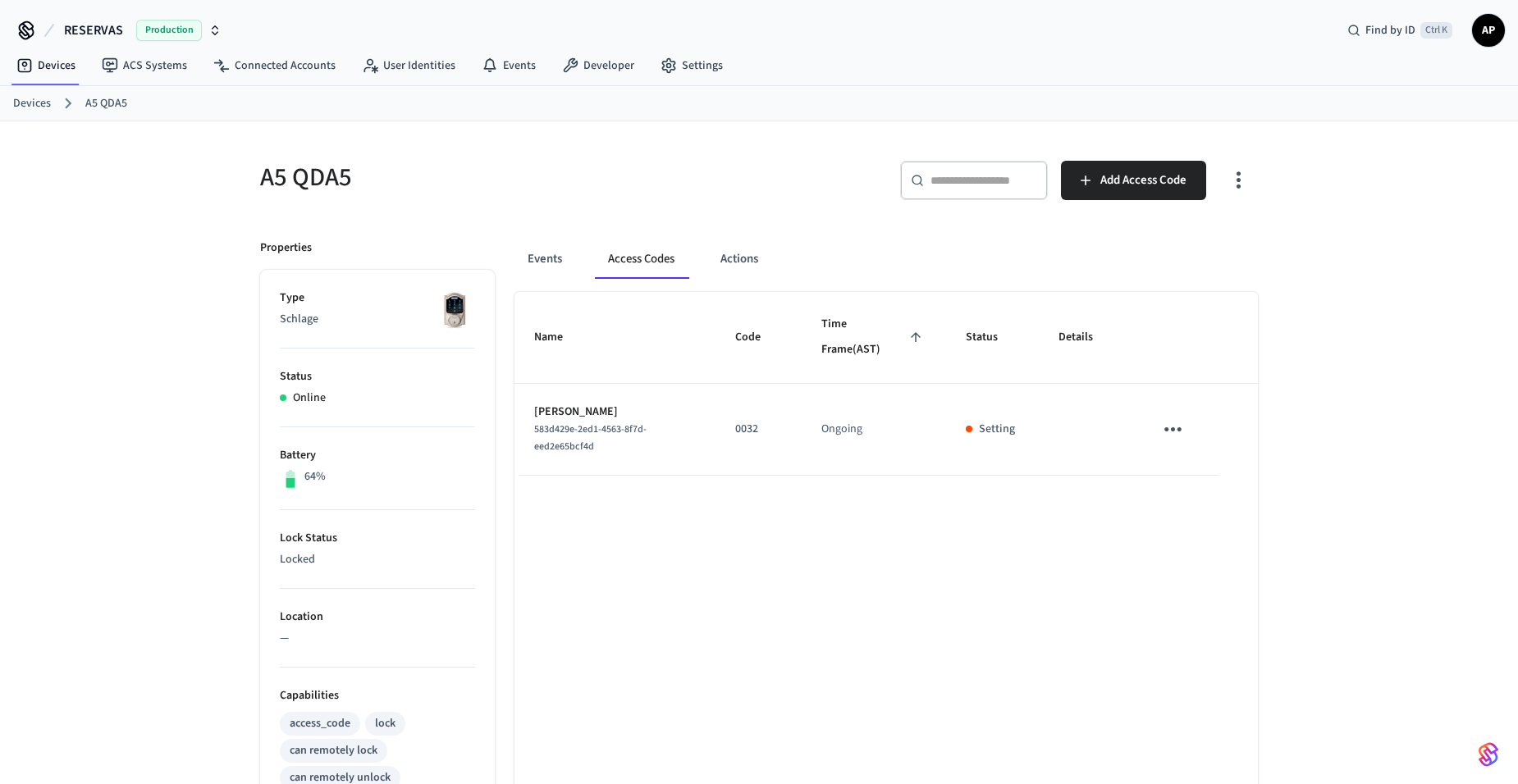
click at [1008, 424] on p "Setting" at bounding box center [997, 429] width 36 height 17
click at [1177, 432] on icon "sticky table" at bounding box center [1173, 429] width 25 height 25
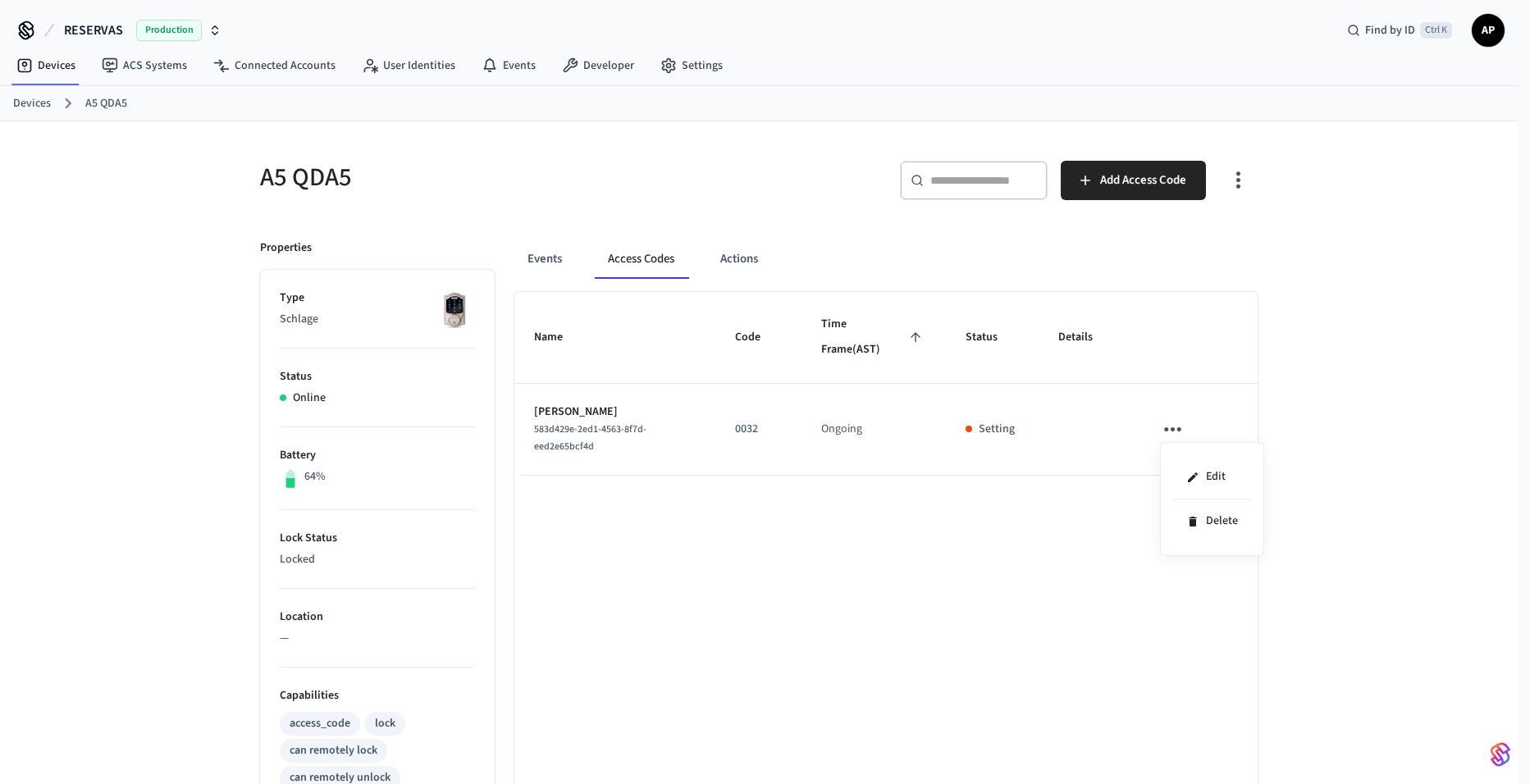
click at [956, 464] on div at bounding box center [765, 392] width 1530 height 784
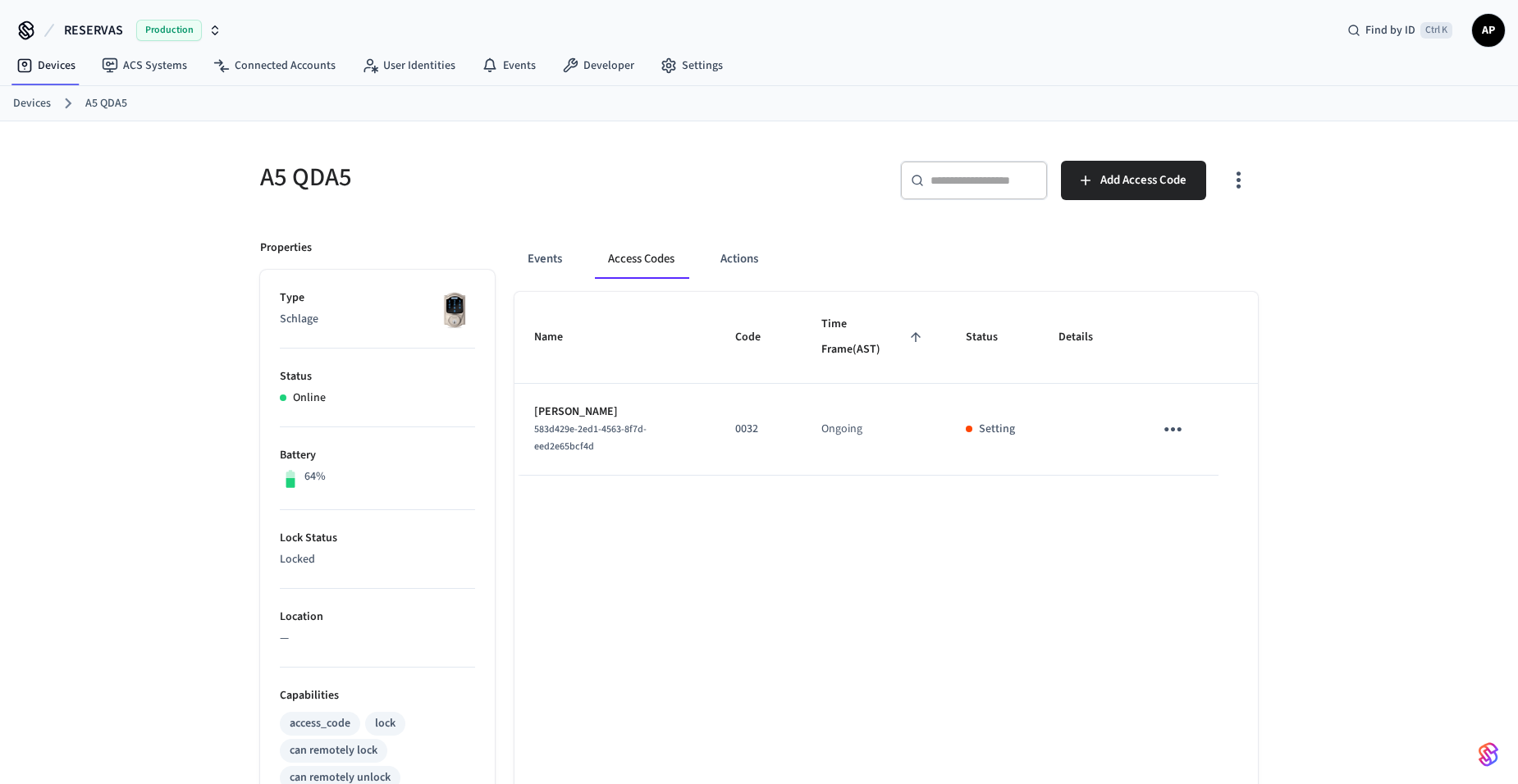
click at [526, 413] on td "MARIA 583d429e-2ed1-4563-8f7d-eed2e65bcf4d" at bounding box center [615, 429] width 201 height 91
click at [562, 424] on span "583d429e-2ed1-4563-8f7d-eed2e65bcf4d" at bounding box center [591, 437] width 112 height 31
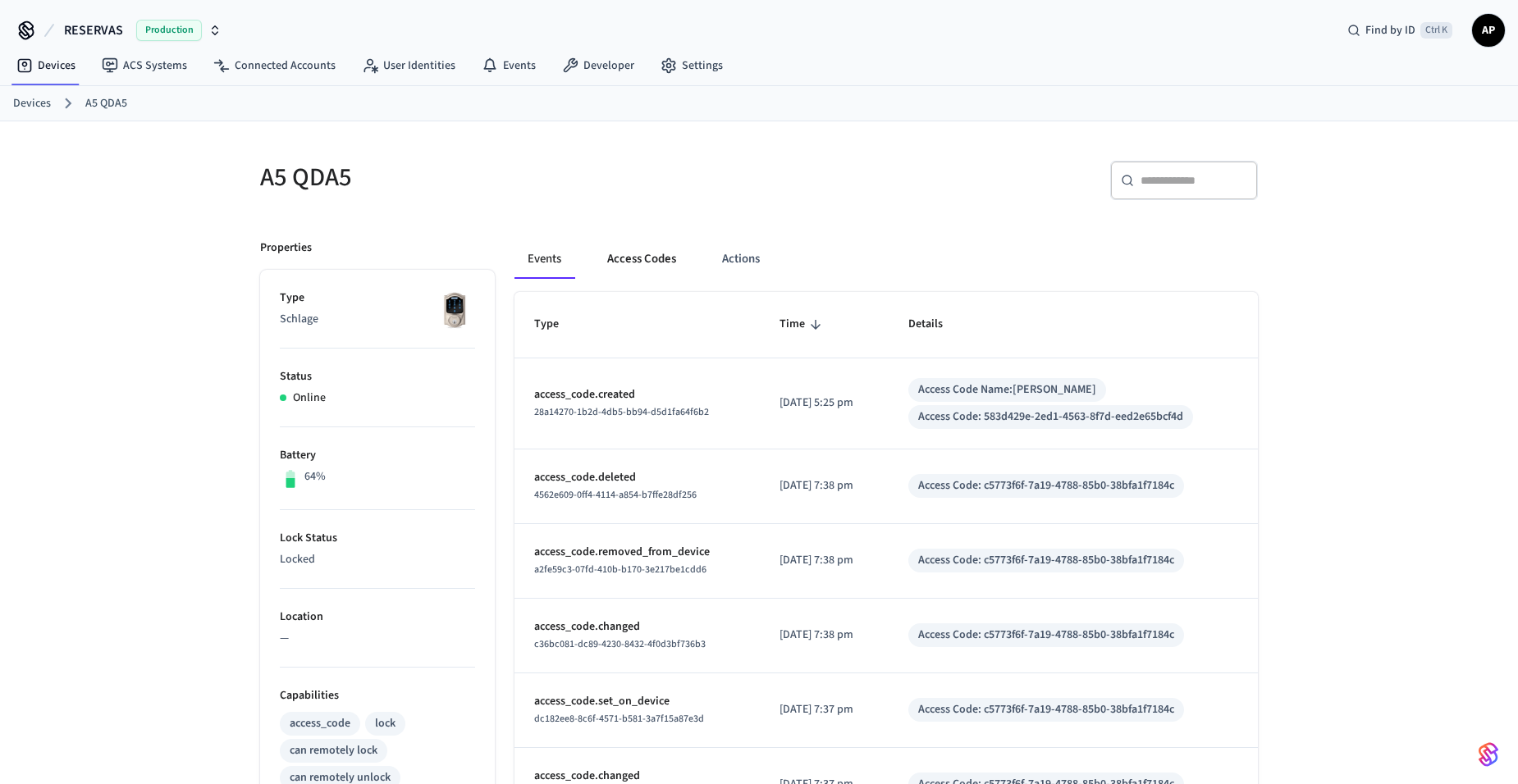
click at [651, 263] on button "Access Codes" at bounding box center [641, 258] width 95 height 39
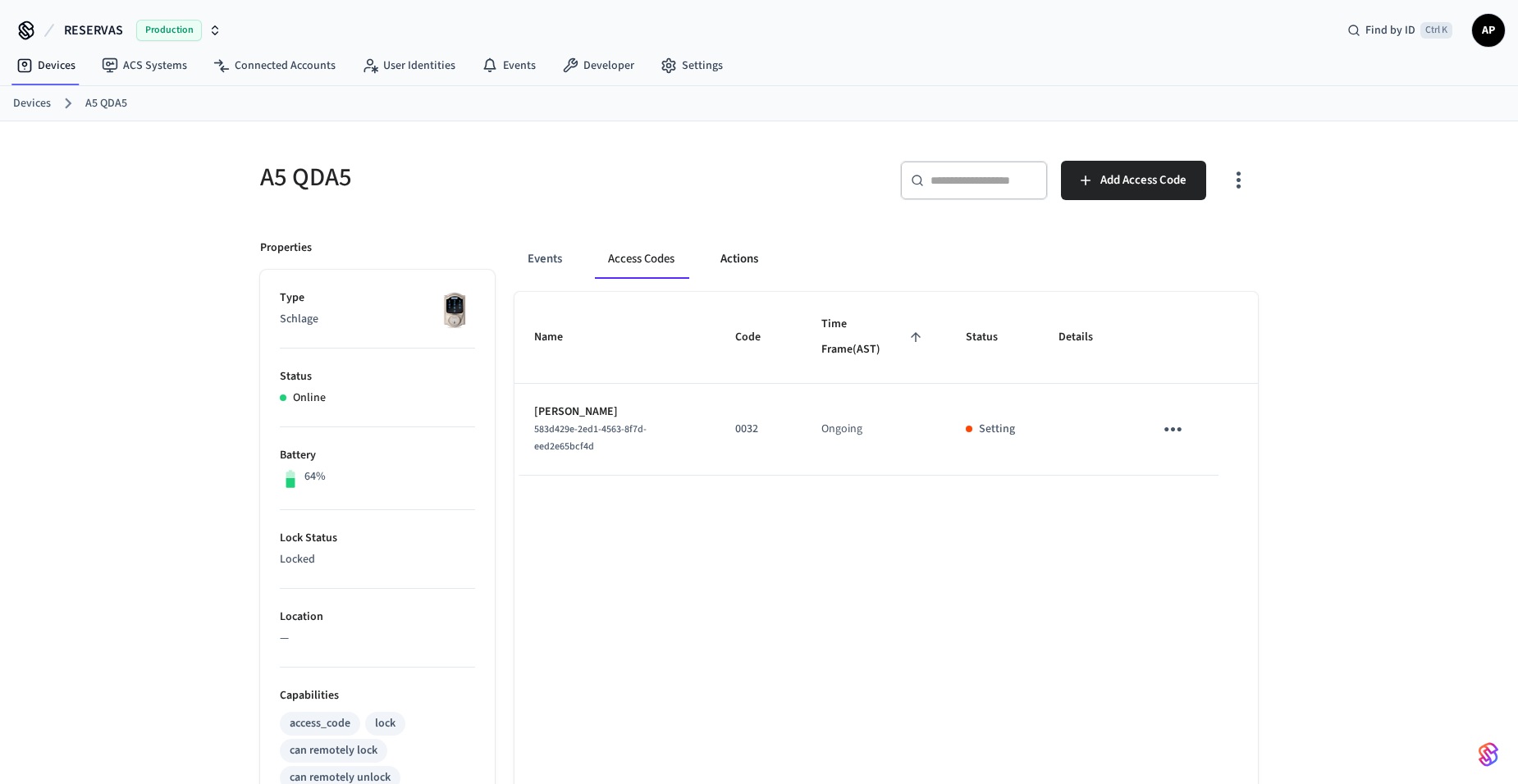
click at [739, 262] on button "Actions" at bounding box center [739, 258] width 64 height 39
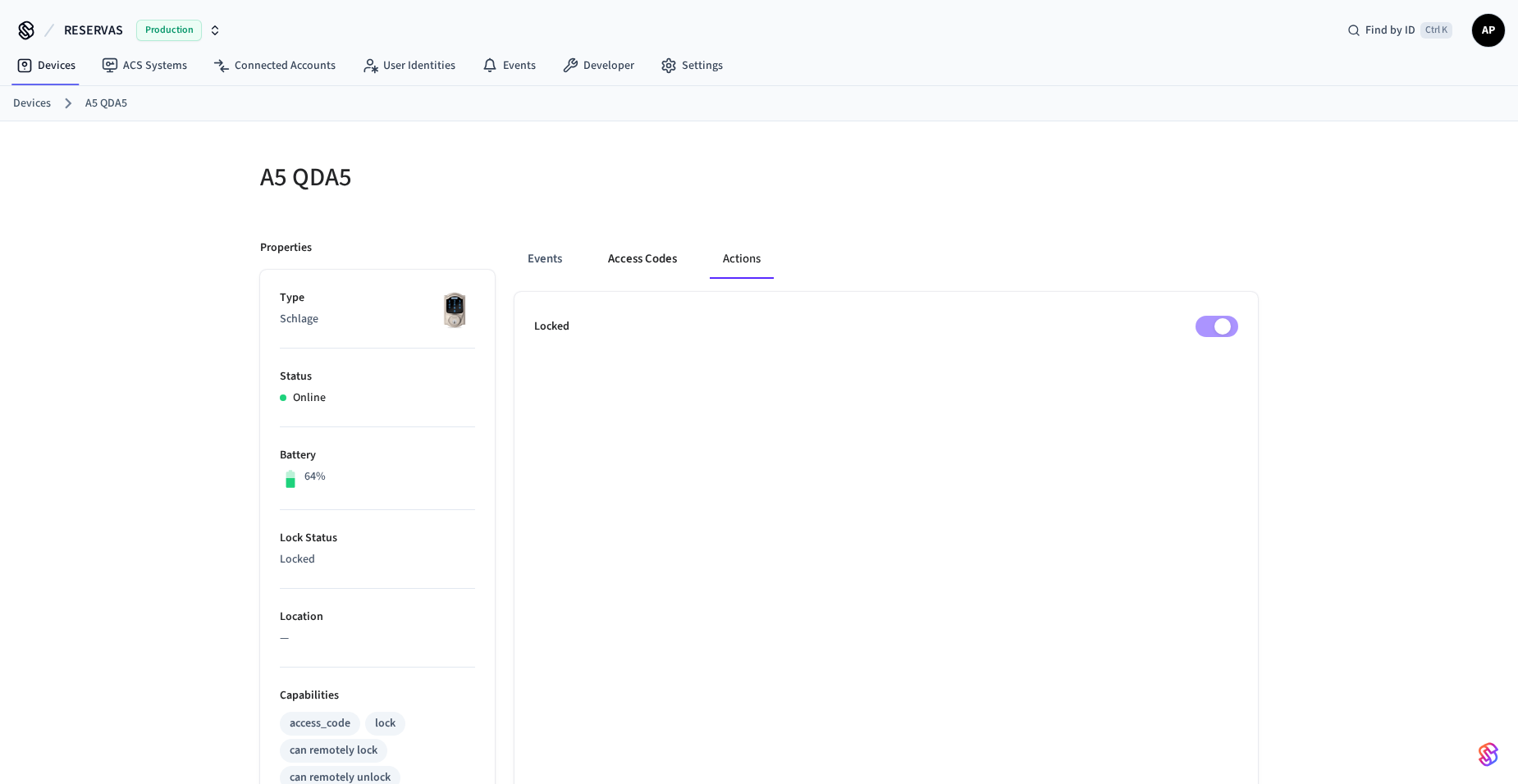
click at [643, 260] on button "Access Codes" at bounding box center [642, 258] width 95 height 39
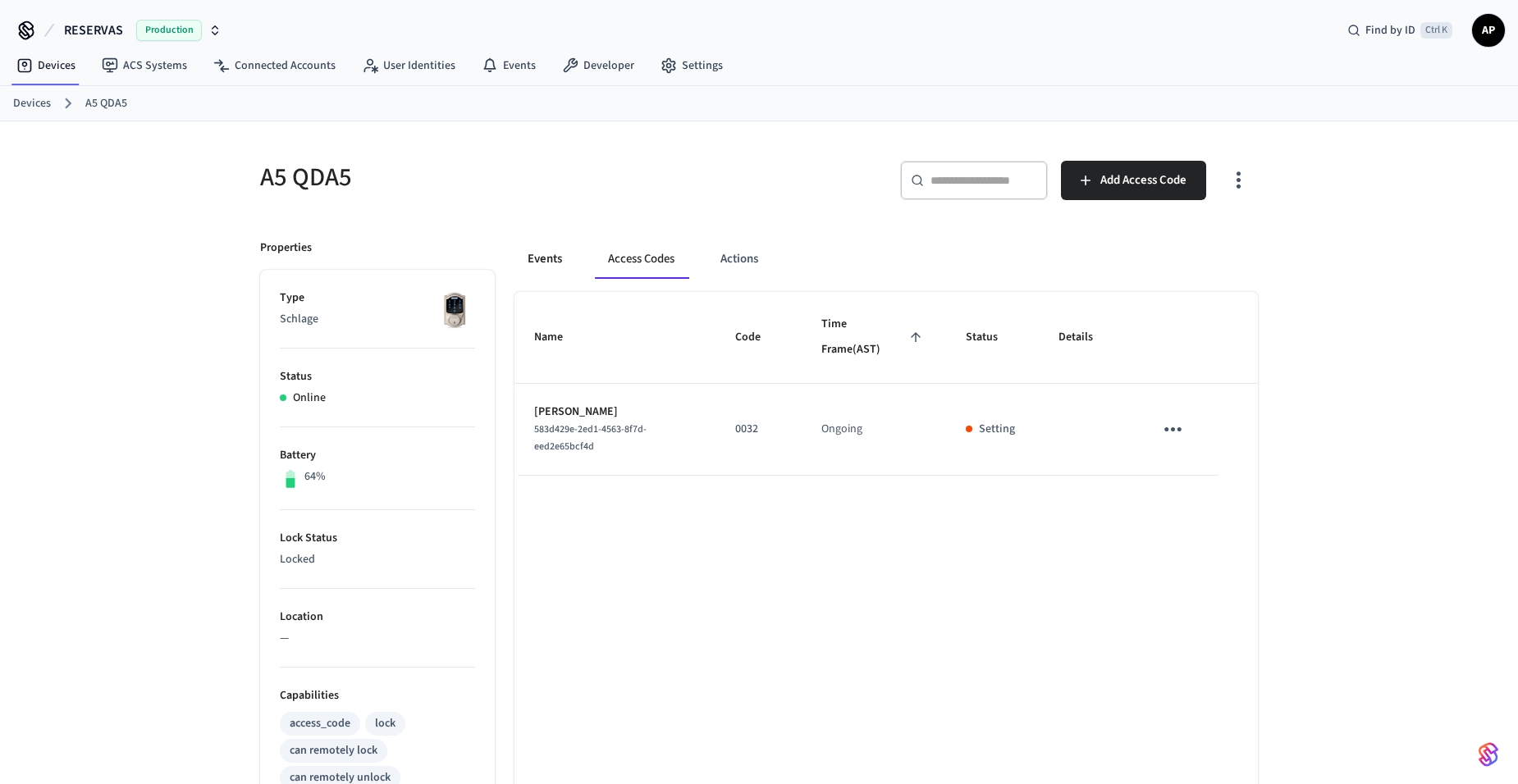
click at [566, 258] on button "Events" at bounding box center [544, 258] width 61 height 39
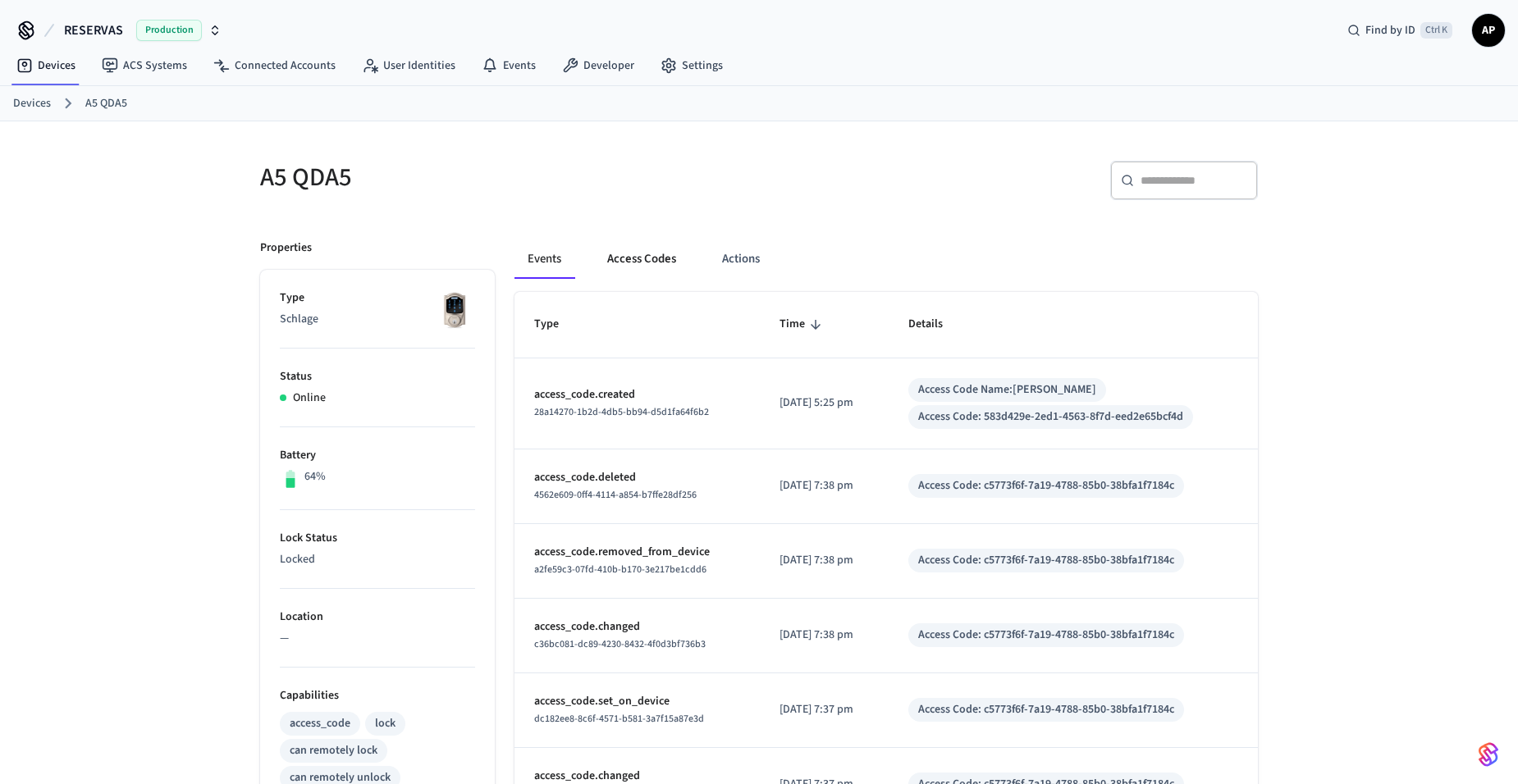
click at [659, 263] on button "Access Codes" at bounding box center [641, 258] width 95 height 39
click at [649, 260] on button "Access Codes" at bounding box center [641, 258] width 95 height 39
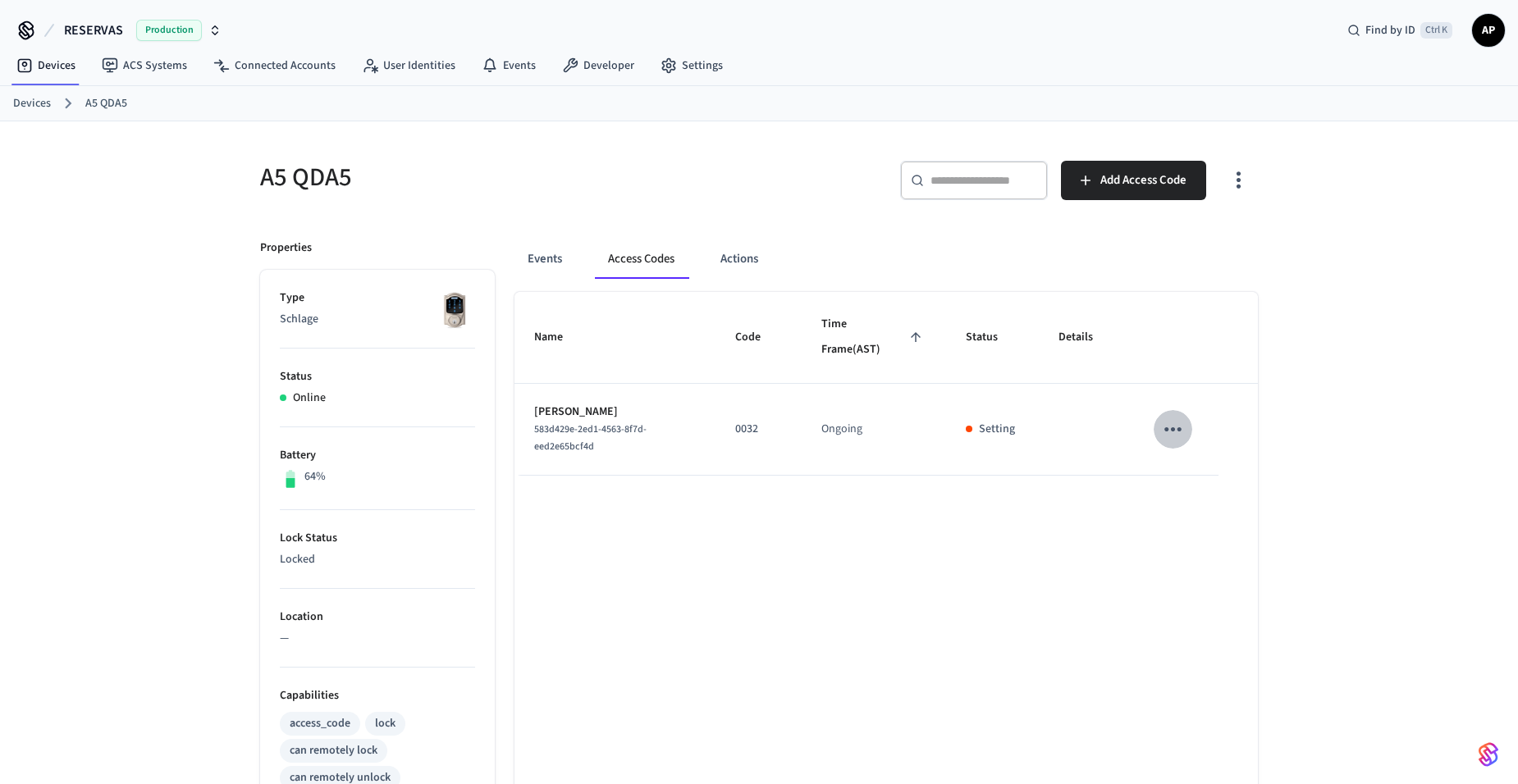
click at [1164, 436] on icon "sticky table" at bounding box center [1173, 429] width 25 height 25
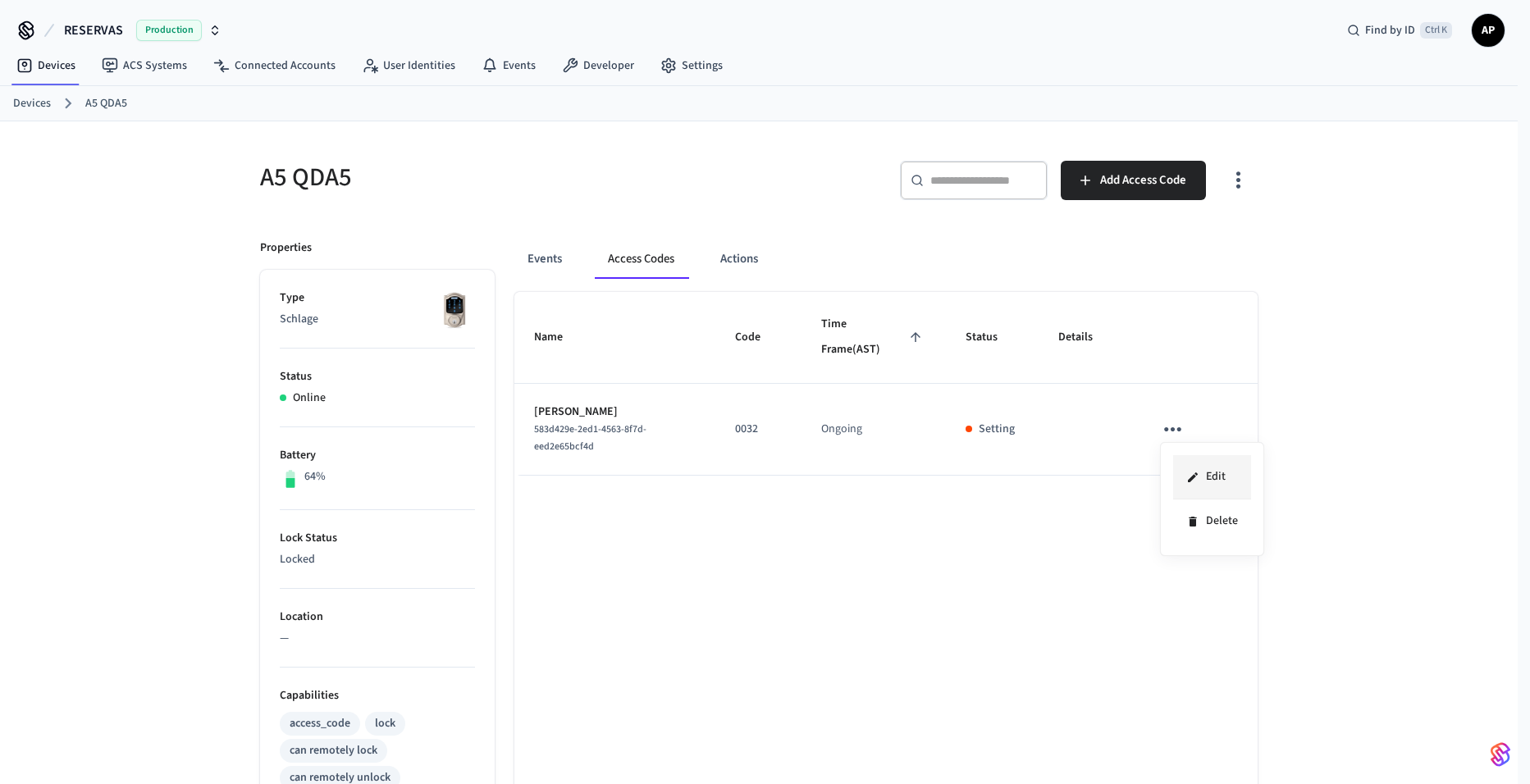
click at [1223, 473] on li "Edit" at bounding box center [1212, 477] width 78 height 44
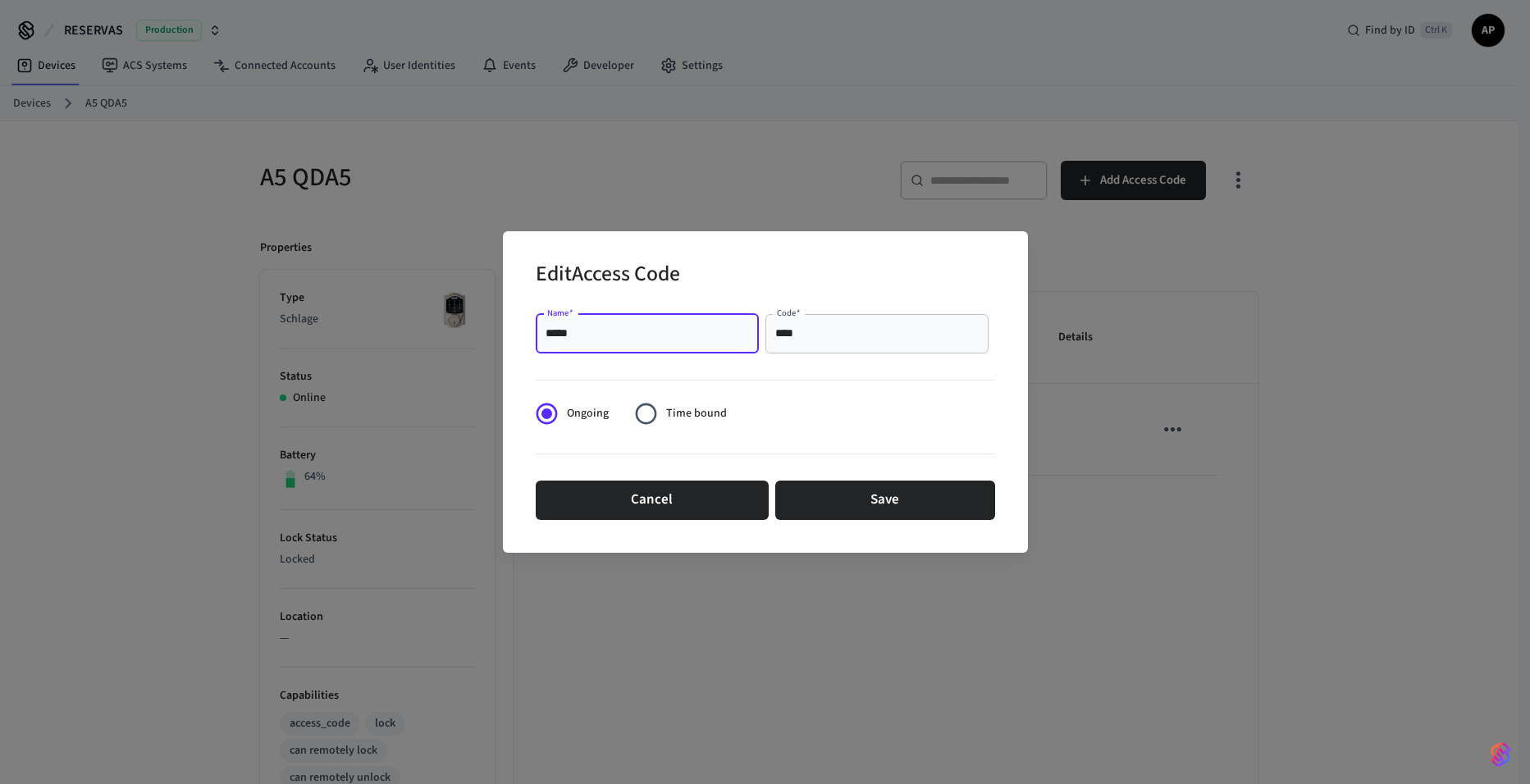
click at [649, 338] on input "*****" at bounding box center [647, 334] width 204 height 16
type input "*"
type input "*****"
click at [861, 504] on button "Save" at bounding box center [885, 500] width 220 height 39
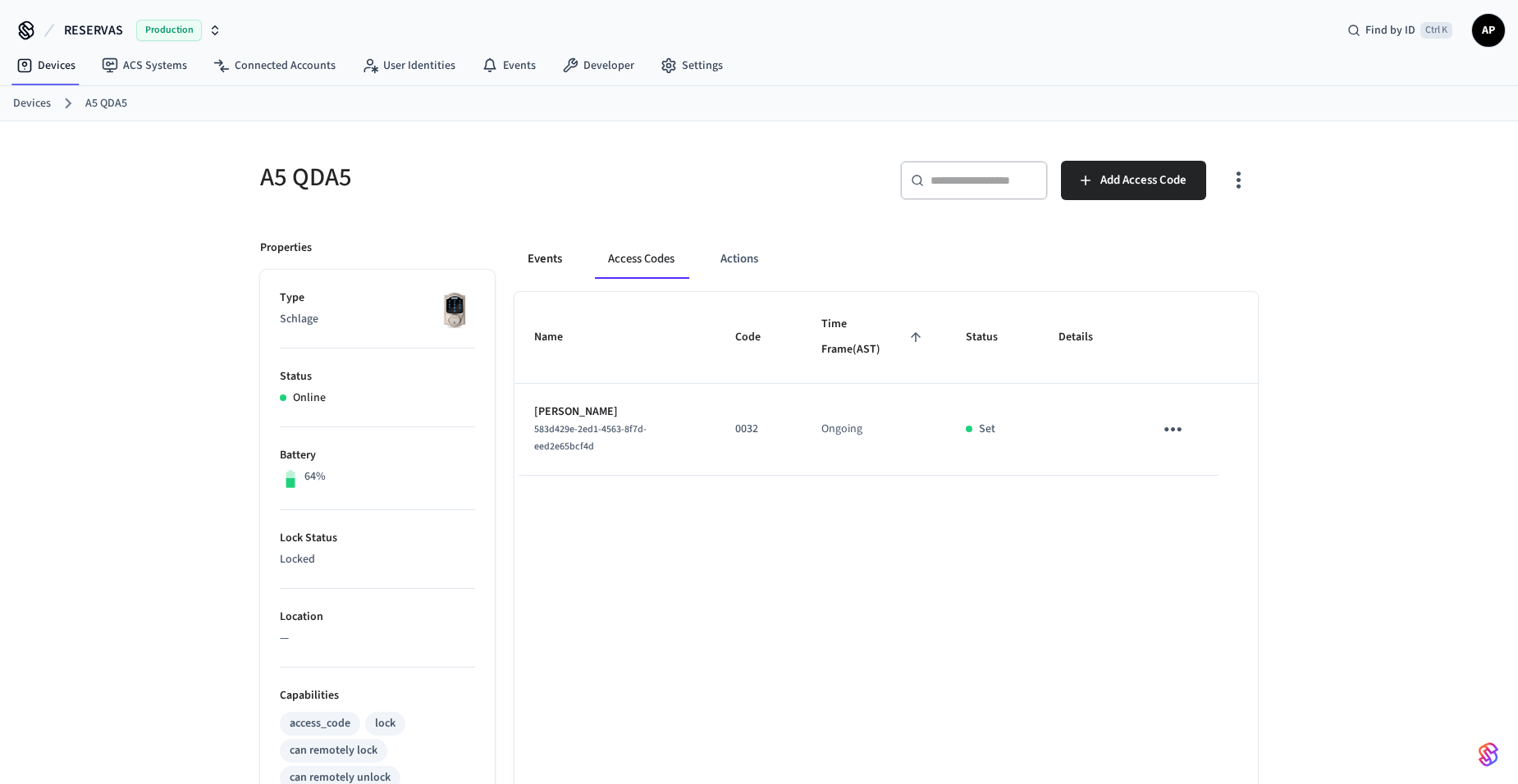
click at [536, 258] on button "Events" at bounding box center [544, 258] width 61 height 39
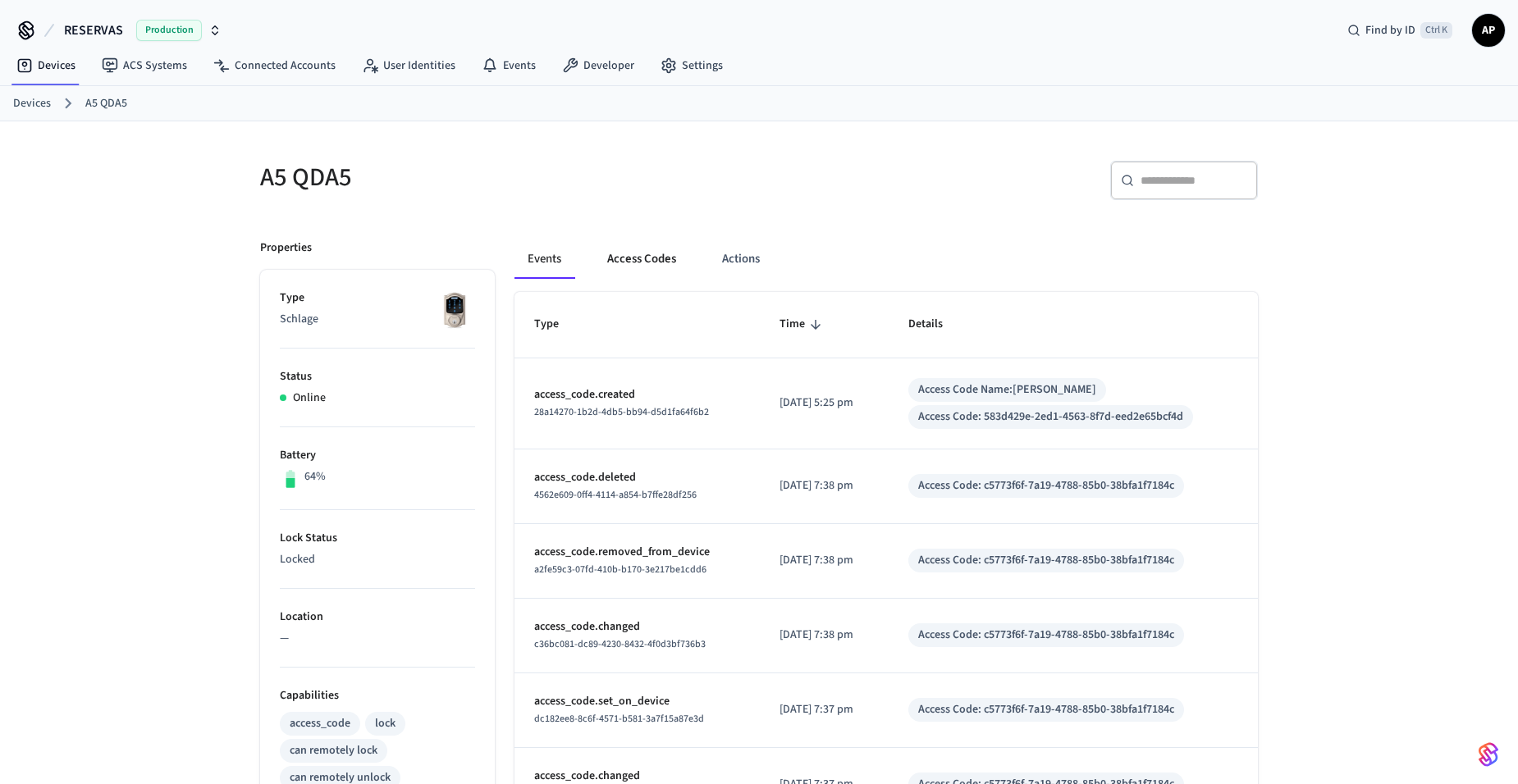
click at [623, 261] on button "Access Codes" at bounding box center [641, 258] width 95 height 39
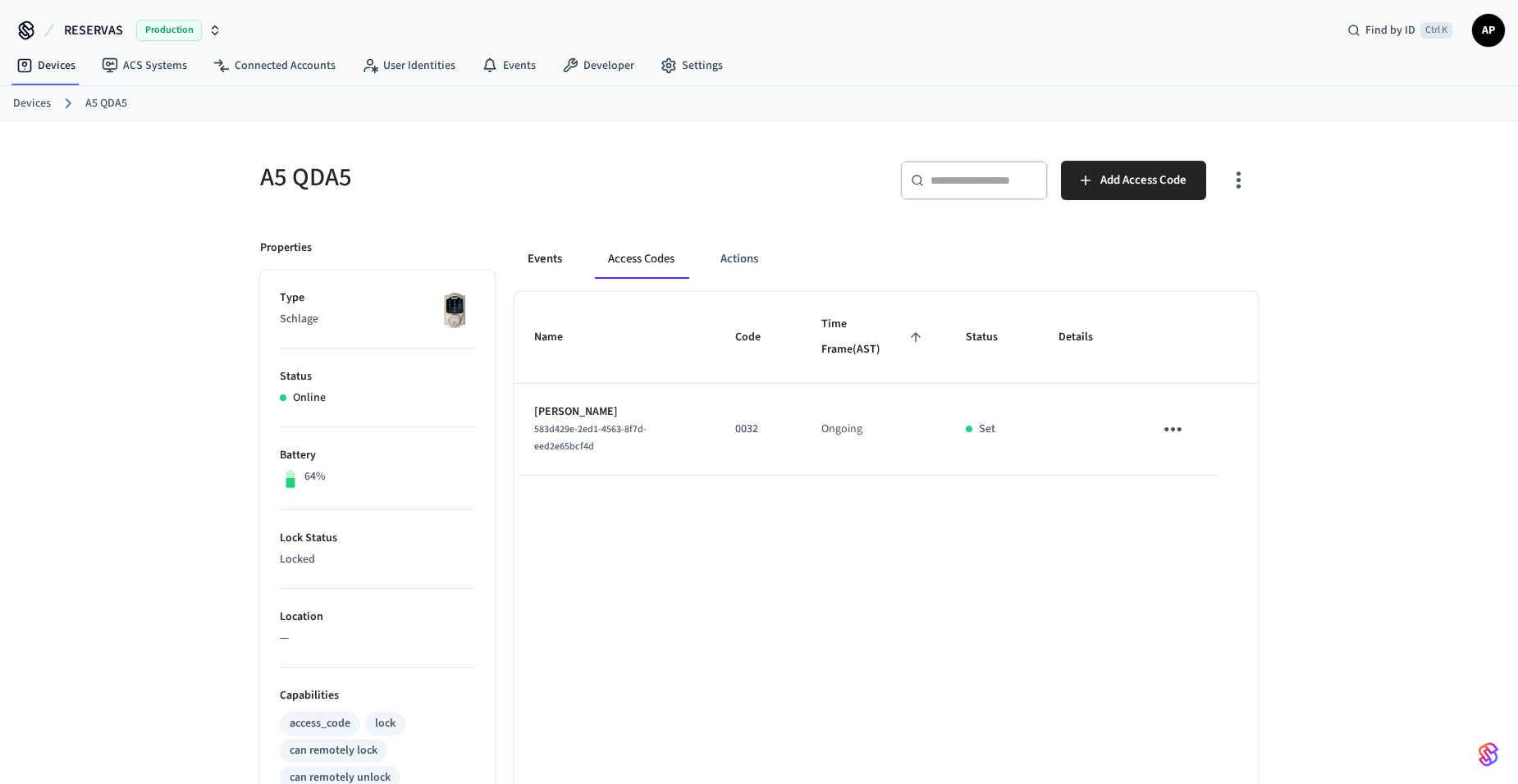
click at [548, 261] on button "Events" at bounding box center [544, 258] width 61 height 39
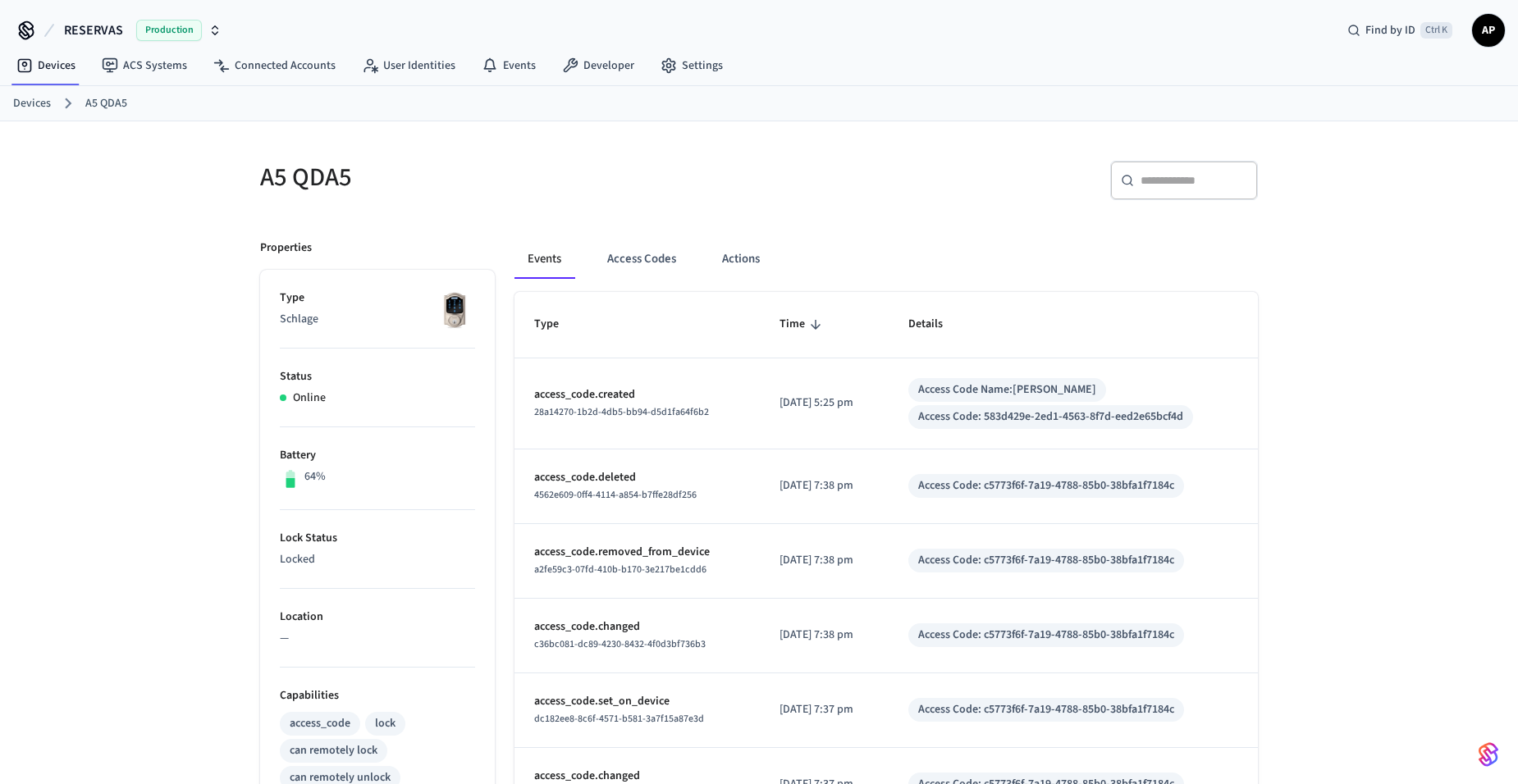
click at [10, 110] on div "Devices A5 QDA5" at bounding box center [759, 103] width 1518 height 35
click at [31, 104] on link "Devices" at bounding box center [32, 103] width 38 height 17
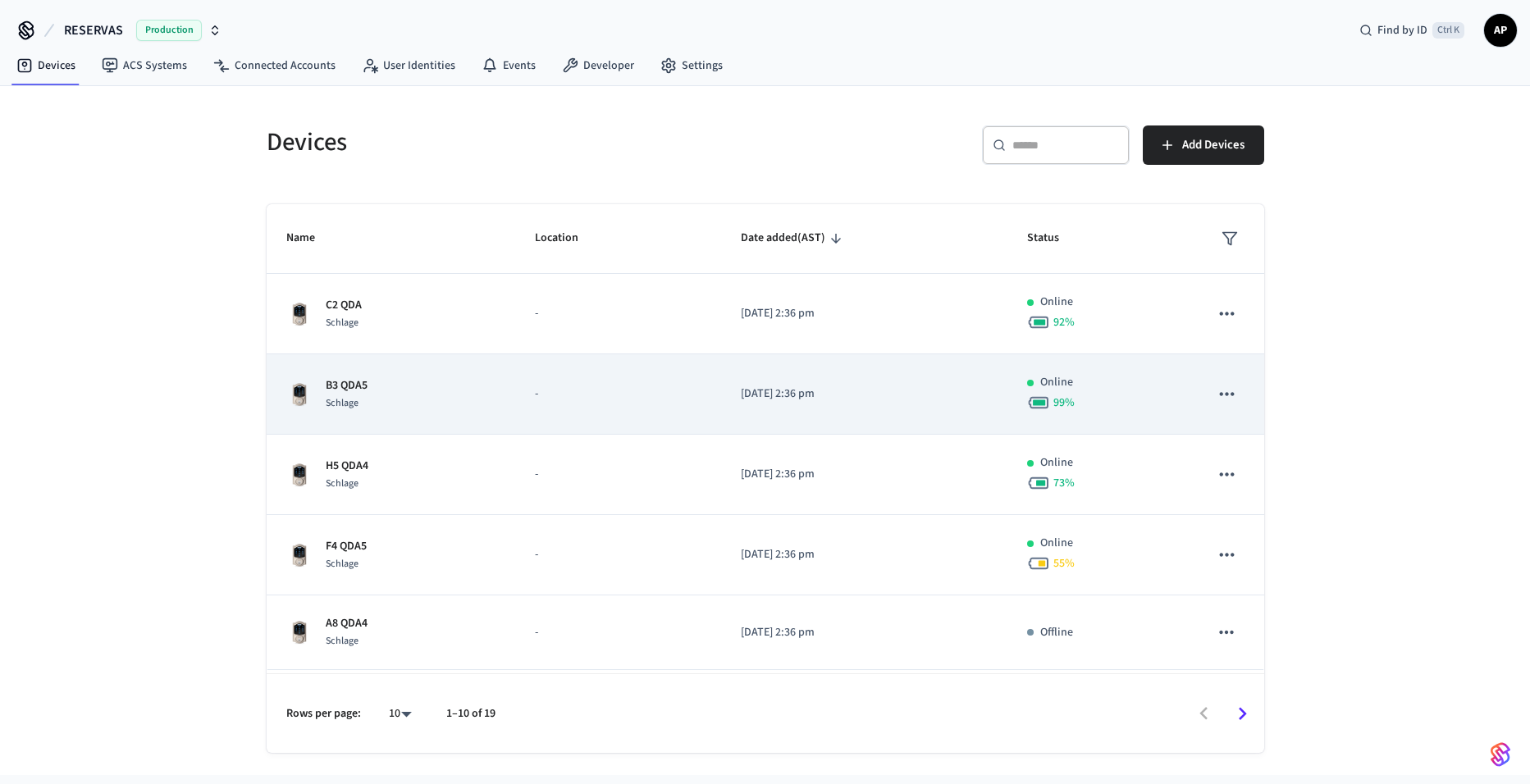
click at [413, 401] on div "B3 QDA5 Schlage" at bounding box center [391, 395] width 210 height 34
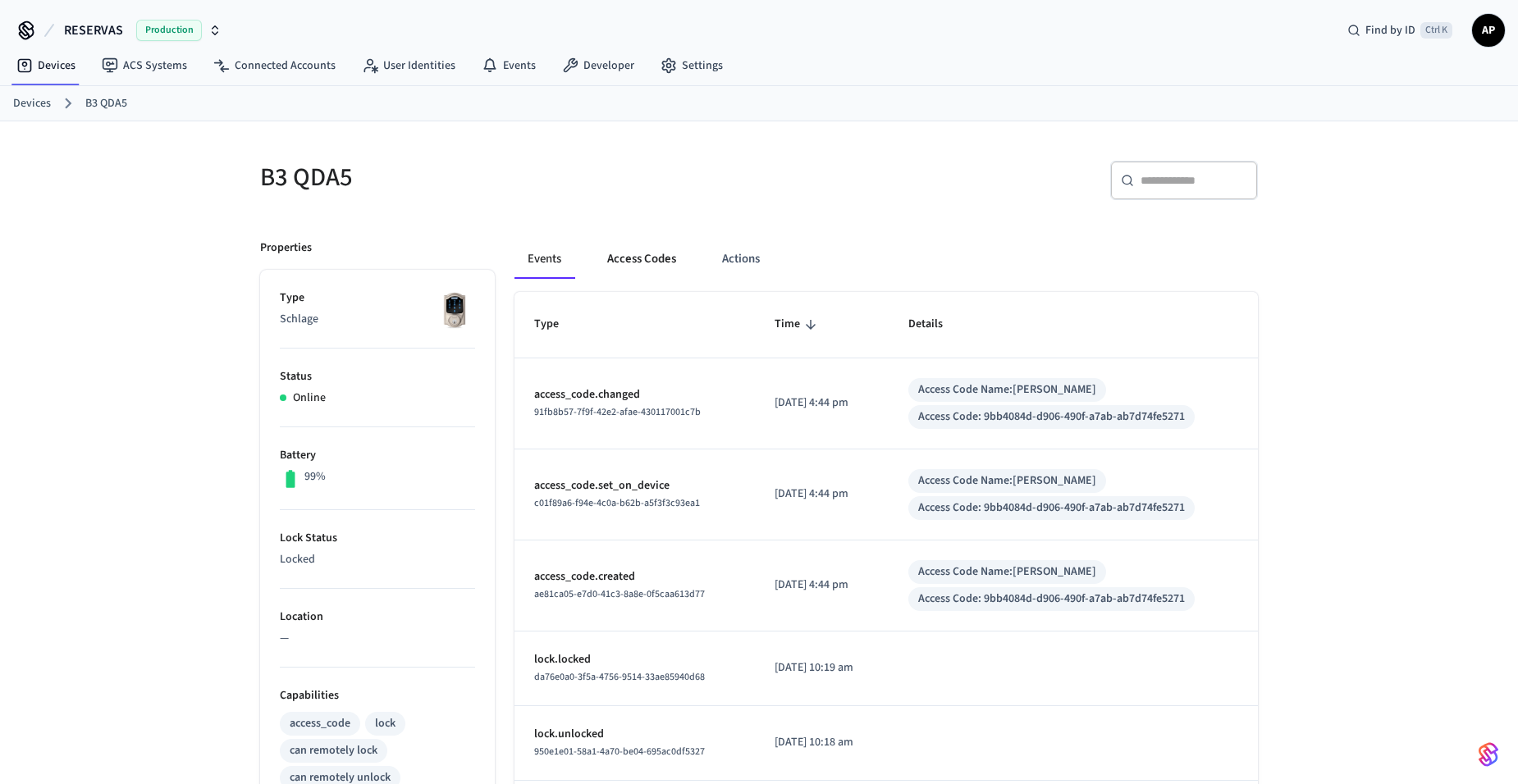
click at [646, 253] on button "Access Codes" at bounding box center [641, 258] width 95 height 39
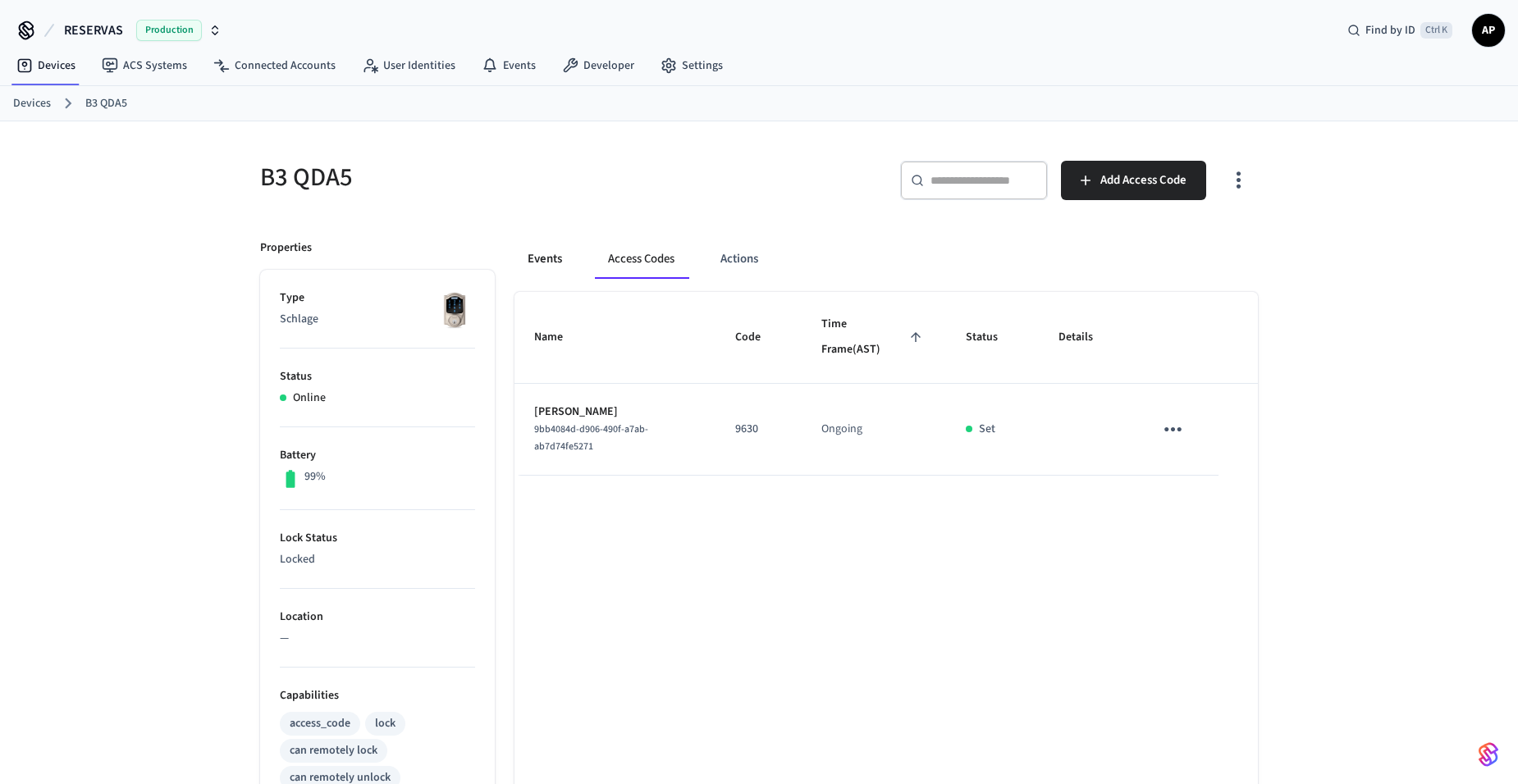
click at [557, 265] on button "Events" at bounding box center [544, 258] width 61 height 39
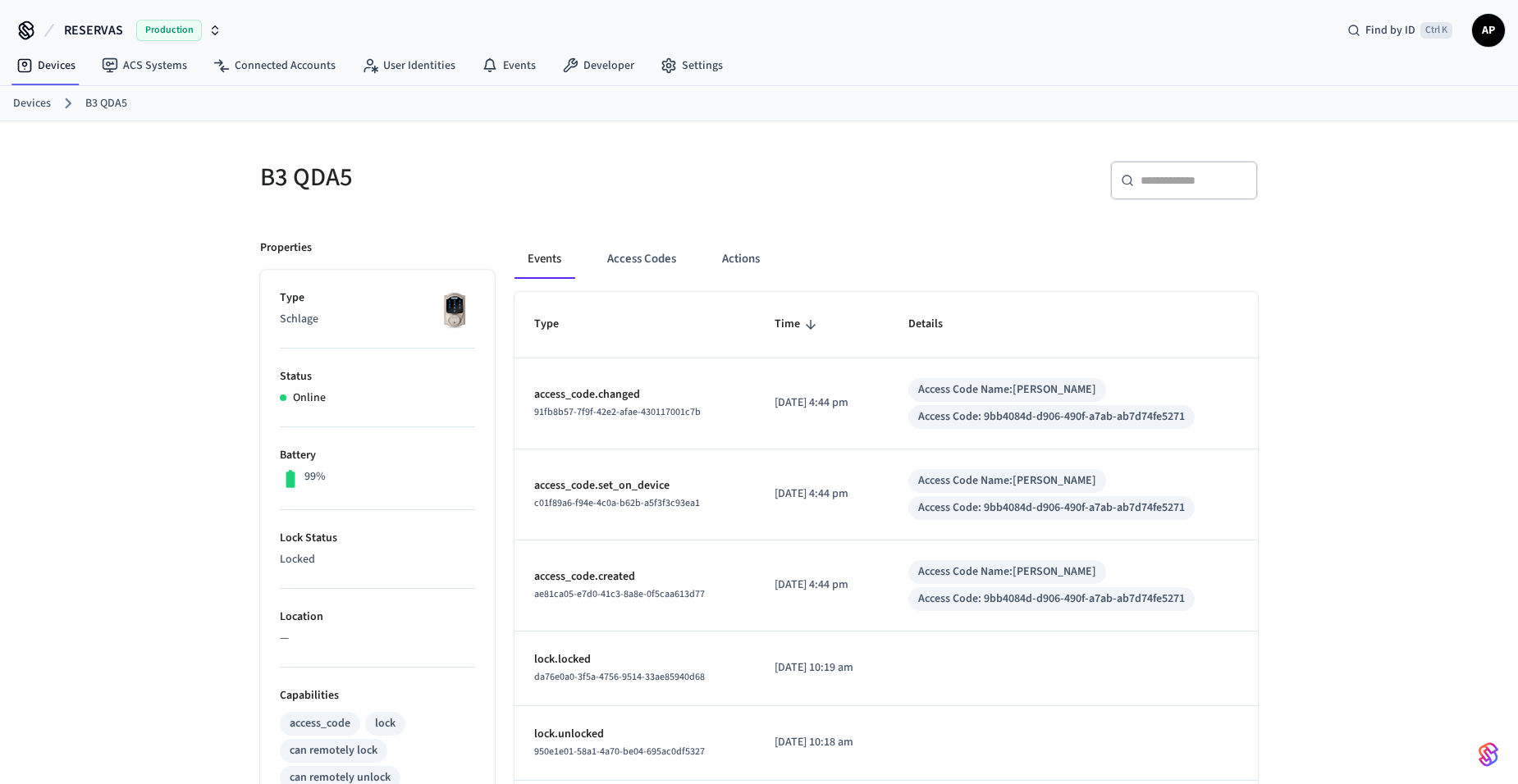
click at [49, 101] on ol "Devices B3 QDA5" at bounding box center [764, 103] width 1504 height 22
click at [29, 98] on link "Devices" at bounding box center [32, 103] width 38 height 17
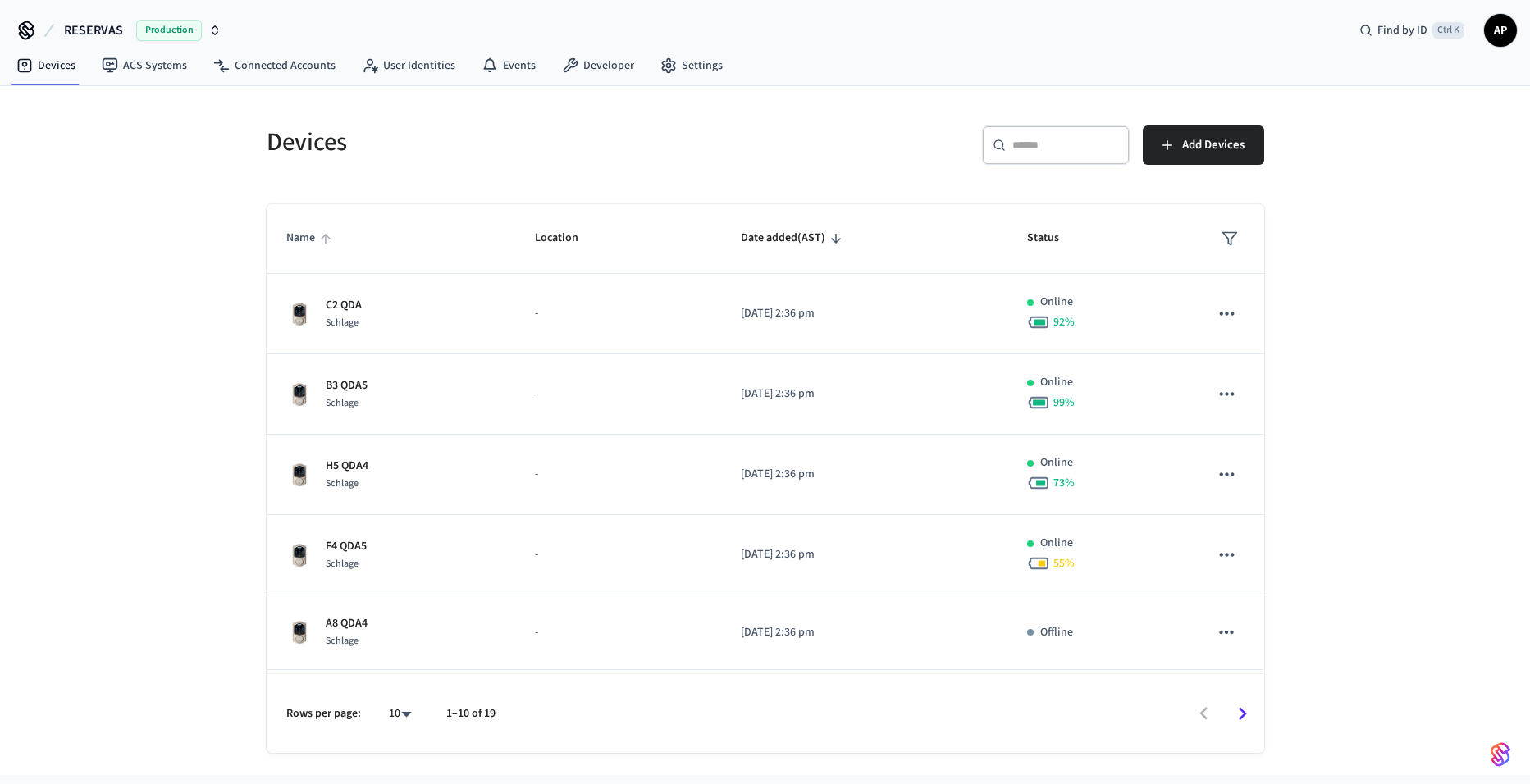
click at [295, 239] on span "Name" at bounding box center [311, 238] width 50 height 25
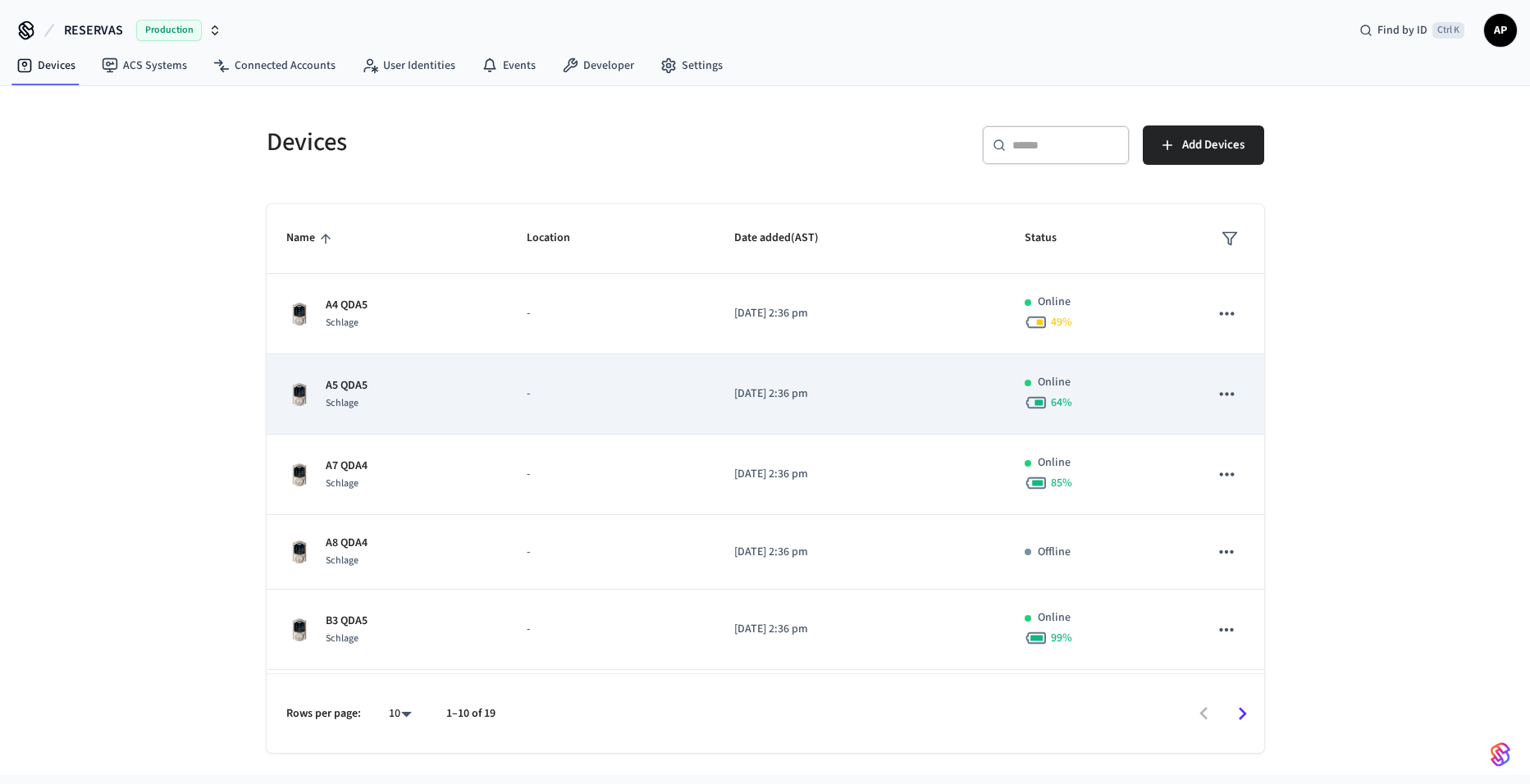
click at [332, 399] on span "Schlage" at bounding box center [342, 402] width 33 height 14
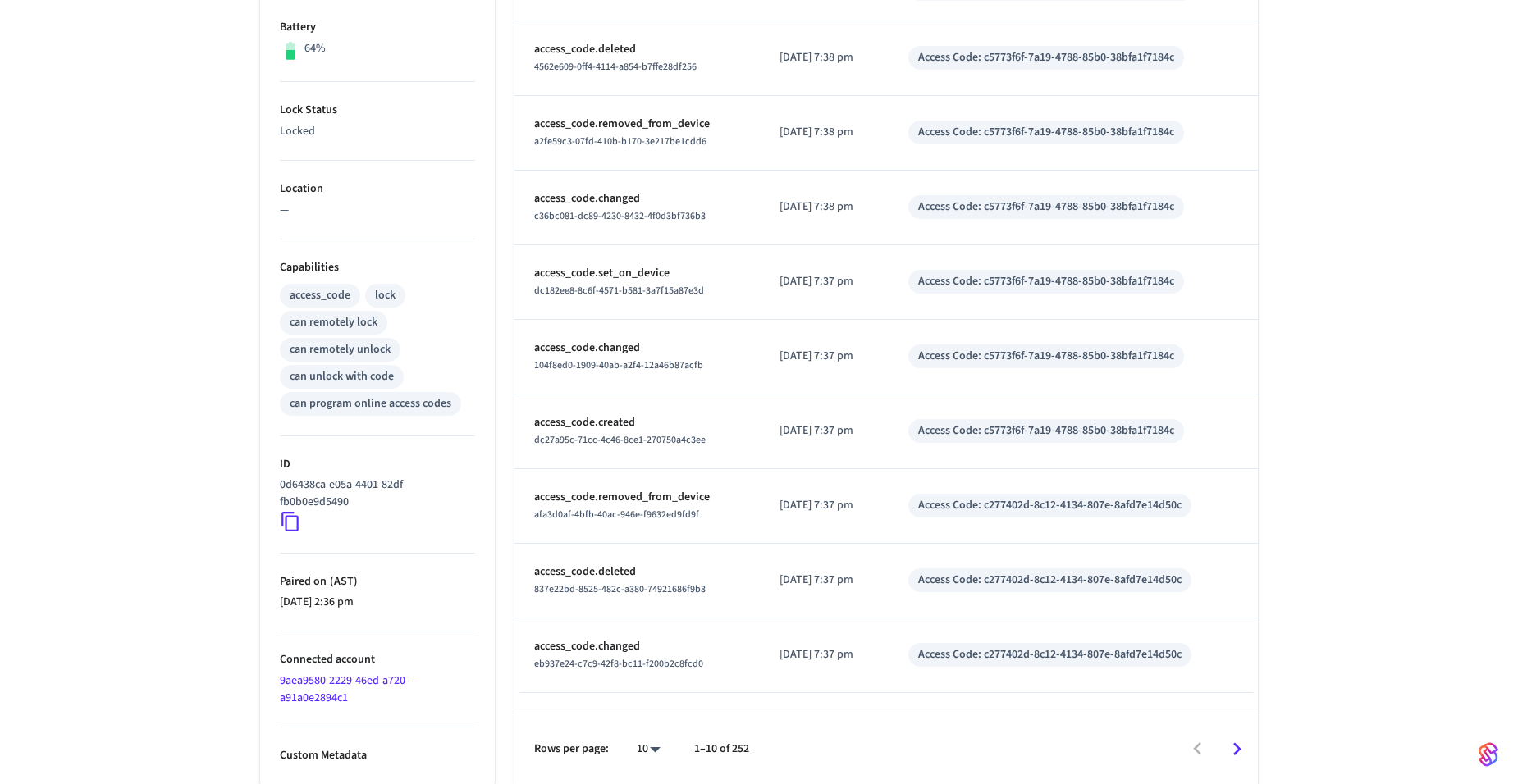
scroll to position [432, 0]
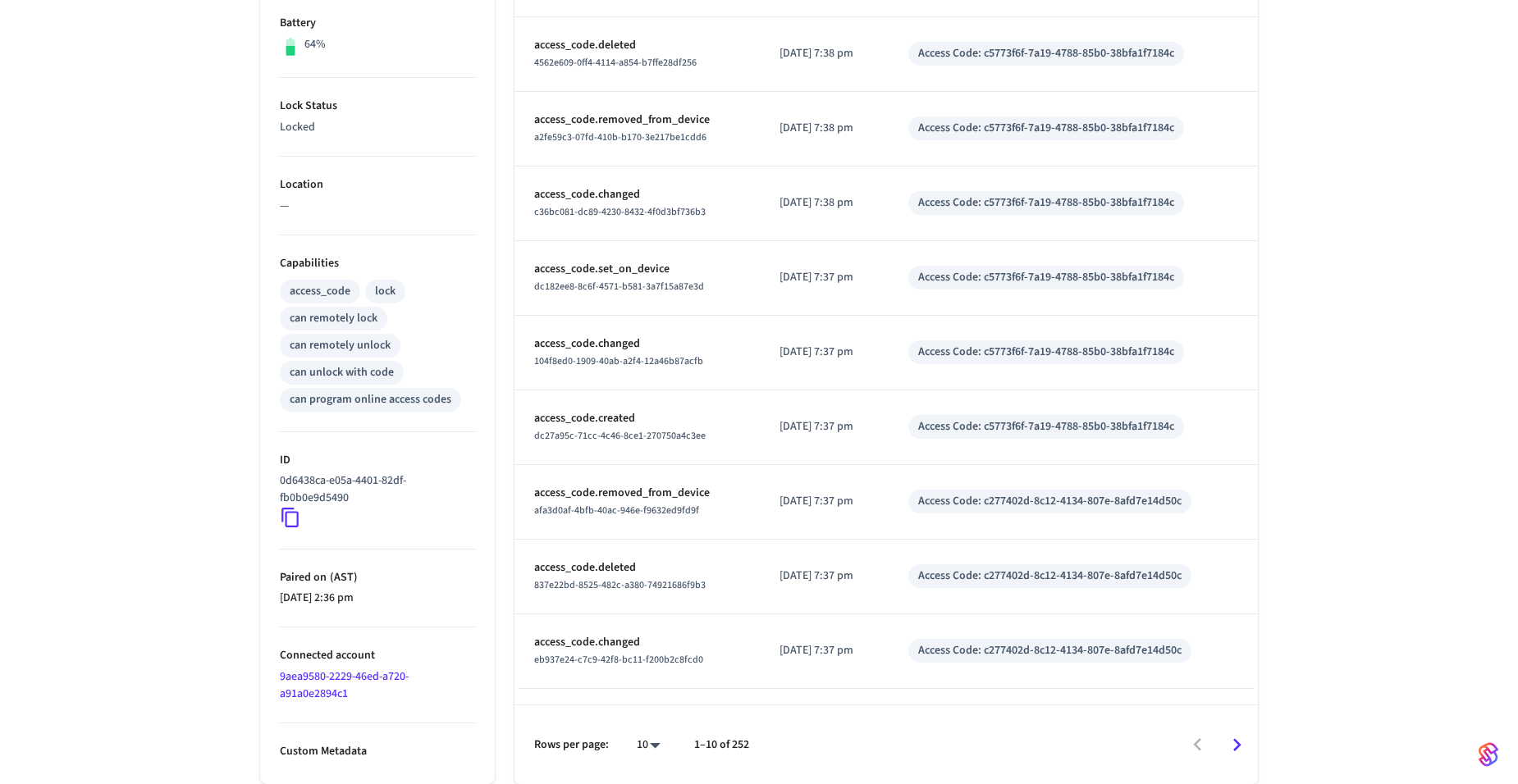
drag, startPoint x: 351, startPoint y: 749, endPoint x: 357, endPoint y: 731, distance: 19.0
click at [351, 749] on p "Custom Metadata" at bounding box center [378, 751] width 196 height 17
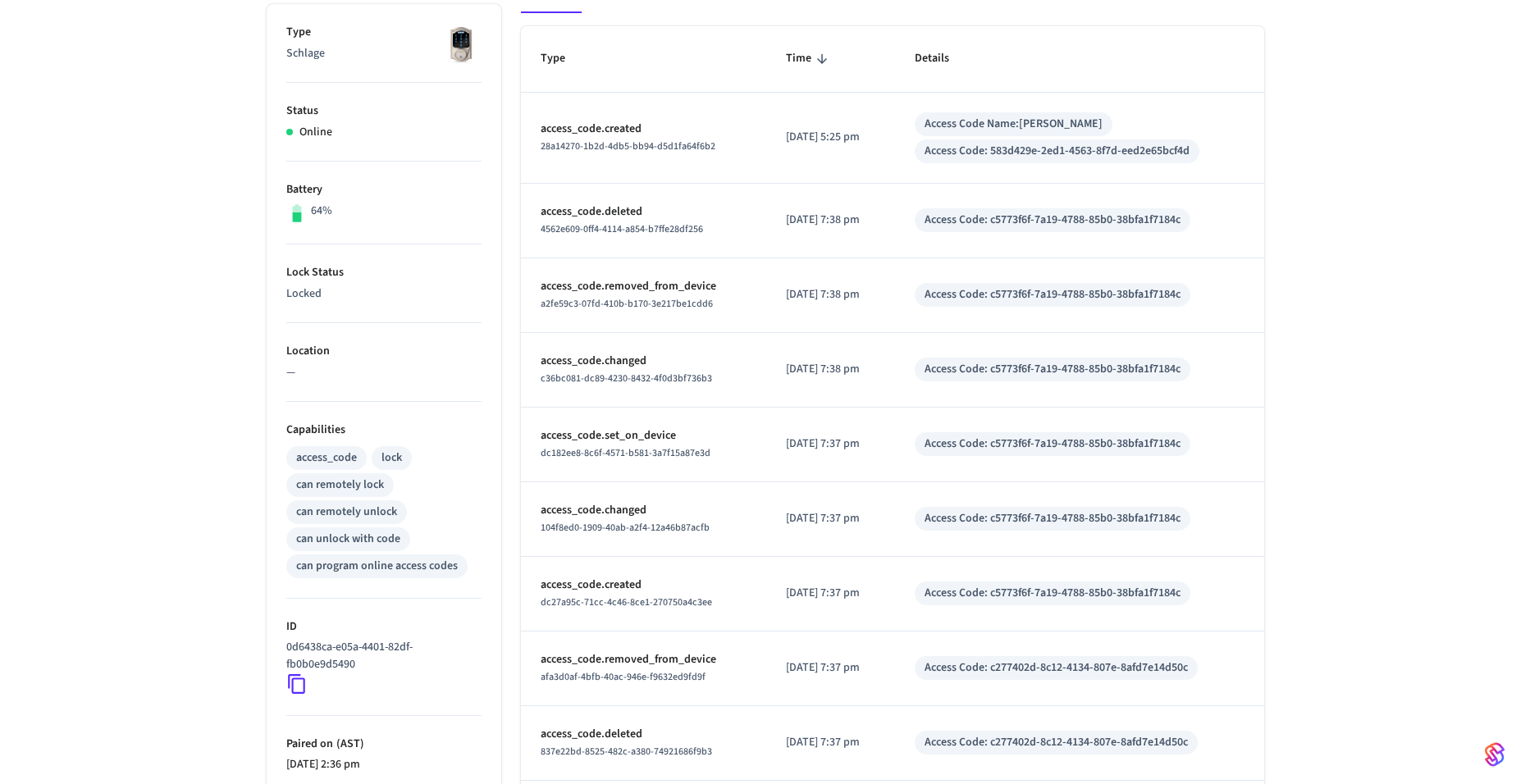
scroll to position [0, 0]
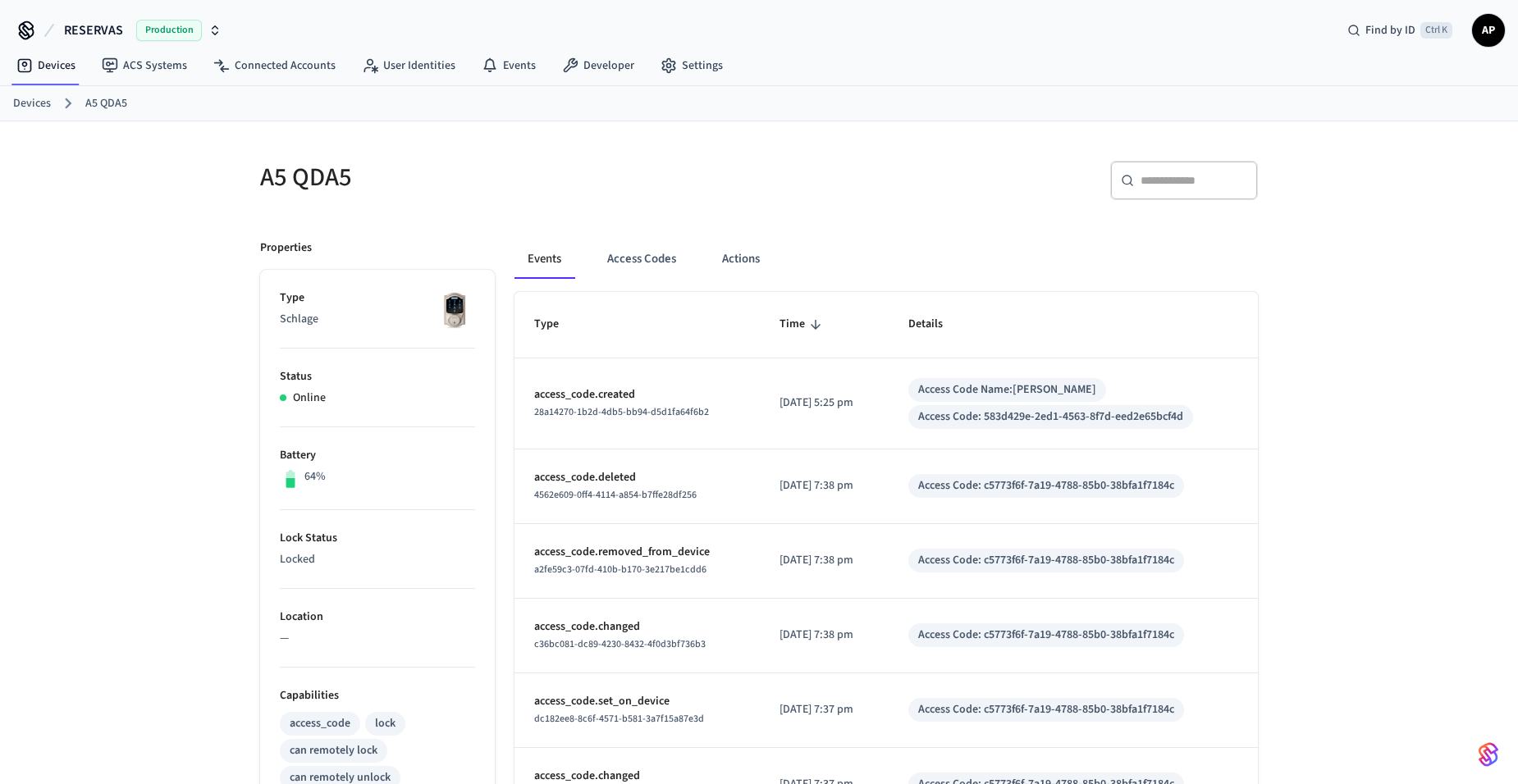
drag, startPoint x: 22, startPoint y: 107, endPoint x: 33, endPoint y: 111, distance: 11.7
click at [22, 109] on link "Devices" at bounding box center [32, 103] width 38 height 17
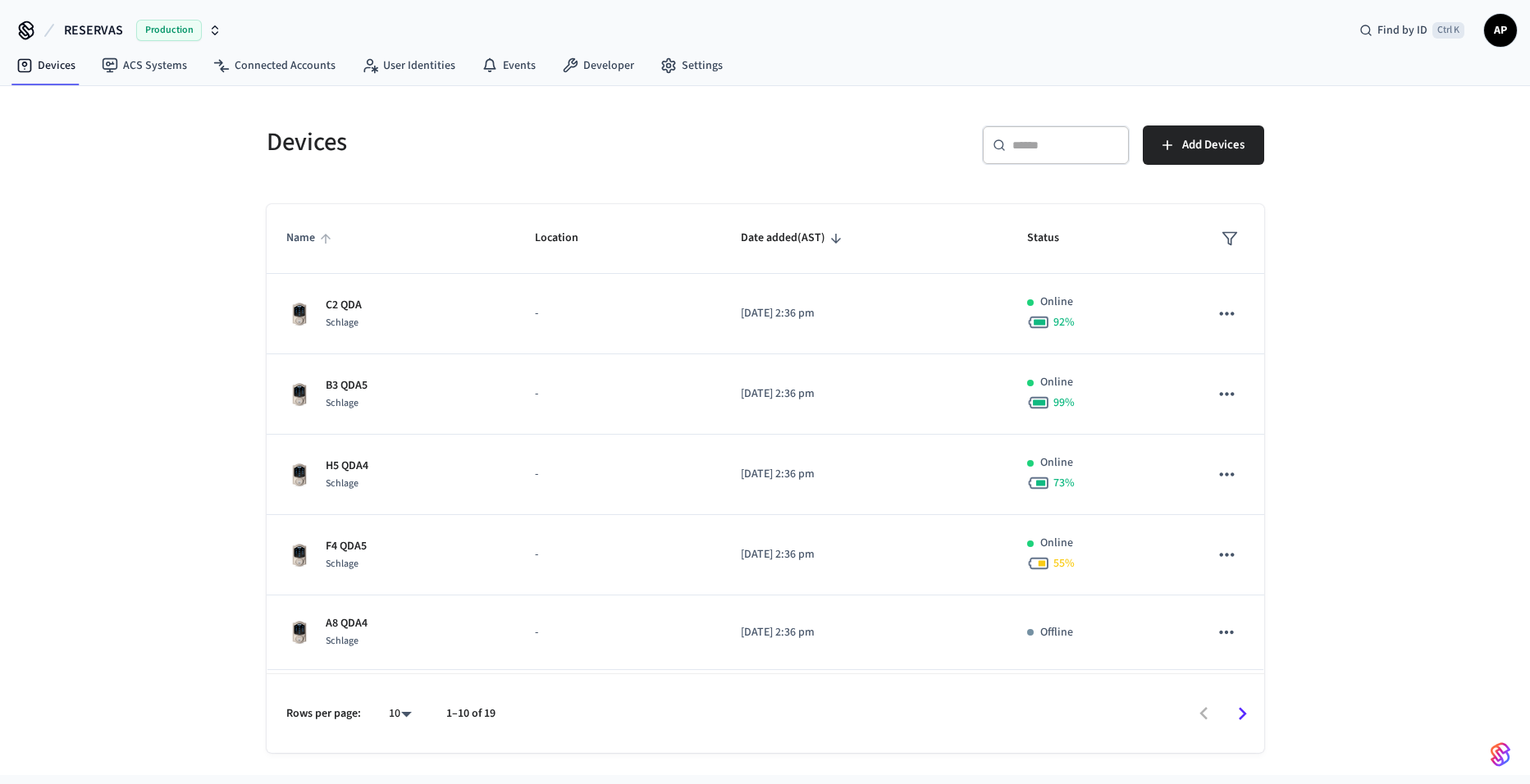
click at [307, 231] on span "Name" at bounding box center [311, 238] width 50 height 25
